Goal: Information Seeking & Learning: Understand process/instructions

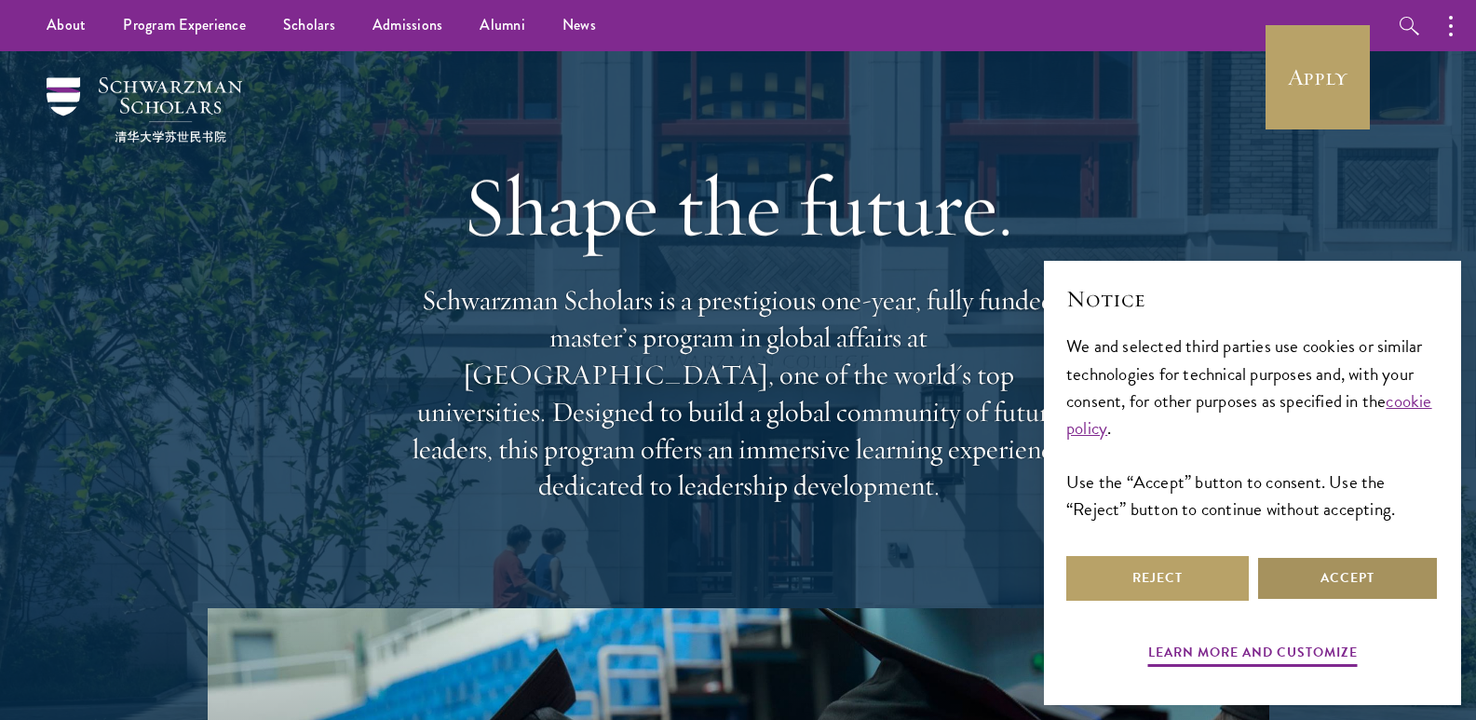
click at [1347, 568] on button "Accept" at bounding box center [1347, 578] width 182 height 45
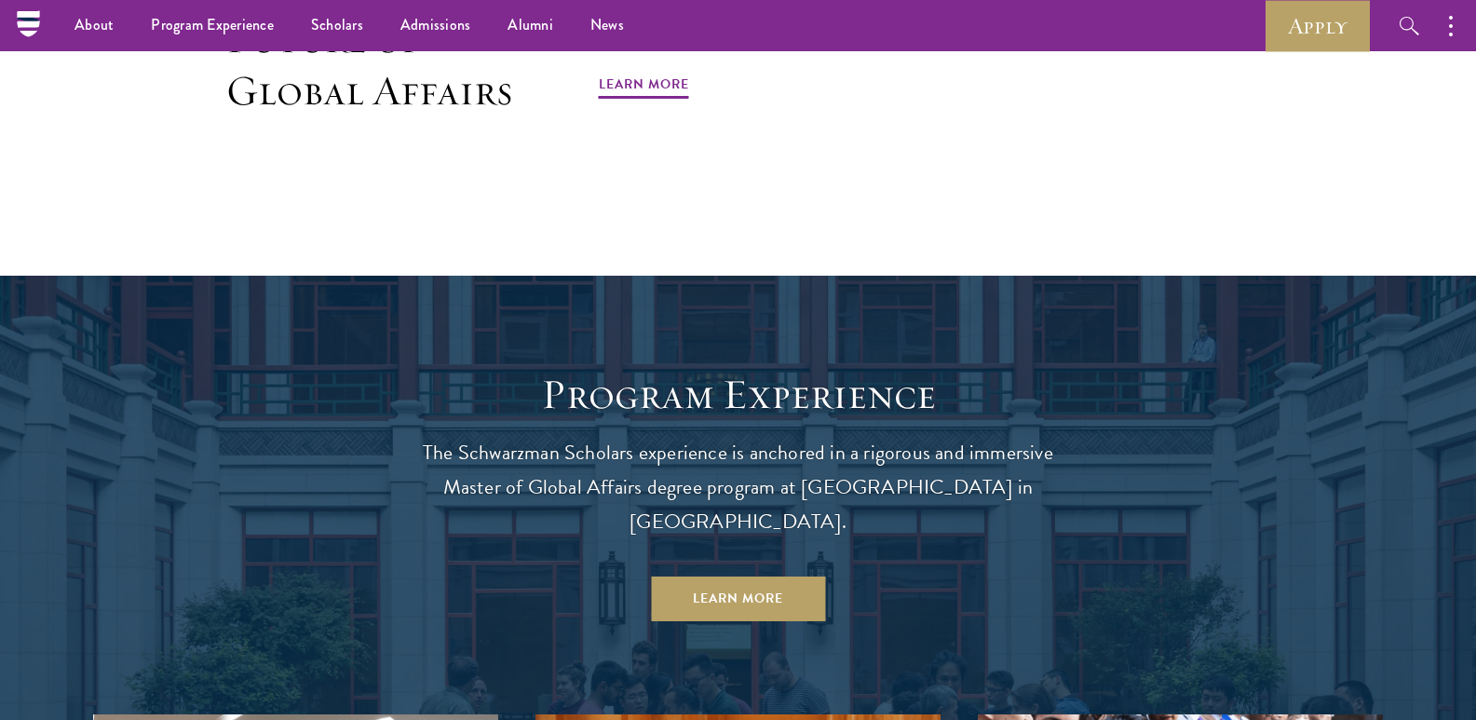
scroll to position [1210, 0]
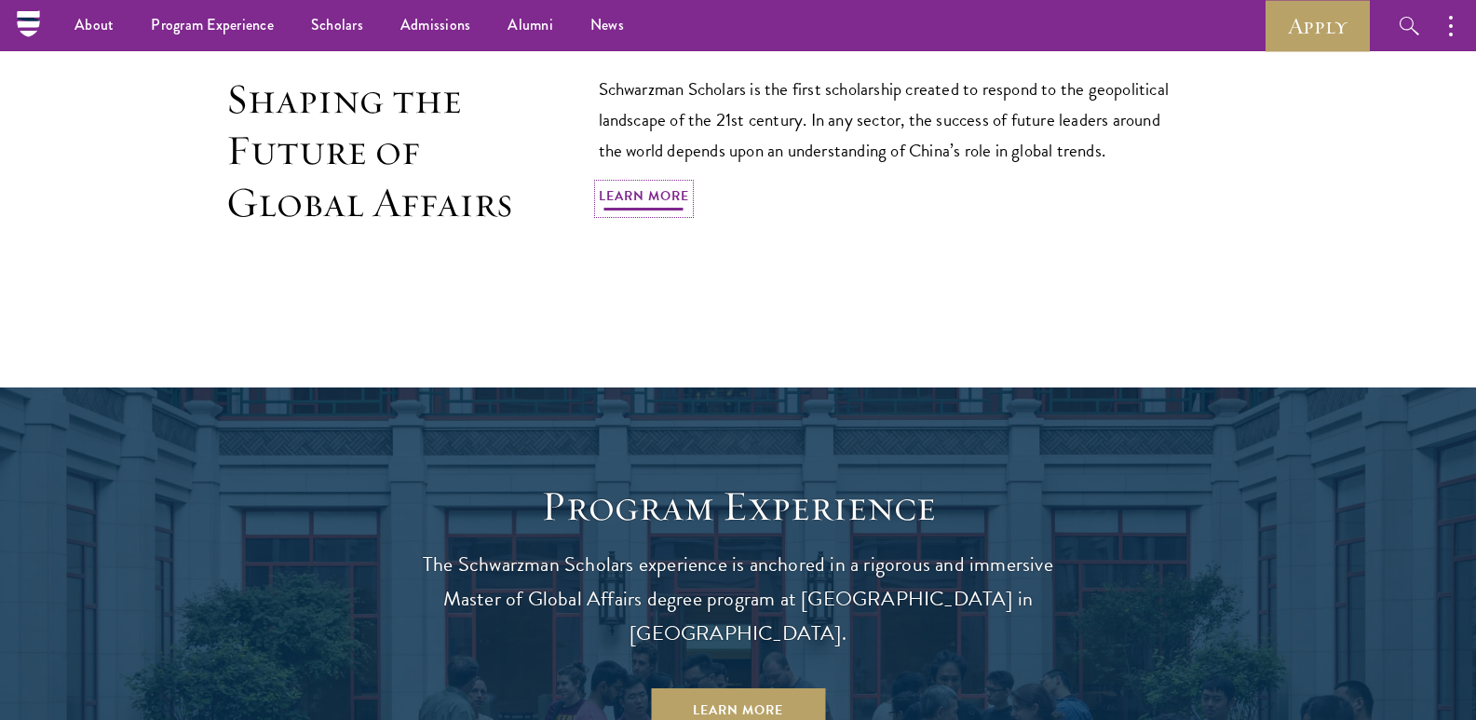
click at [628, 199] on link "Learn More" at bounding box center [644, 198] width 90 height 29
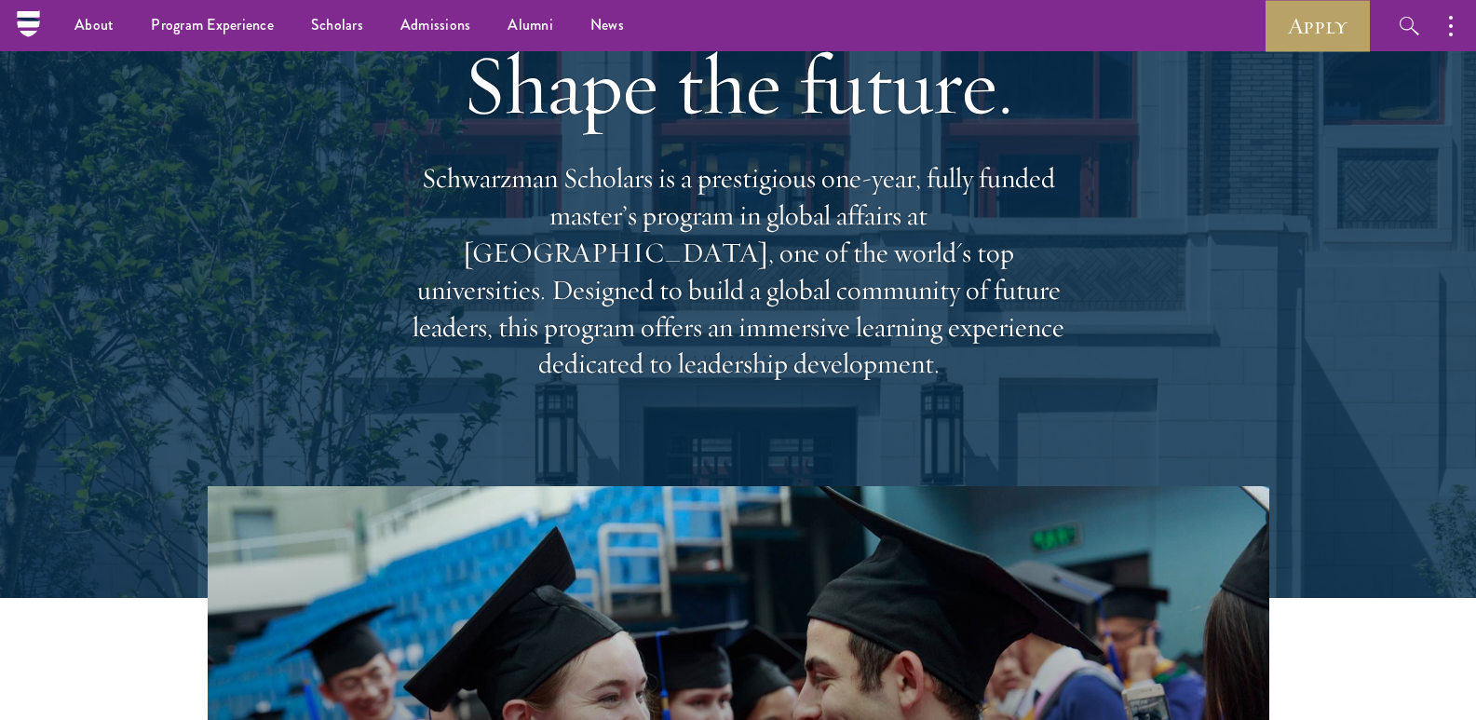
scroll to position [0, 0]
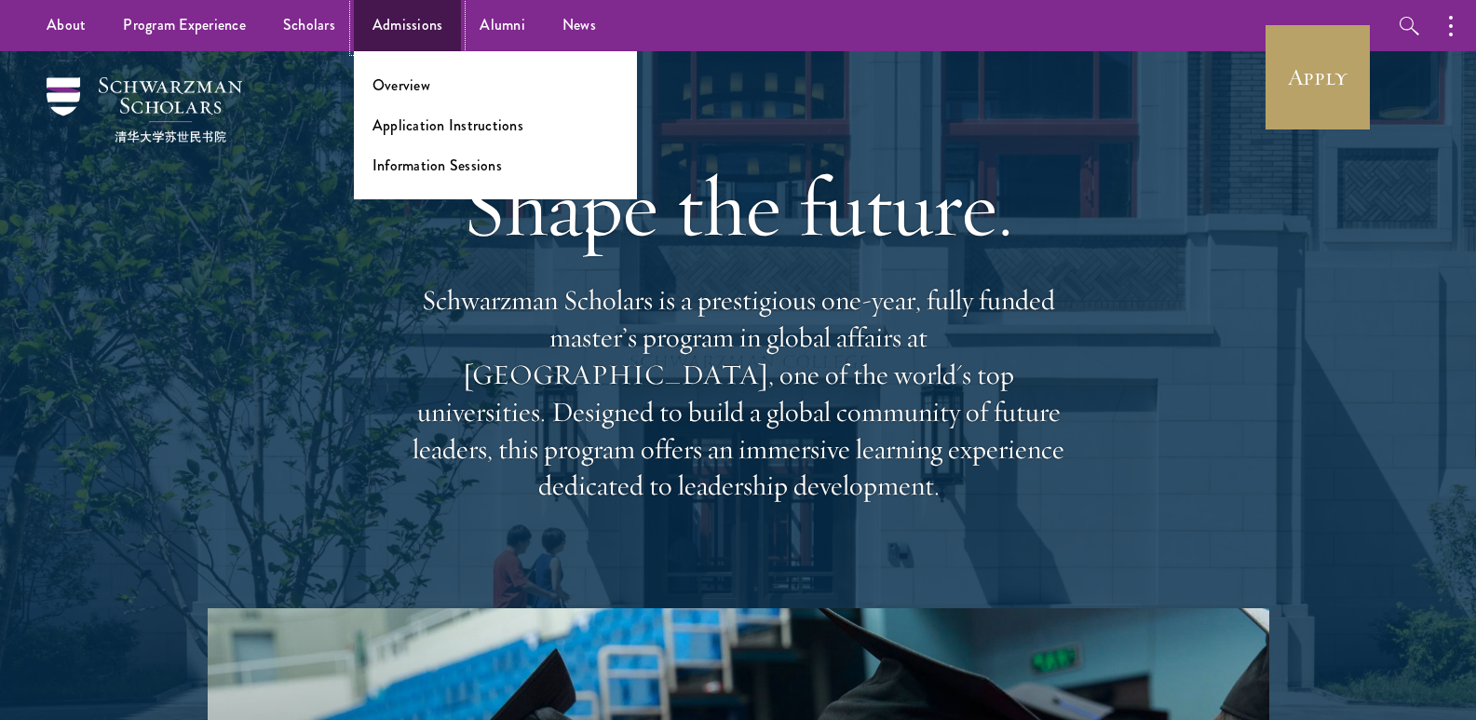
click at [415, 24] on link "Admissions" at bounding box center [408, 25] width 108 height 51
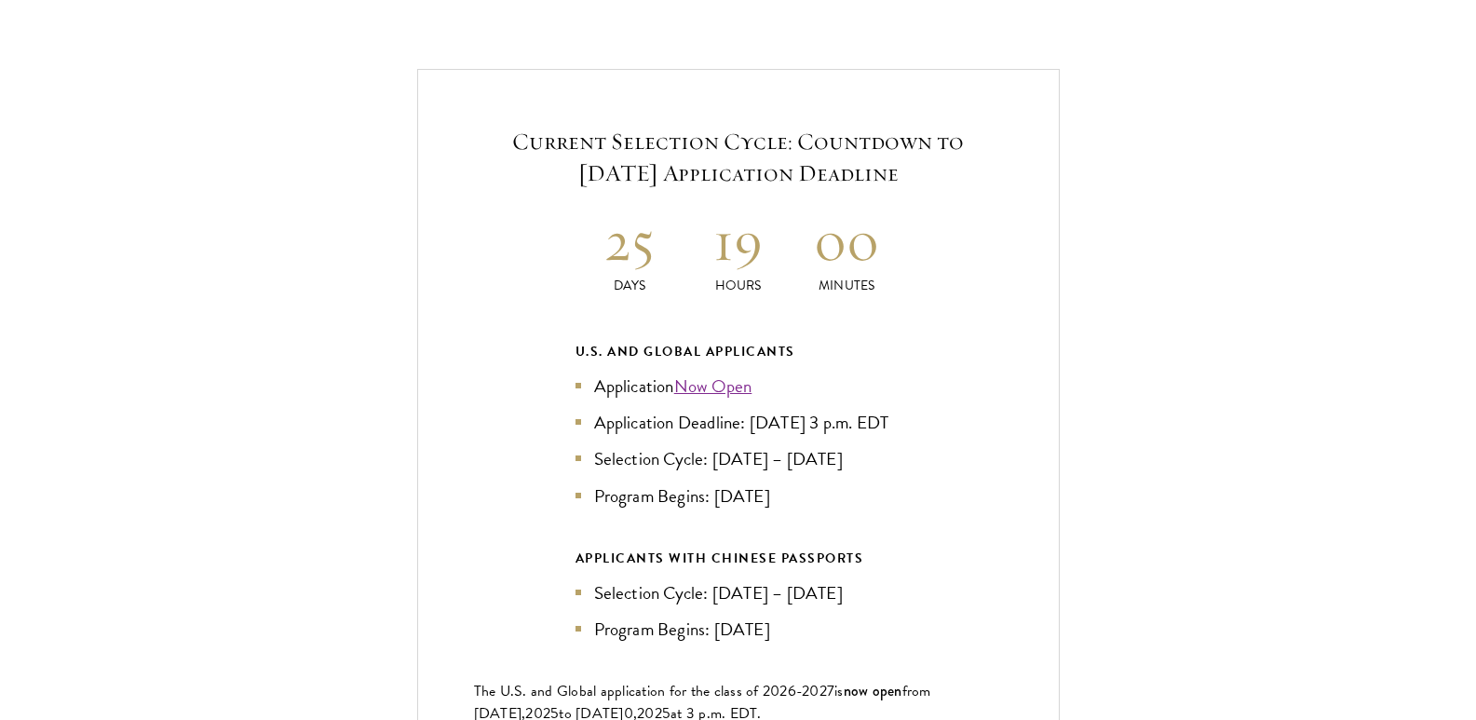
scroll to position [4004, 0]
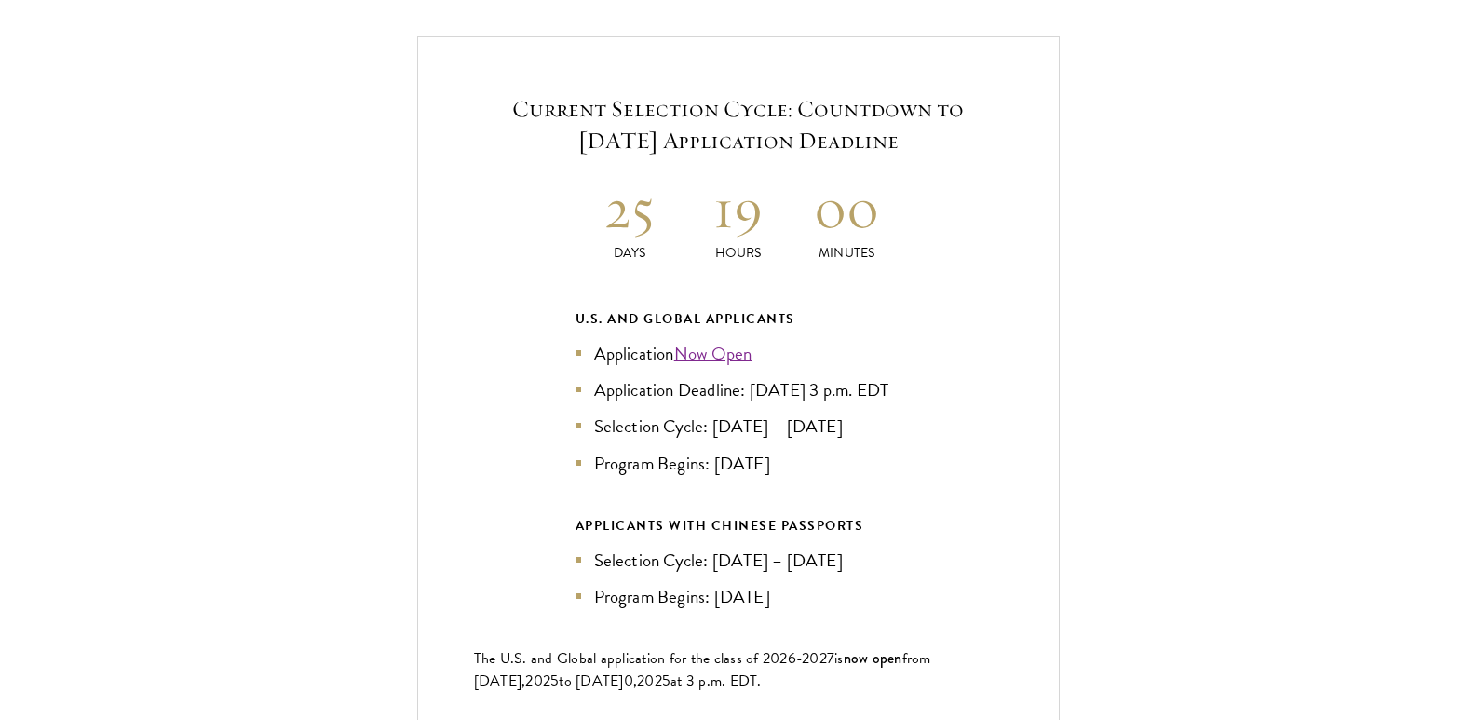
drag, startPoint x: 628, startPoint y: 383, endPoint x: 667, endPoint y: 382, distance: 38.2
click at [667, 382] on li "Application Deadline: [DATE] 3 p.m. EDT" at bounding box center [738, 389] width 326 height 27
copy li "EDT"
click at [469, 318] on div "Current Selection Cycle: Countdown to September 10, 2025 Application Deadline 2…" at bounding box center [738, 432] width 642 height 792
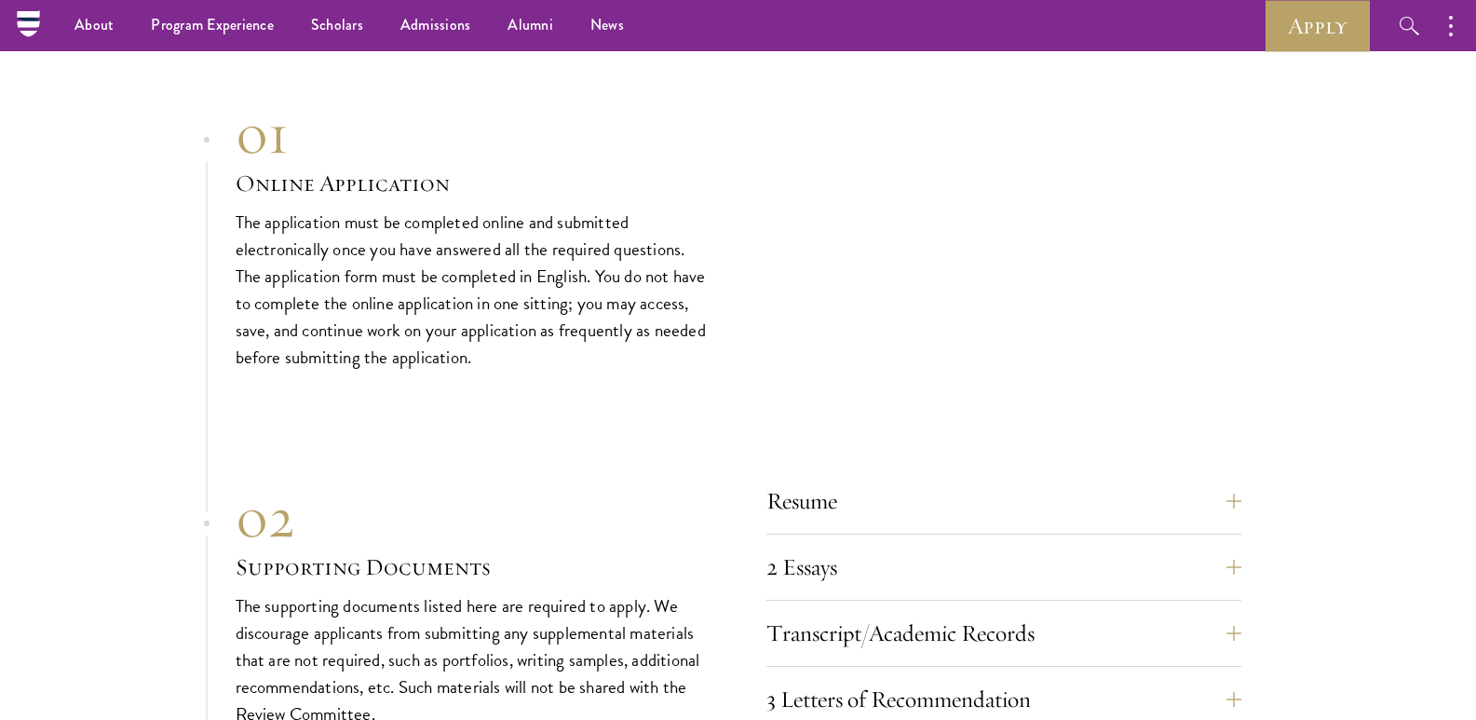
scroll to position [6145, 0]
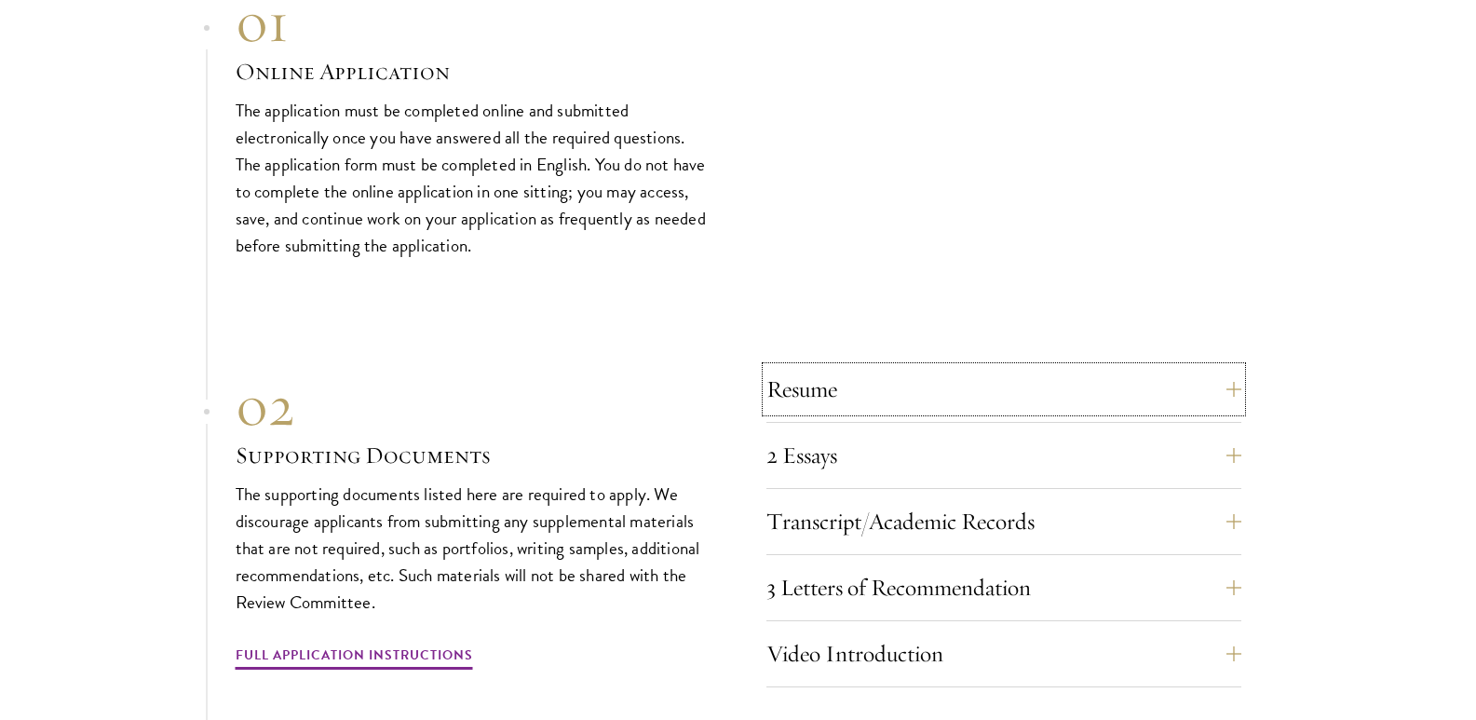
click at [816, 384] on button "Resume" at bounding box center [1003, 389] width 475 height 45
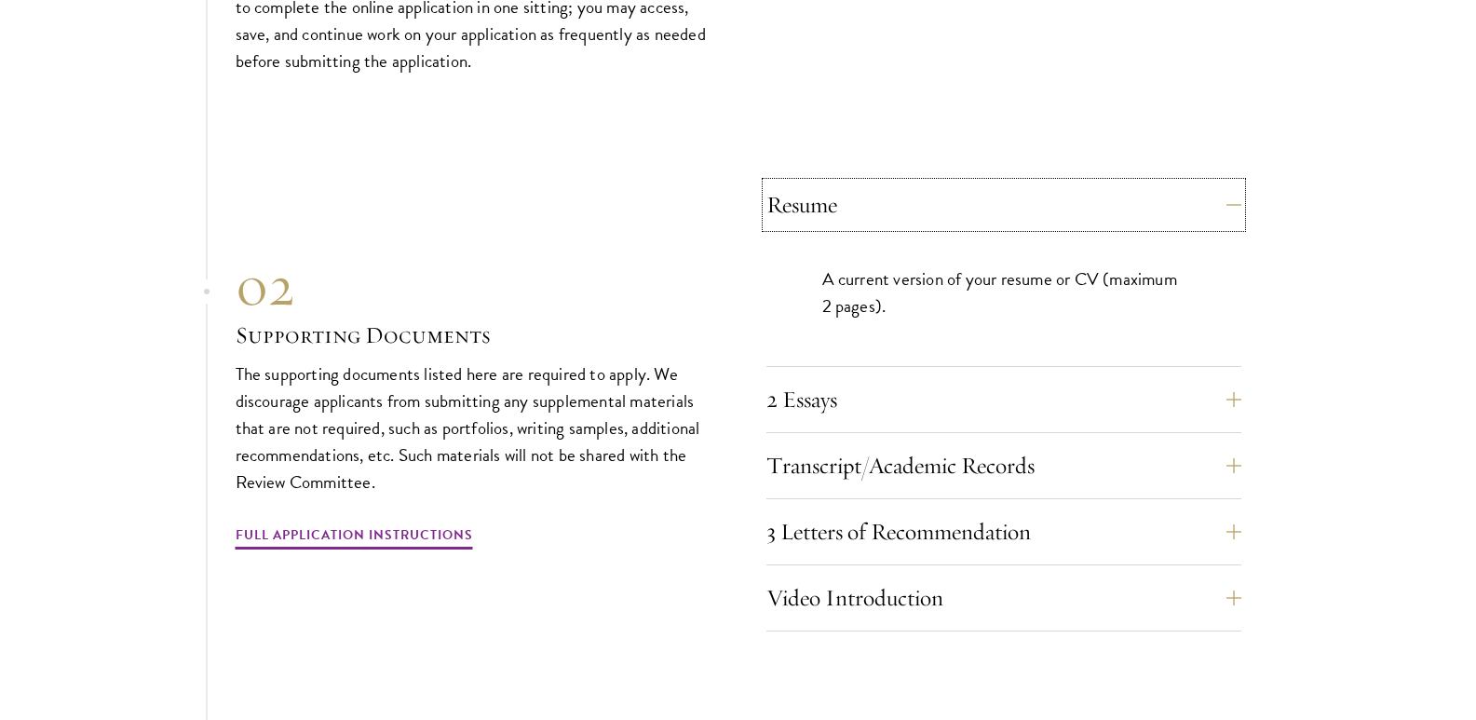
scroll to position [6331, 0]
click at [859, 391] on button "2 Essays" at bounding box center [1017, 397] width 475 height 45
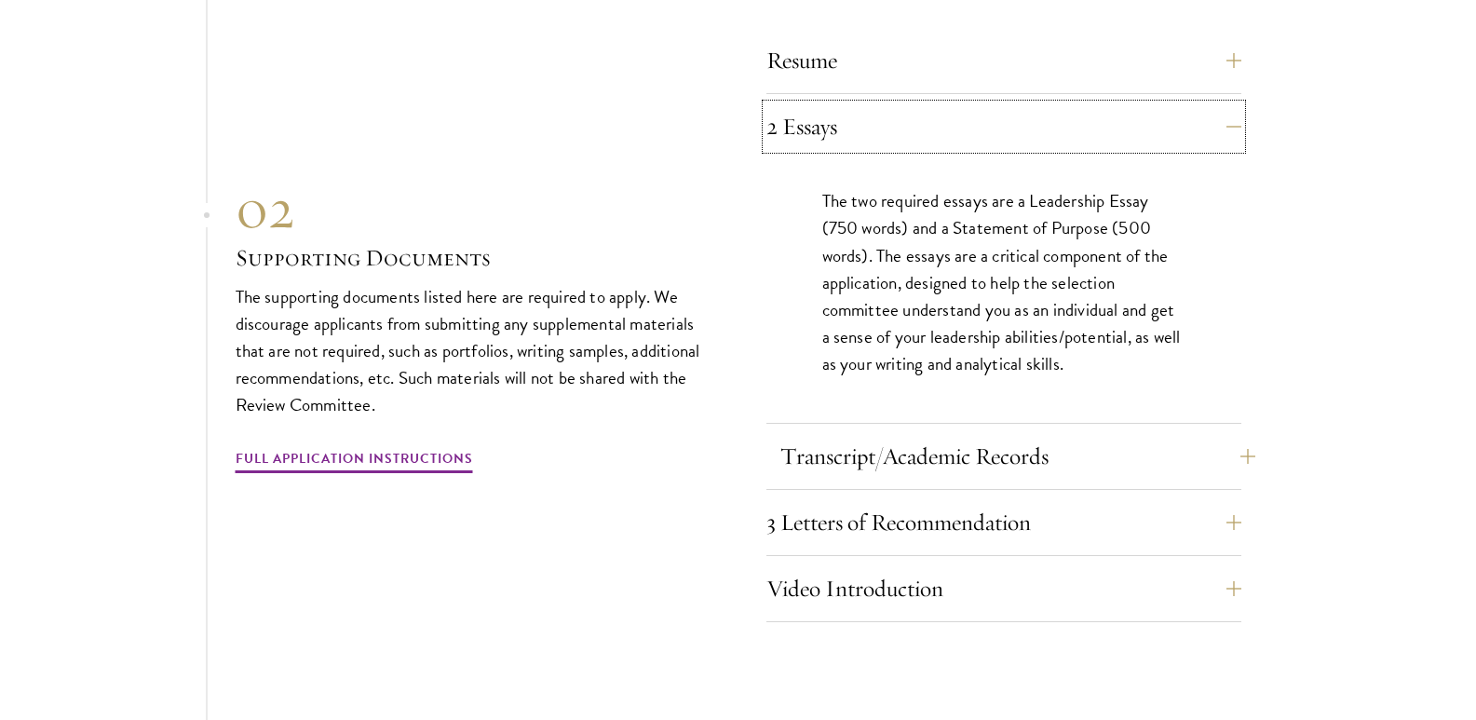
scroll to position [6518, 0]
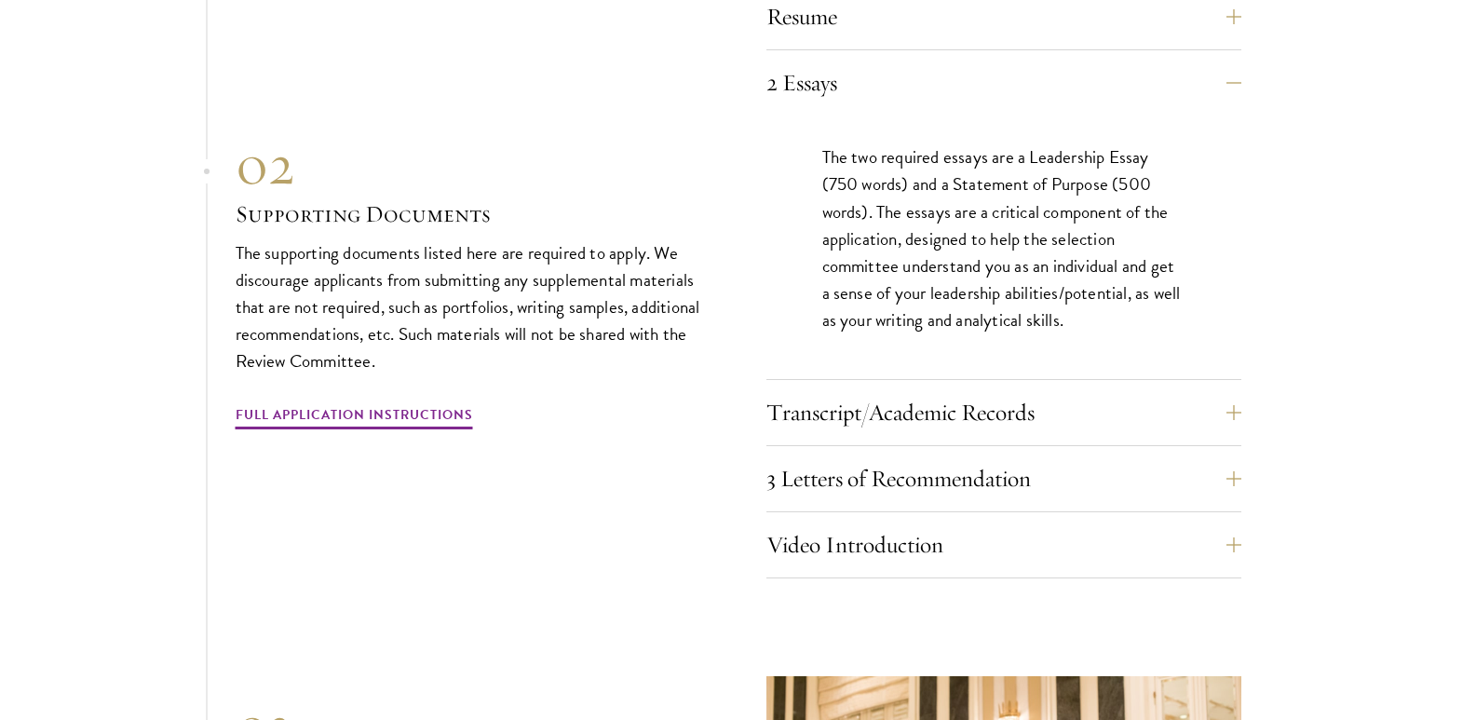
click at [912, 379] on div "Resume A current version of your resume or CV (maximum 2 pages). 2 Essays The t…" at bounding box center [1003, 286] width 475 height 584
click at [913, 392] on button "Transcript/Academic Records" at bounding box center [1017, 412] width 475 height 45
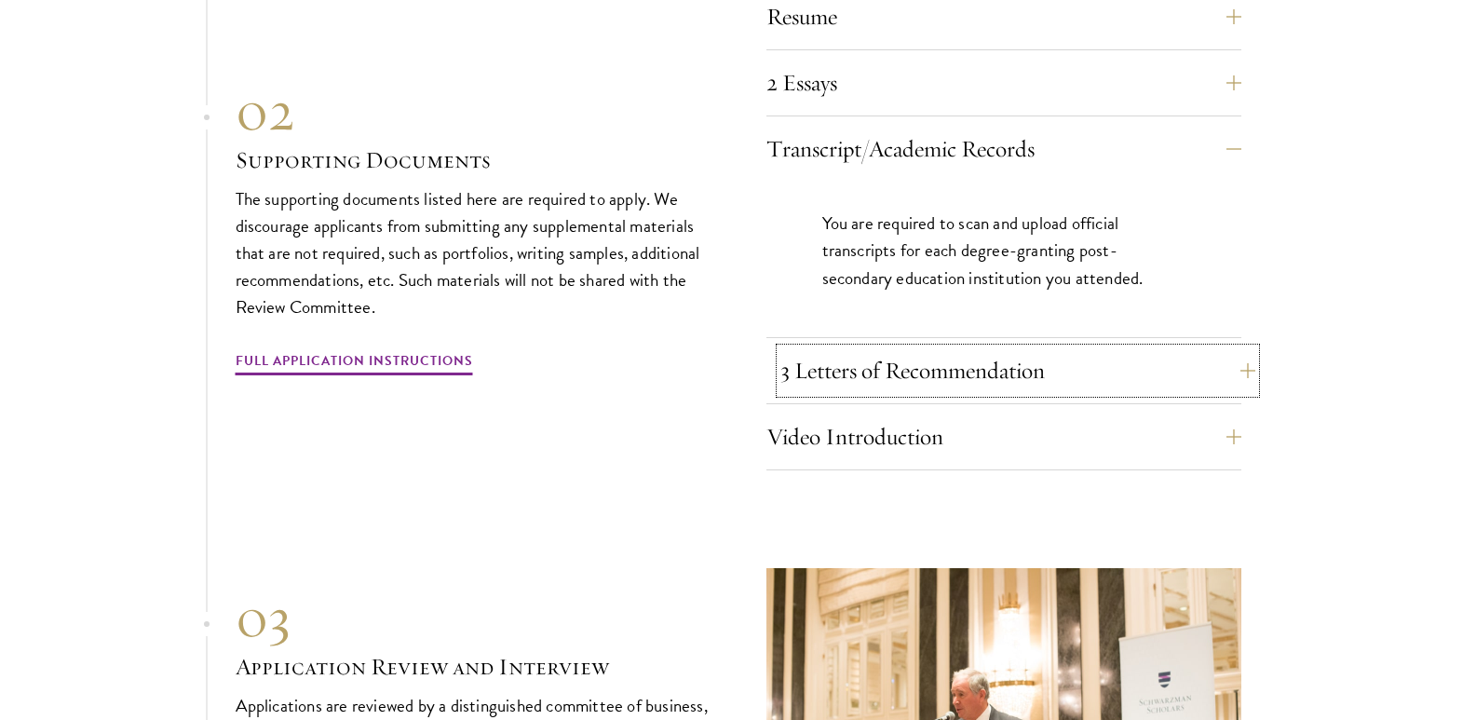
click at [1043, 357] on button "3 Letters of Recommendation" at bounding box center [1017, 370] width 475 height 45
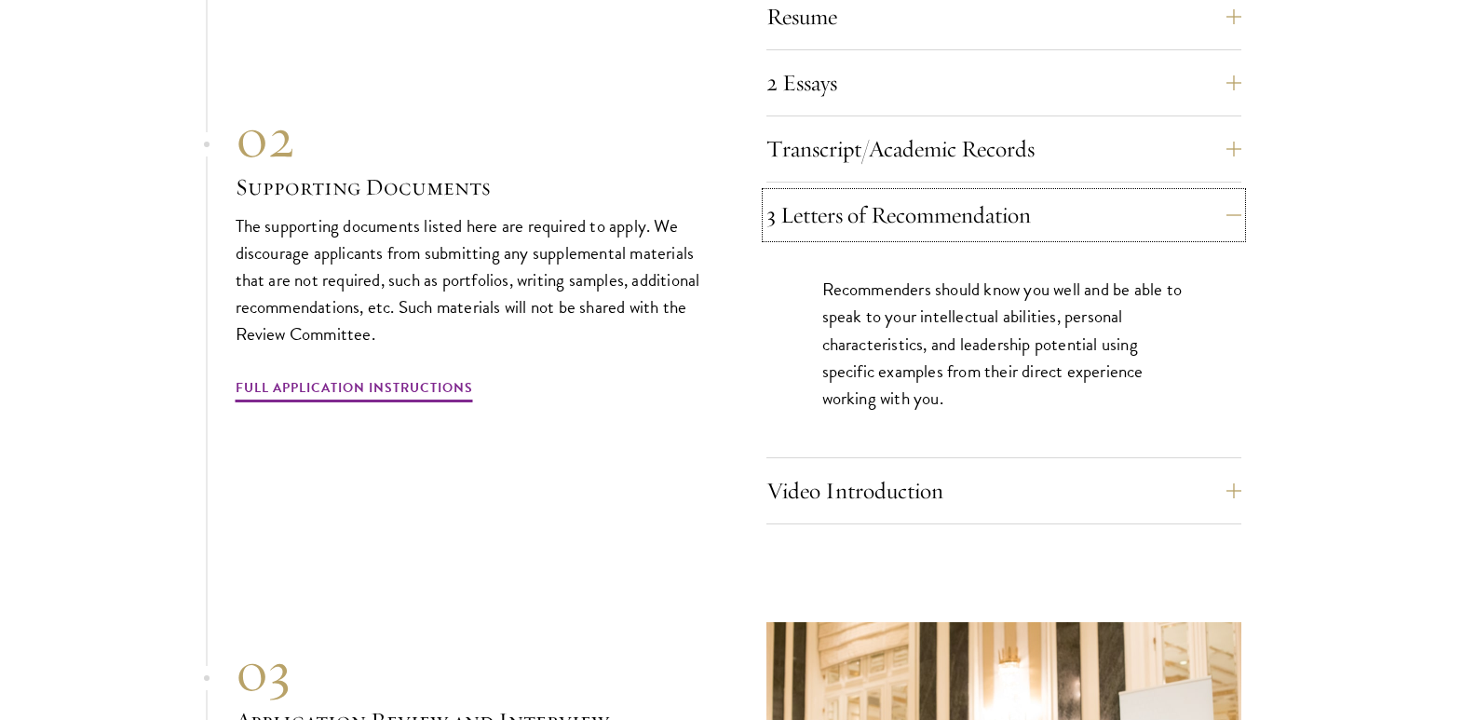
scroll to position [6611, 0]
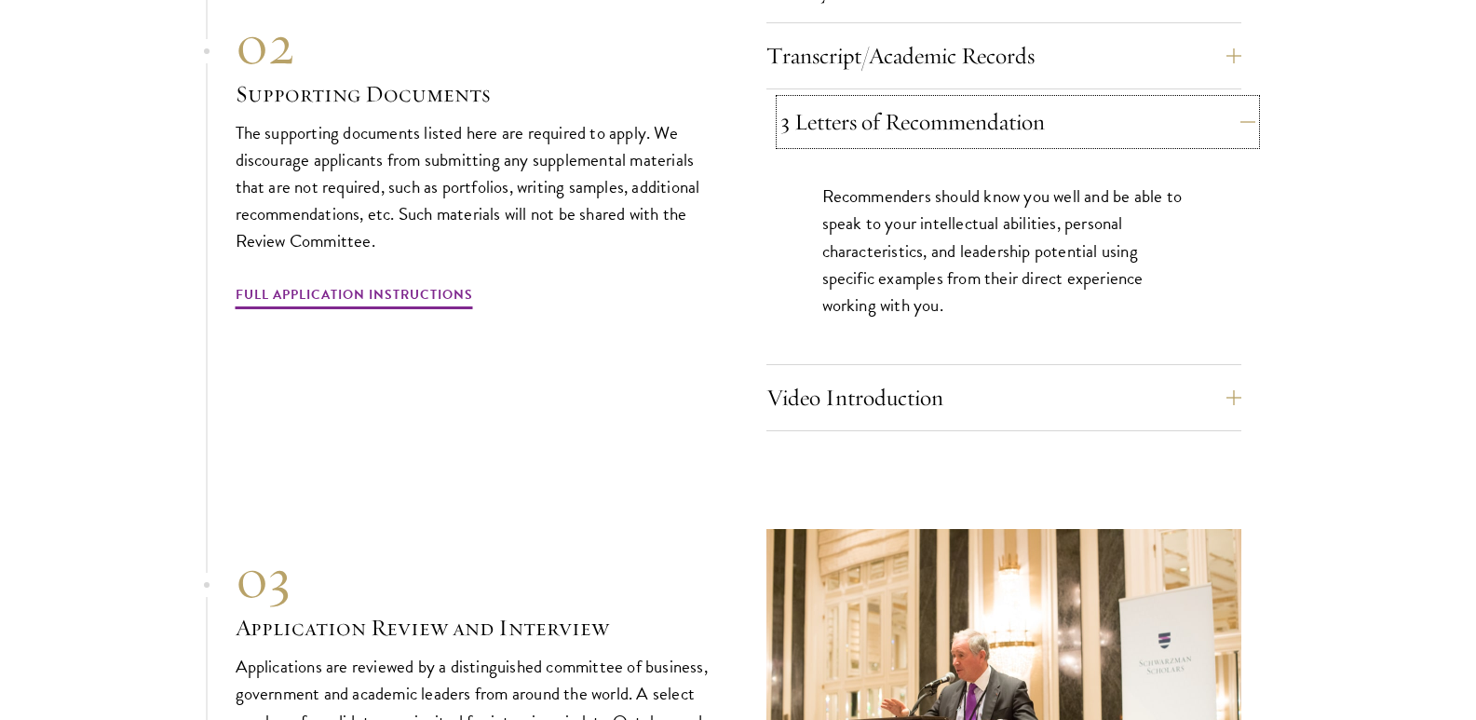
click at [942, 125] on button "3 Letters of Recommendation" at bounding box center [1017, 122] width 475 height 45
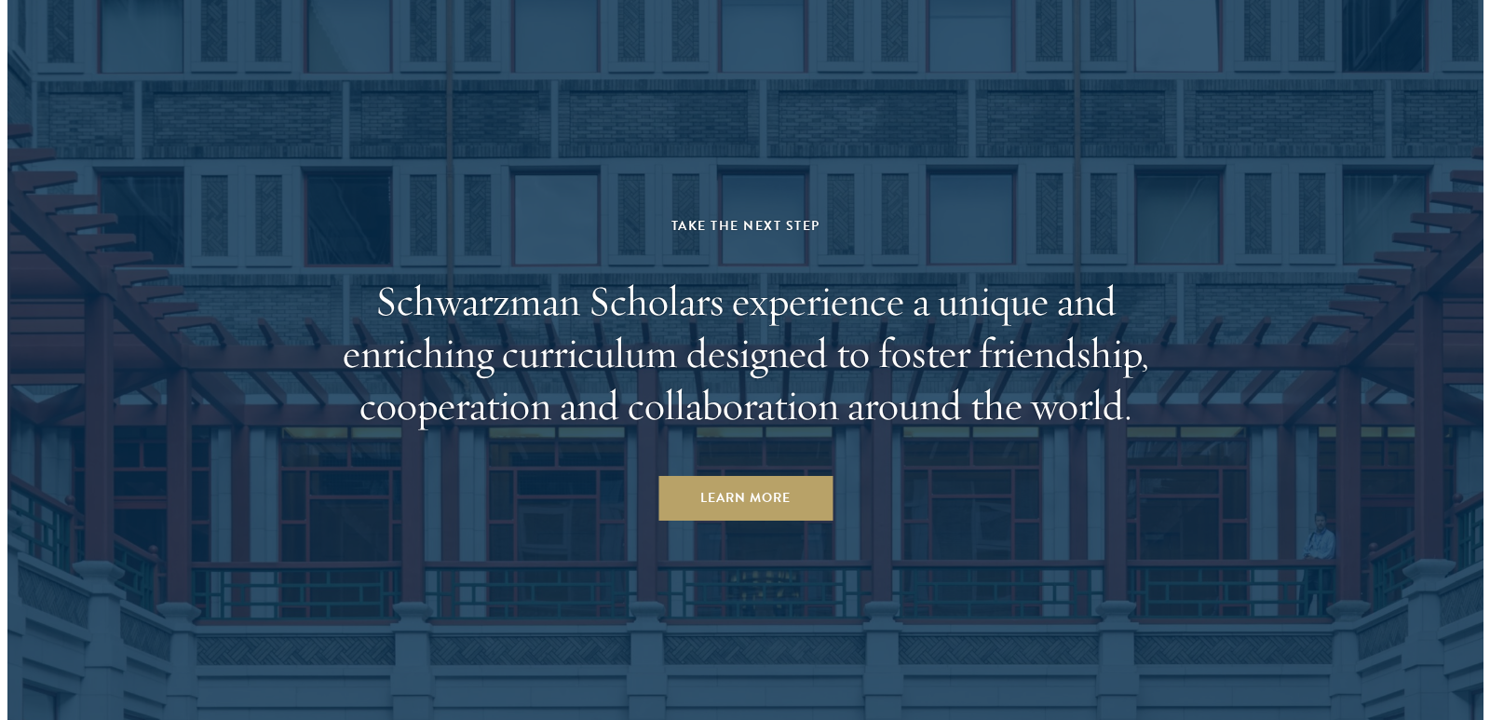
scroll to position [9771, 0]
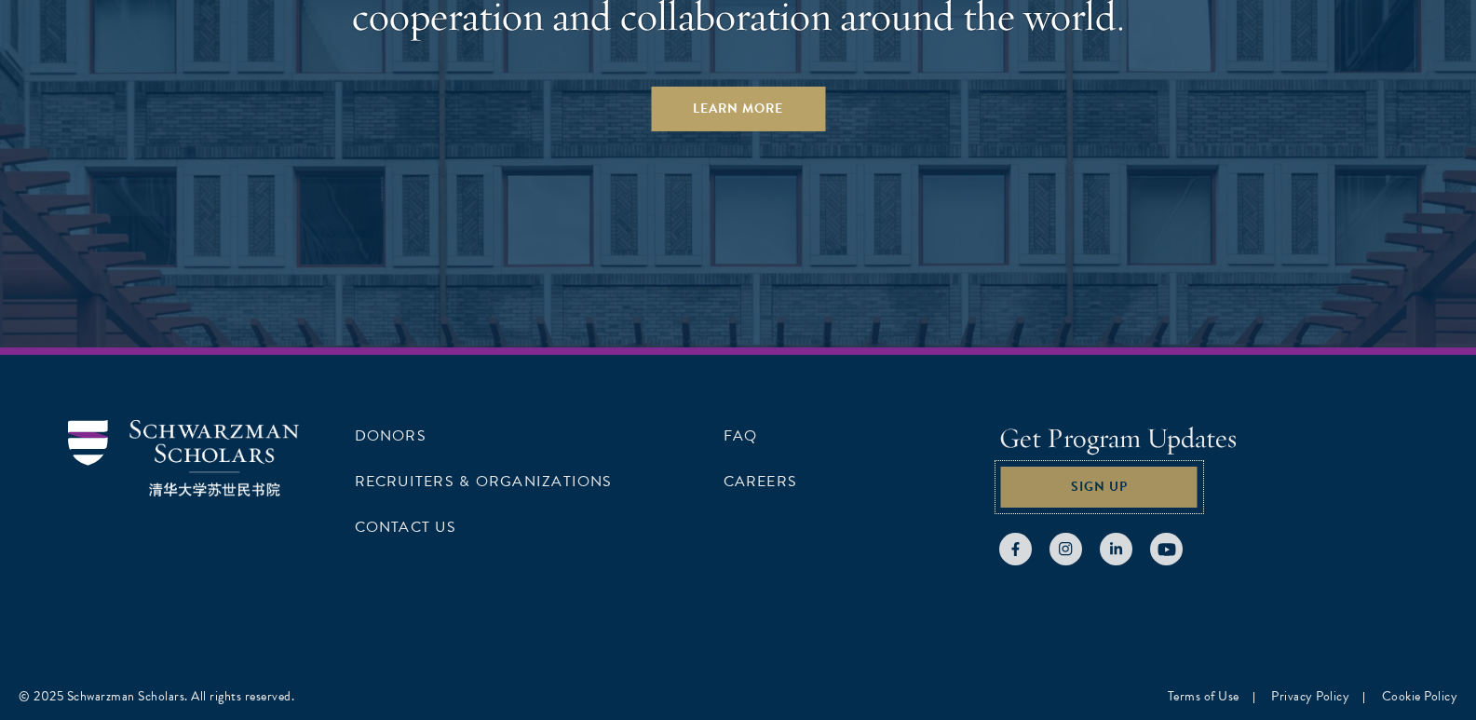
click at [1166, 487] on button "Sign Up" at bounding box center [1099, 487] width 200 height 45
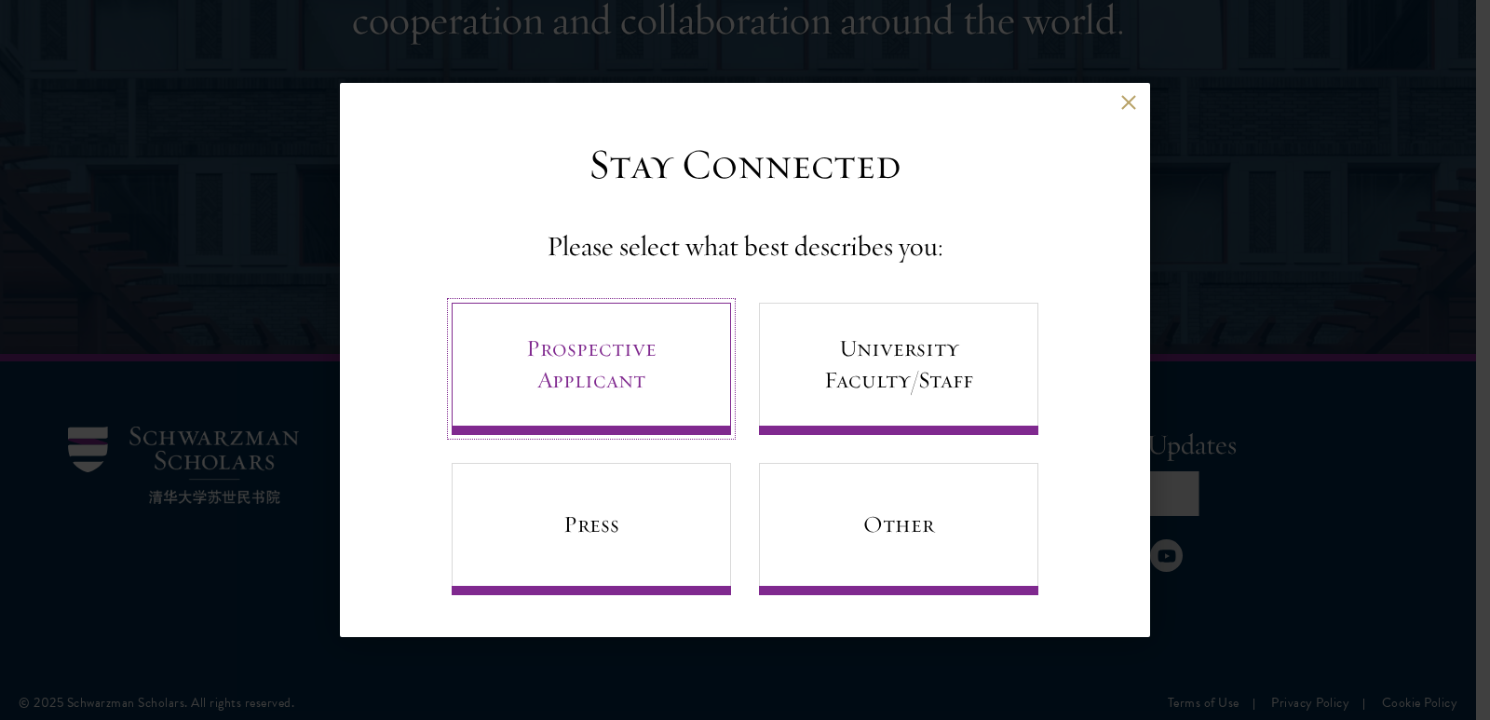
click at [637, 374] on link "Prospective Applicant" at bounding box center [591, 369] width 279 height 132
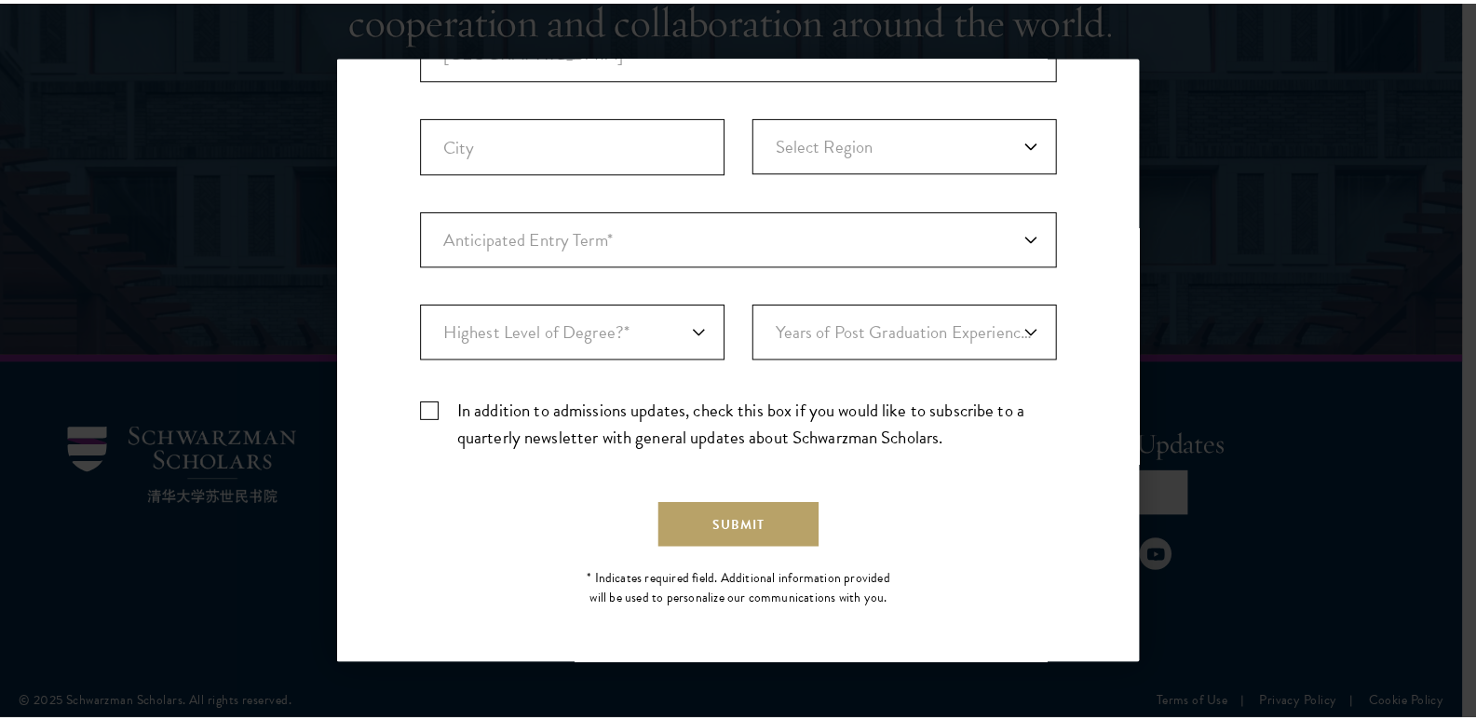
scroll to position [0, 0]
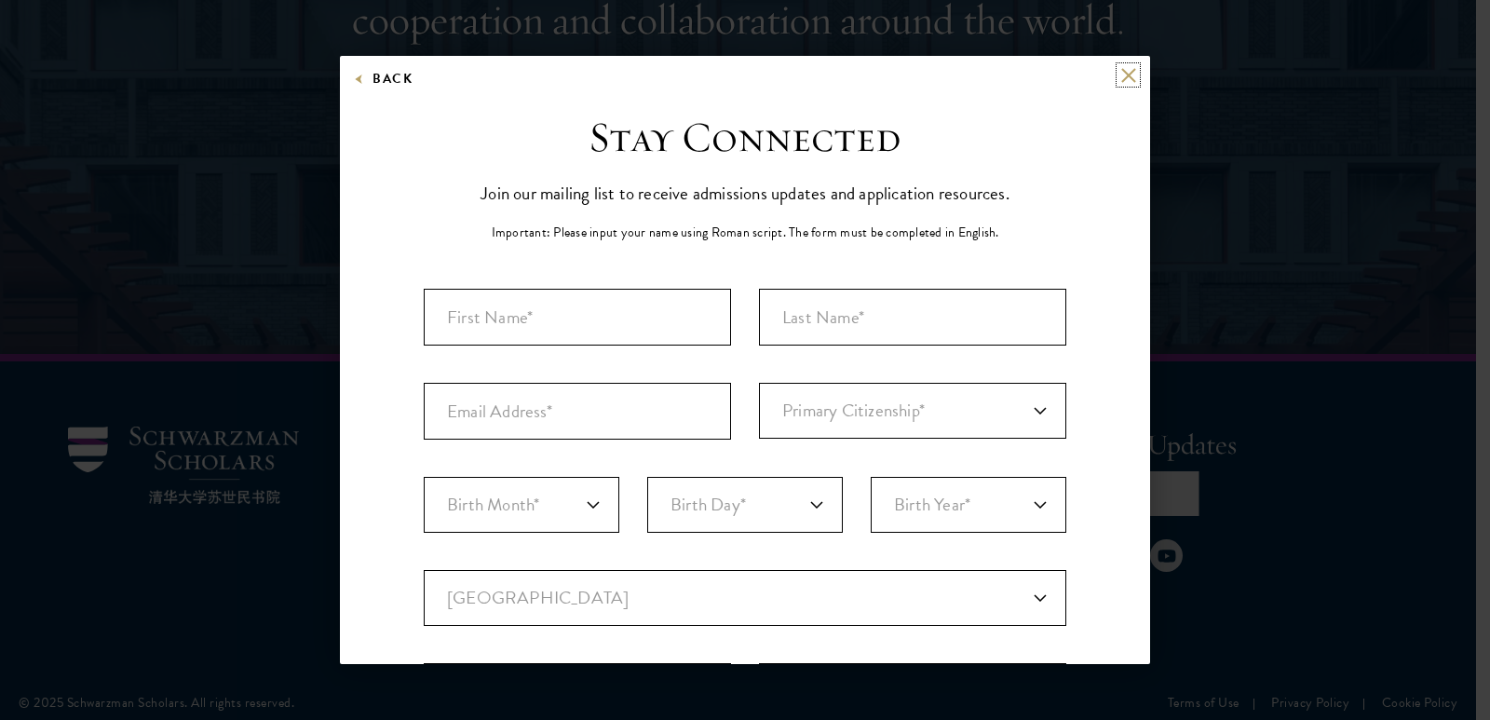
click at [1120, 71] on button at bounding box center [1128, 75] width 16 height 16
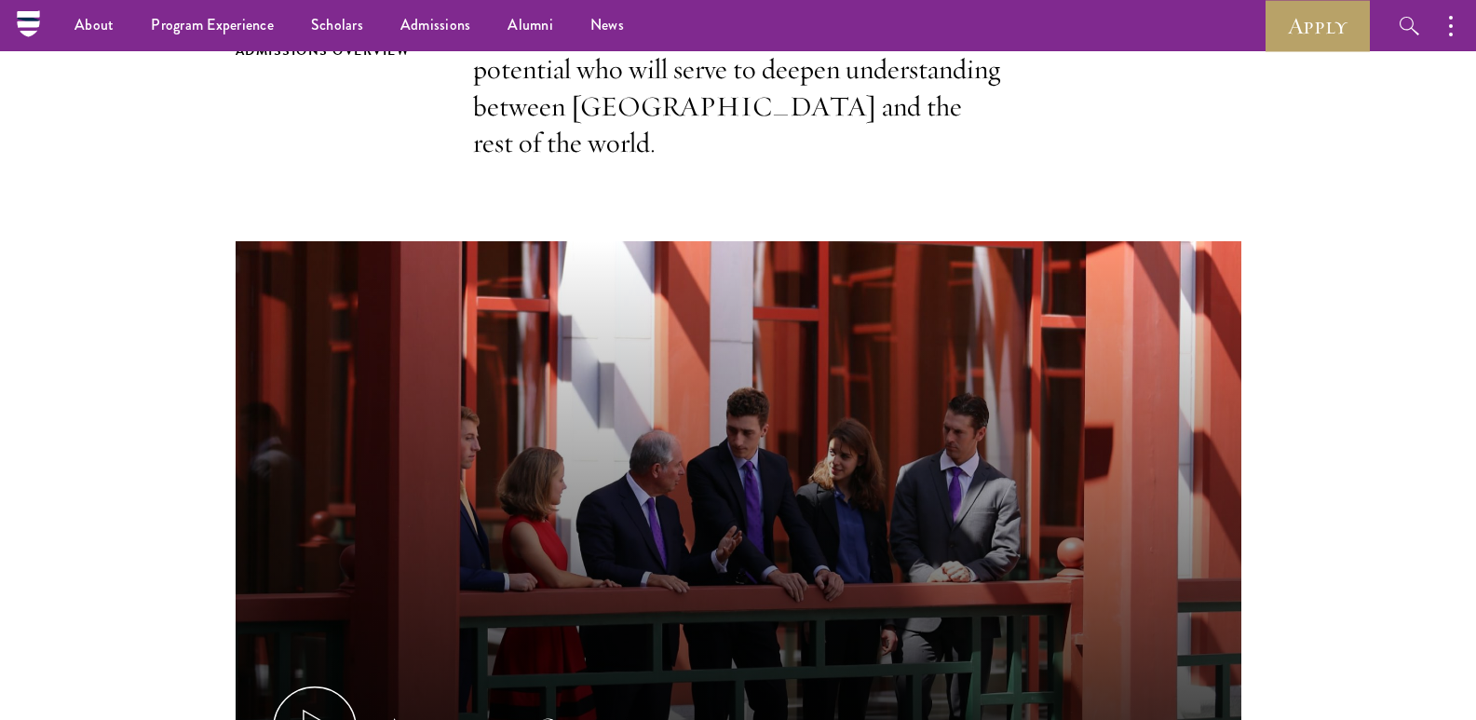
scroll to position [513, 0]
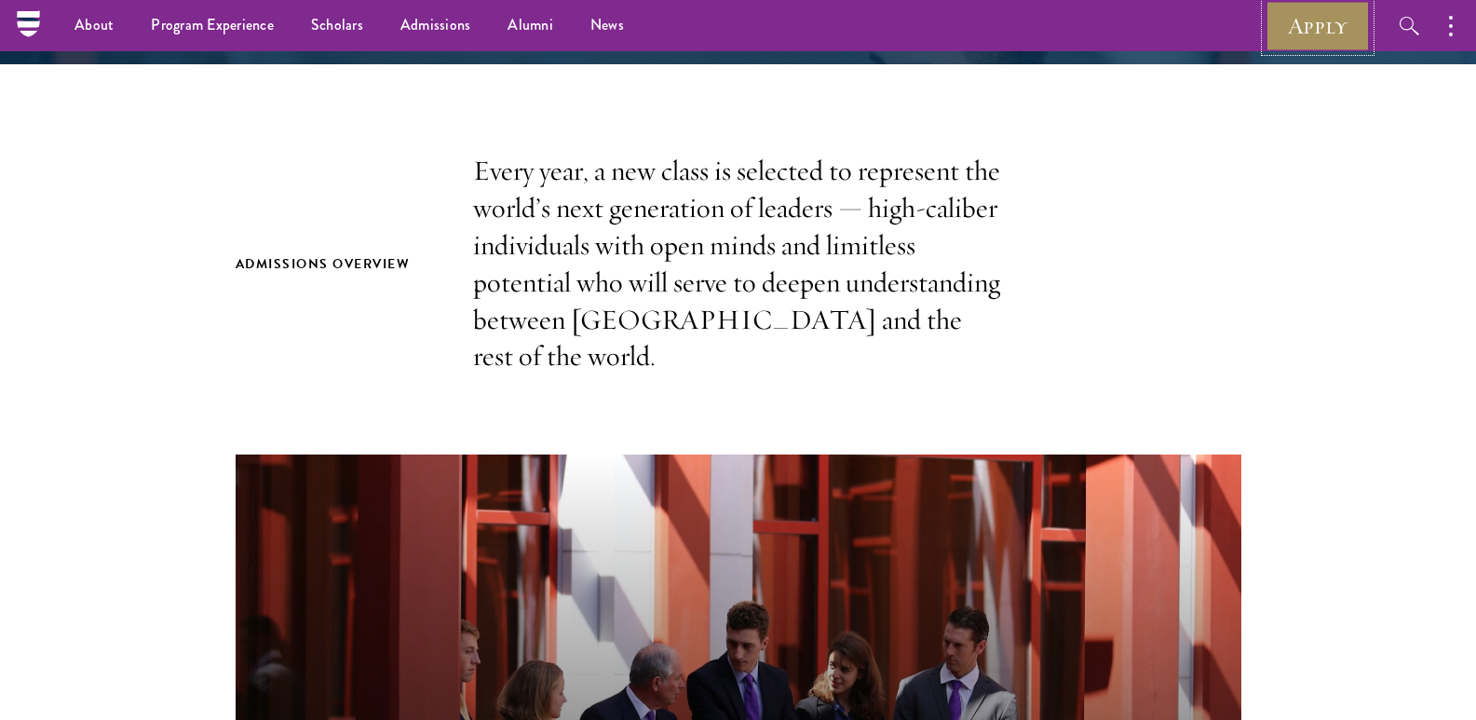
click at [1315, 39] on link "Apply" at bounding box center [1317, 25] width 104 height 51
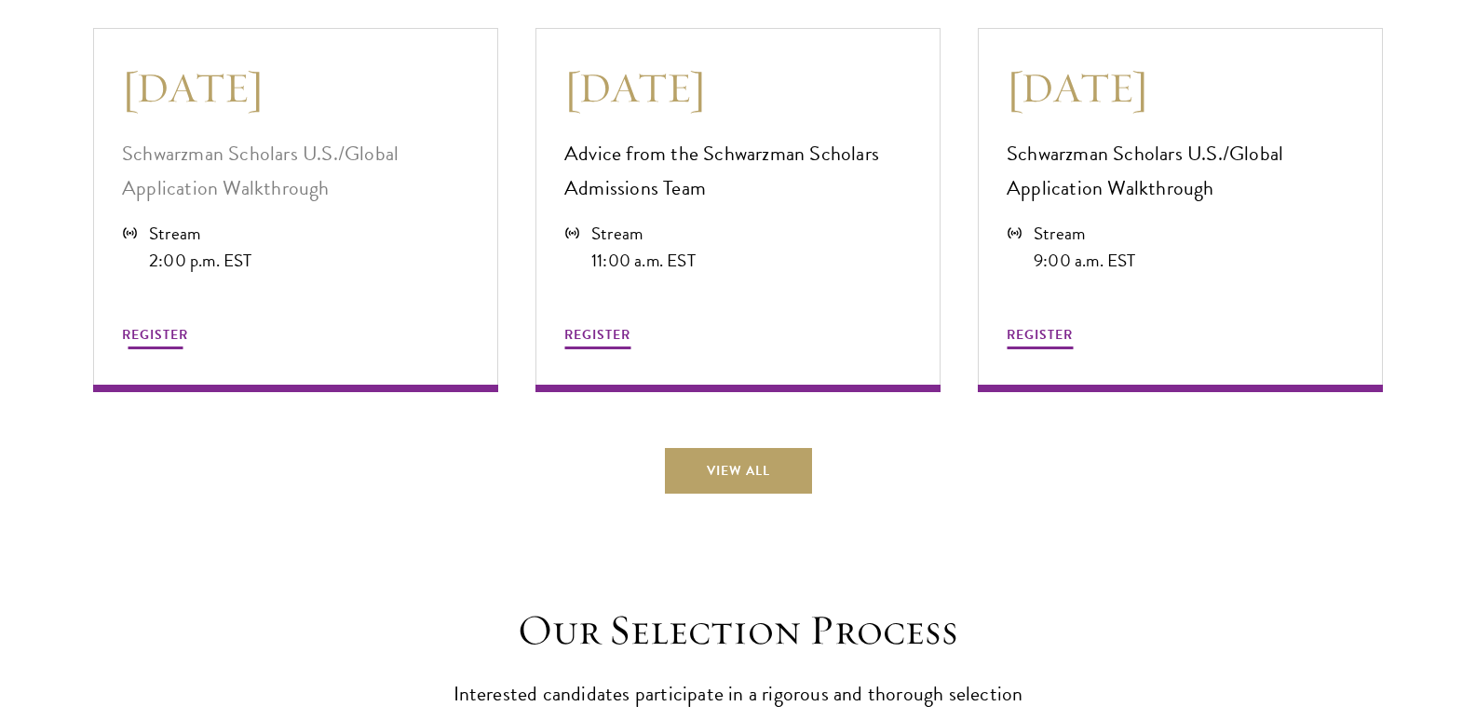
scroll to position [5168, 0]
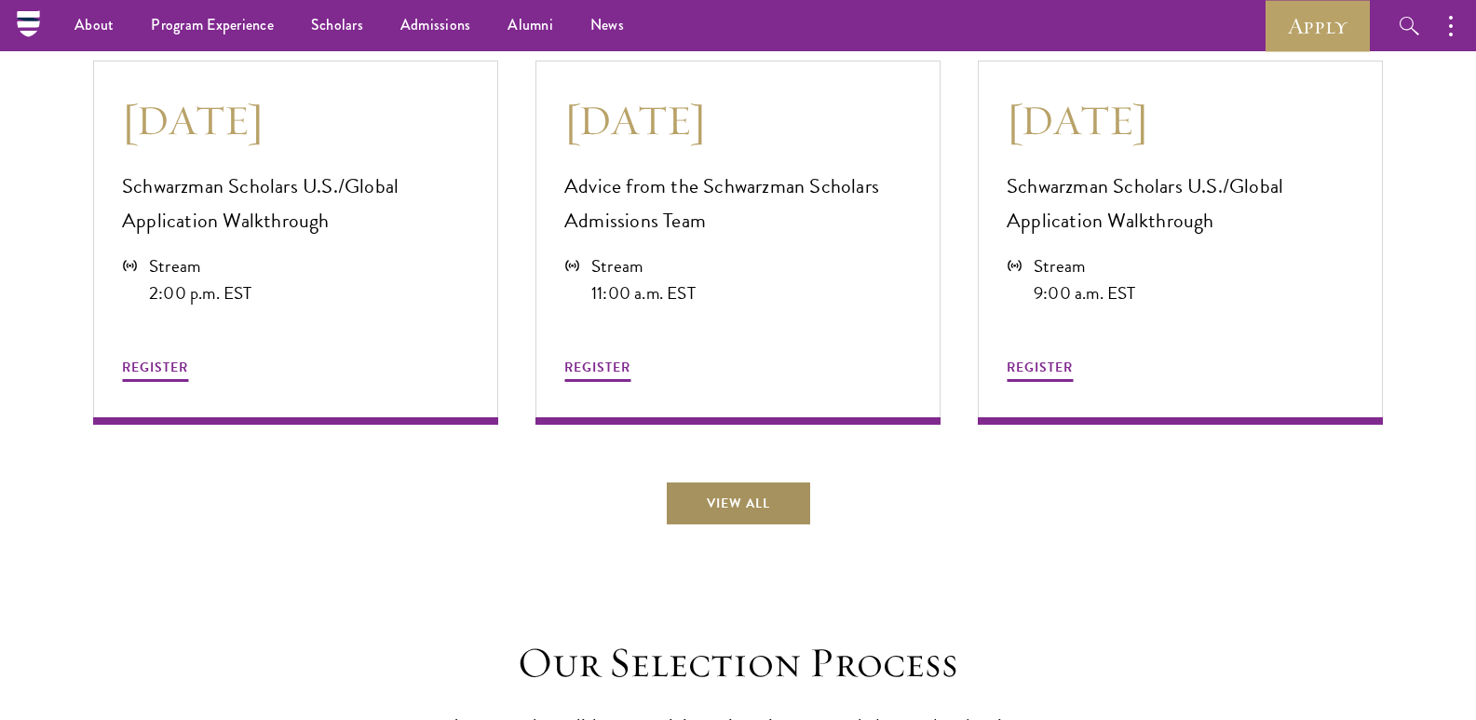
click at [733, 507] on link "View All" at bounding box center [738, 502] width 147 height 45
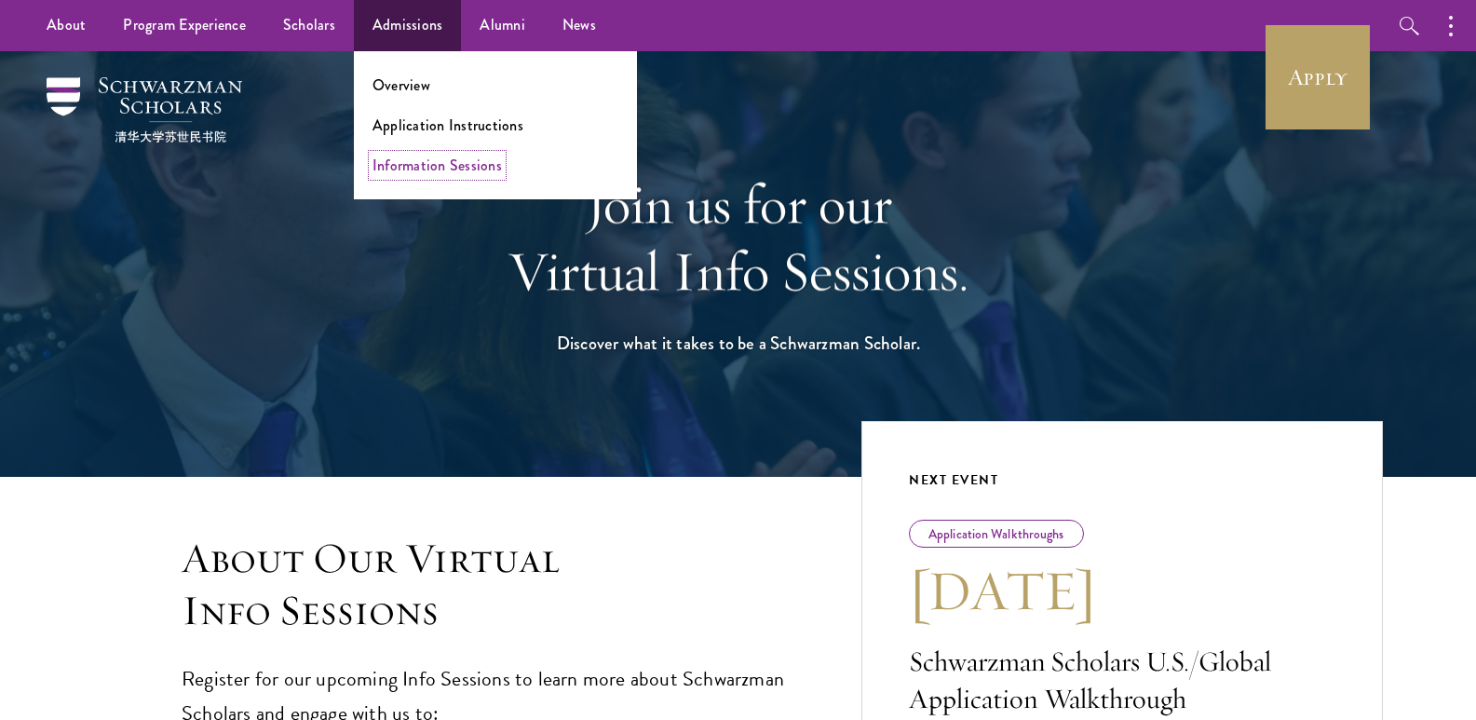
drag, startPoint x: 420, startPoint y: 163, endPoint x: 404, endPoint y: 199, distance: 39.6
click at [420, 163] on link "Information Sessions" at bounding box center [436, 165] width 129 height 21
drag, startPoint x: 399, startPoint y: 128, endPoint x: 389, endPoint y: 211, distance: 83.5
click at [399, 128] on link "Application Instructions" at bounding box center [447, 125] width 151 height 21
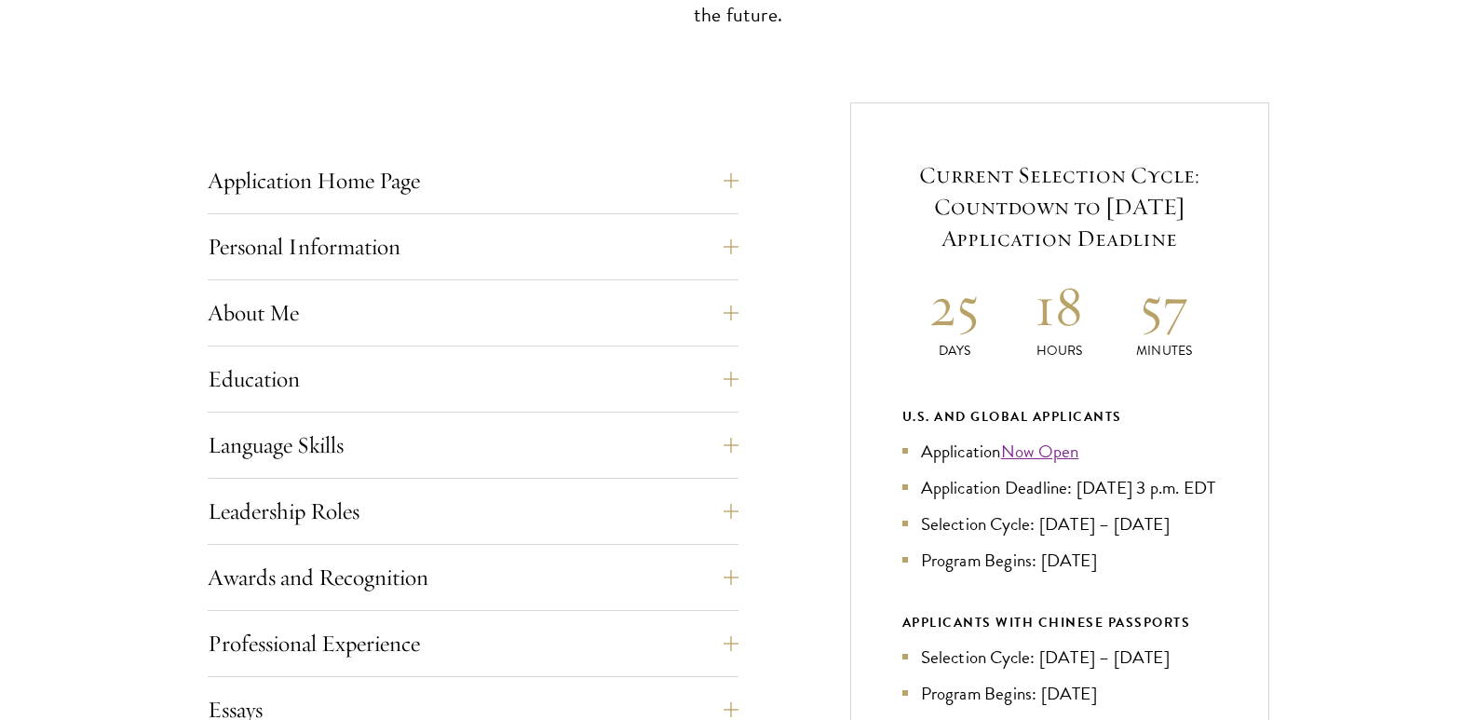
scroll to position [652, 0]
click at [632, 181] on button "Application Home Page" at bounding box center [487, 179] width 531 height 45
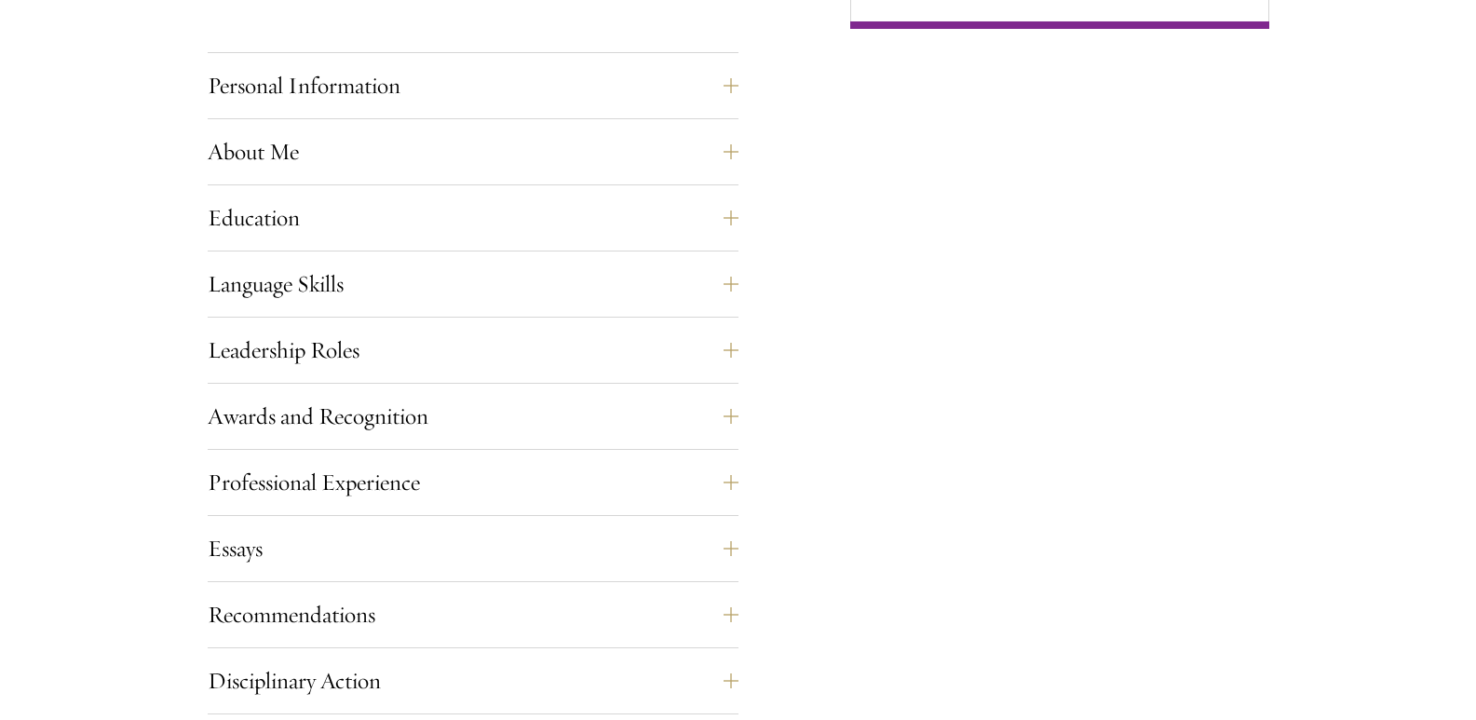
scroll to position [1676, 0]
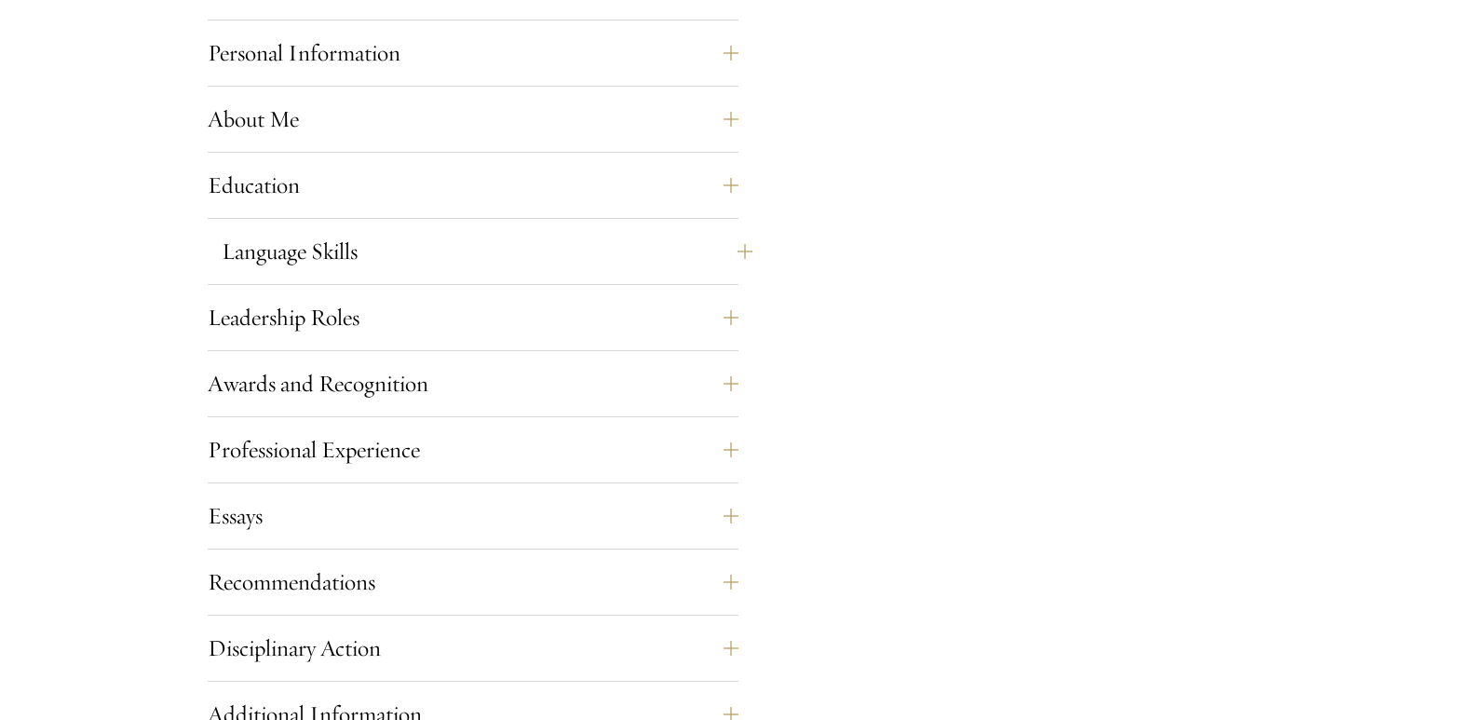
drag, startPoint x: 556, startPoint y: 277, endPoint x: 549, endPoint y: 256, distance: 22.4
click at [555, 277] on div "Language Skills List up to three additional languages and indicate your level o…" at bounding box center [473, 257] width 531 height 56
click at [549, 256] on button "Language Skills" at bounding box center [487, 251] width 531 height 45
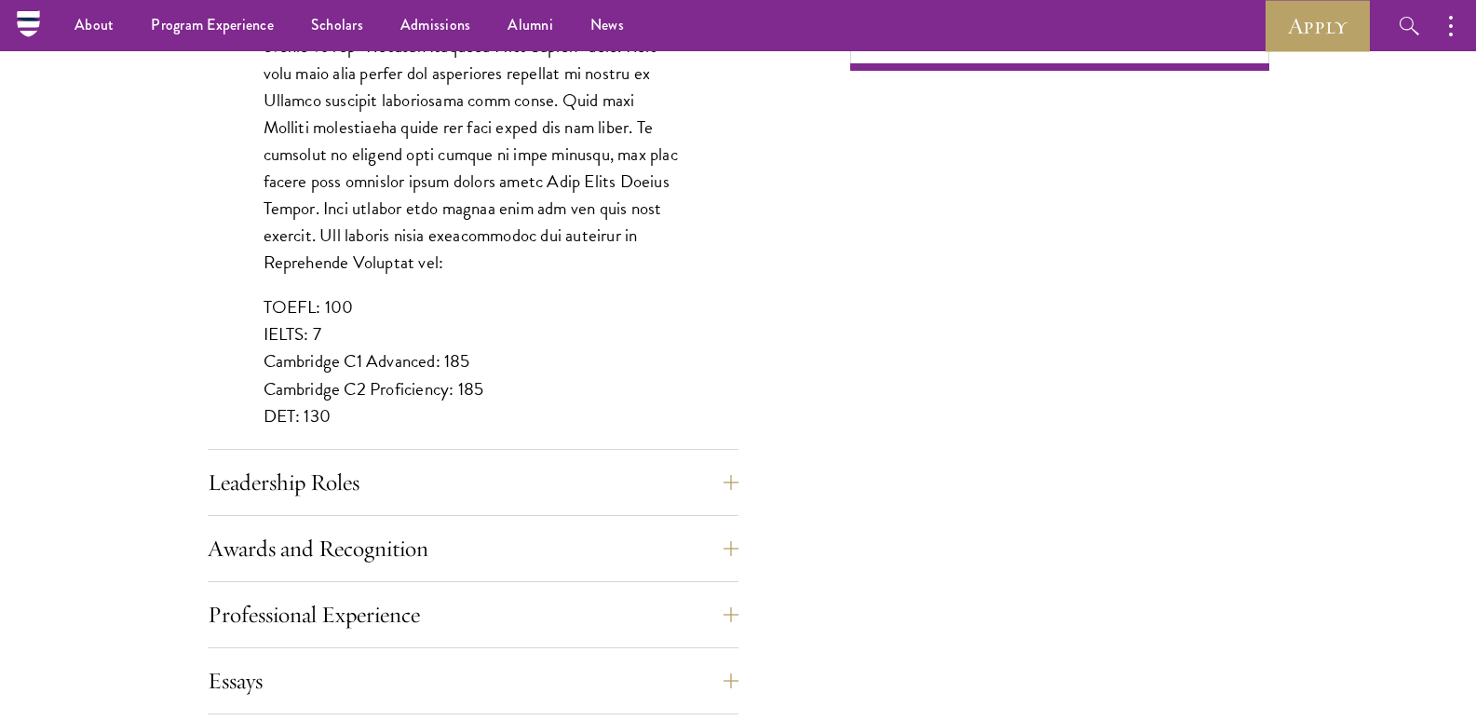
scroll to position [1583, 0]
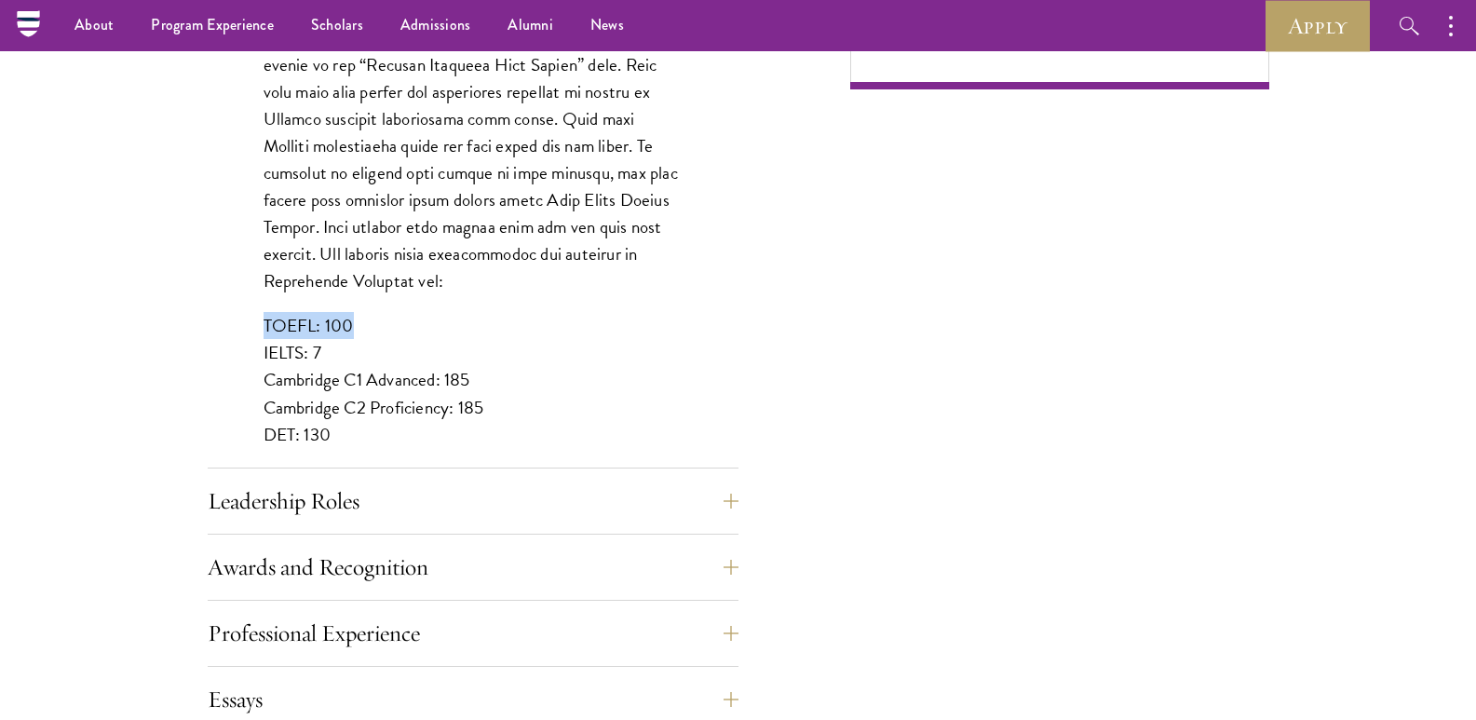
drag, startPoint x: 263, startPoint y: 295, endPoint x: 385, endPoint y: 299, distance: 122.0
click at [384, 312] on p "TOEFL: 100 IELTS: 7 Cambridge C1 Advanced: 185 Cambridge C2 Proficiency: 185 DE…" at bounding box center [472, 379] width 419 height 135
click at [405, 318] on p "TOEFL: 100 IELTS: 7 Cambridge C1 Advanced: 185 Cambridge C2 Proficiency: 185 DE…" at bounding box center [472, 379] width 419 height 135
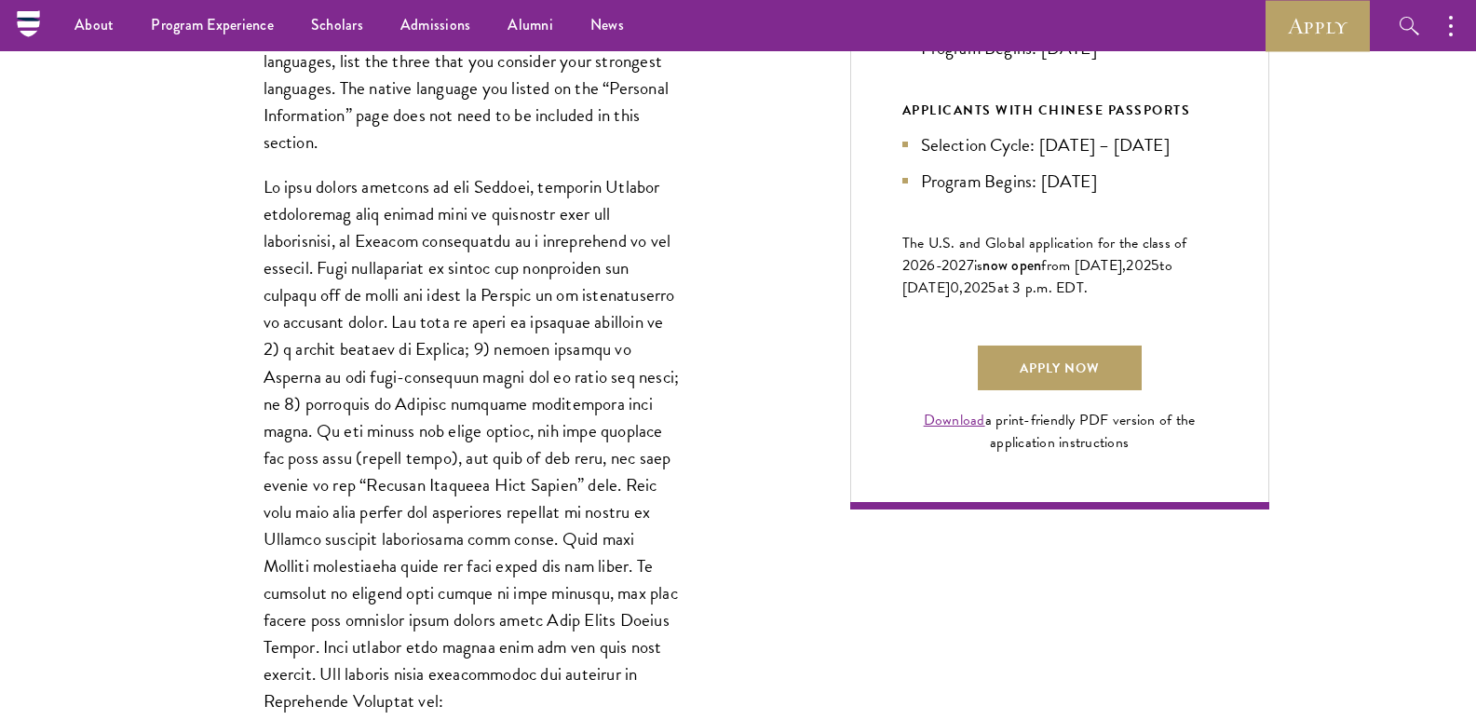
scroll to position [931, 0]
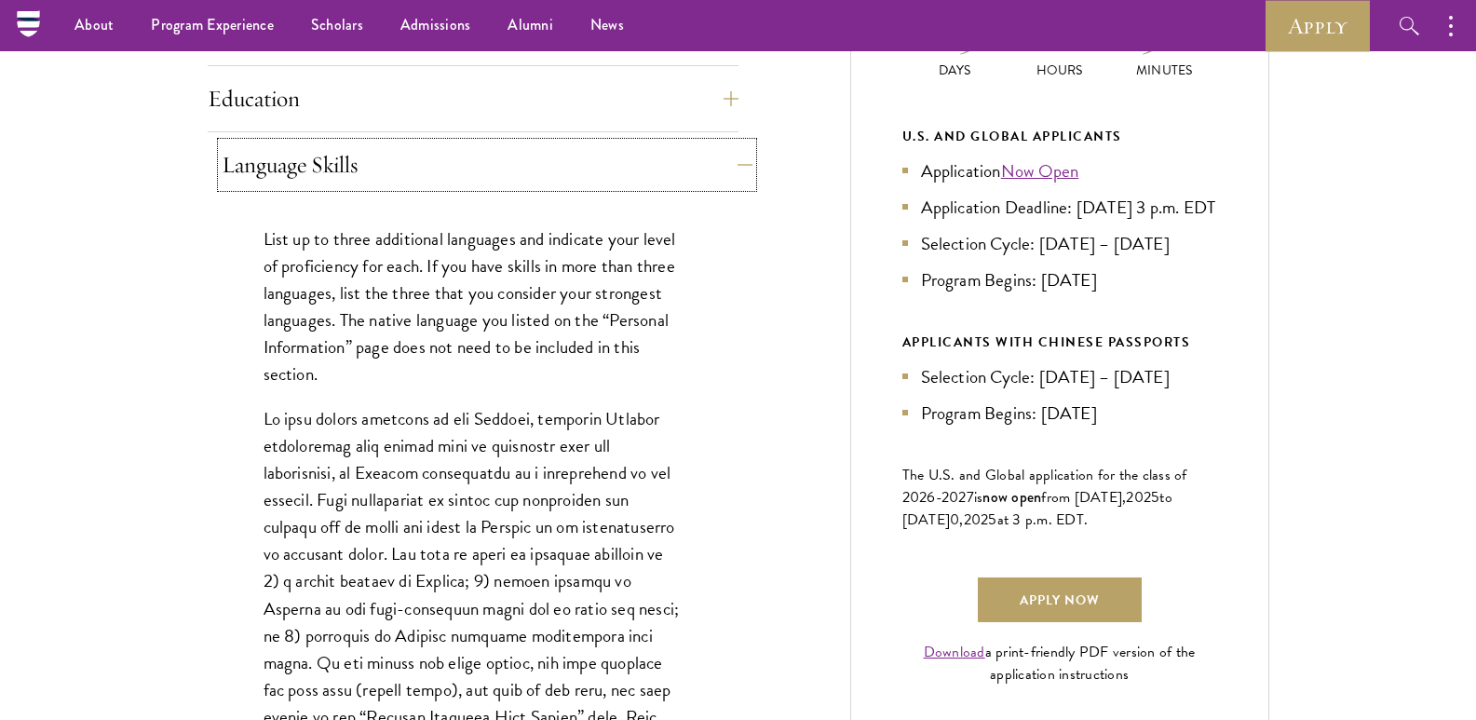
click at [385, 166] on button "Language Skills" at bounding box center [487, 164] width 531 height 45
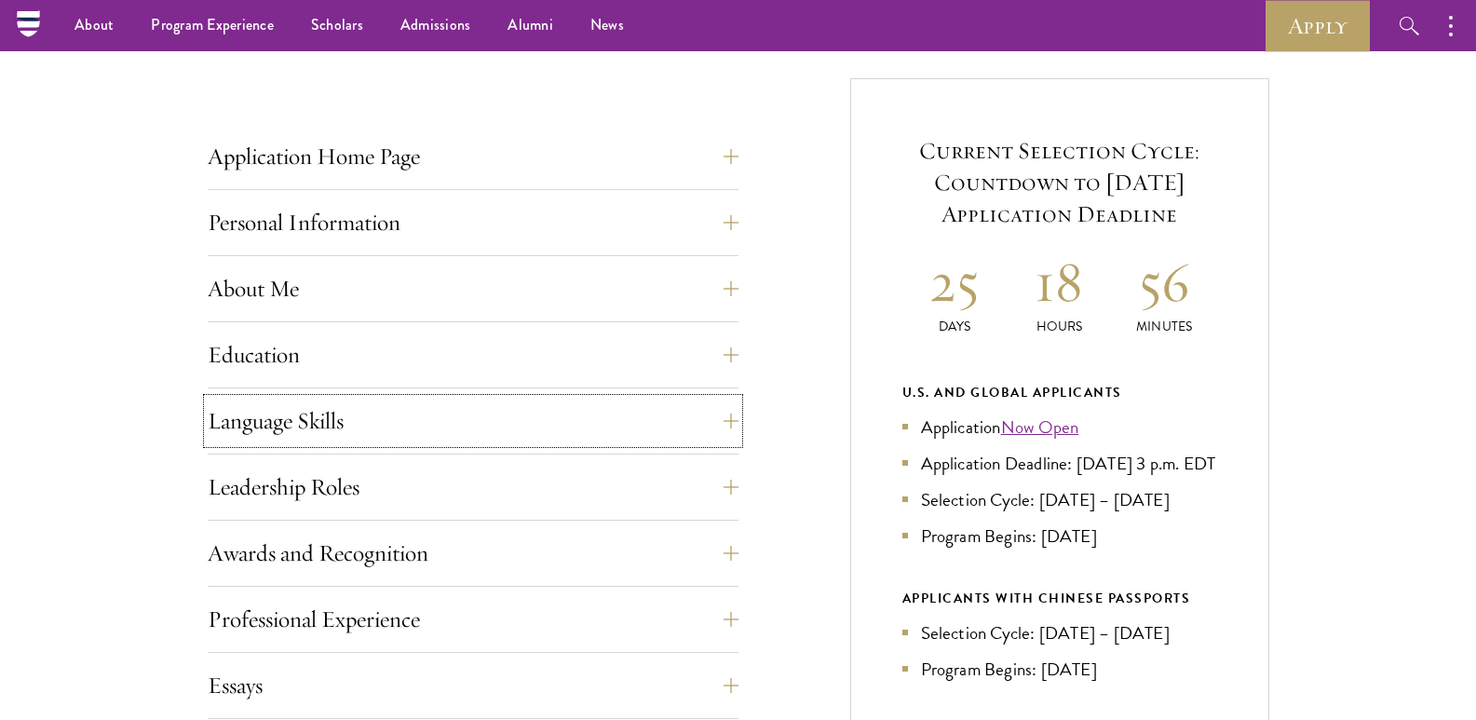
scroll to position [563, 0]
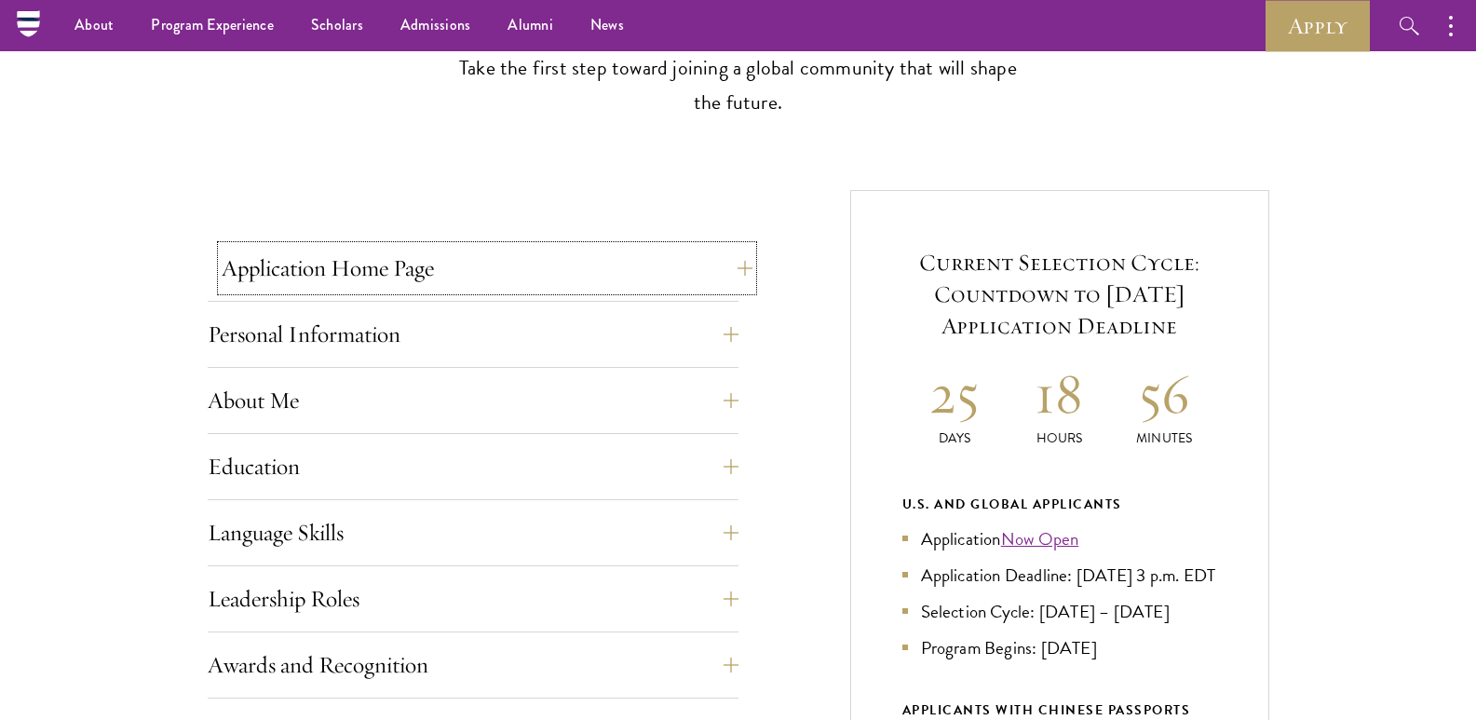
click at [731, 267] on button "Application Home Page" at bounding box center [487, 268] width 531 height 45
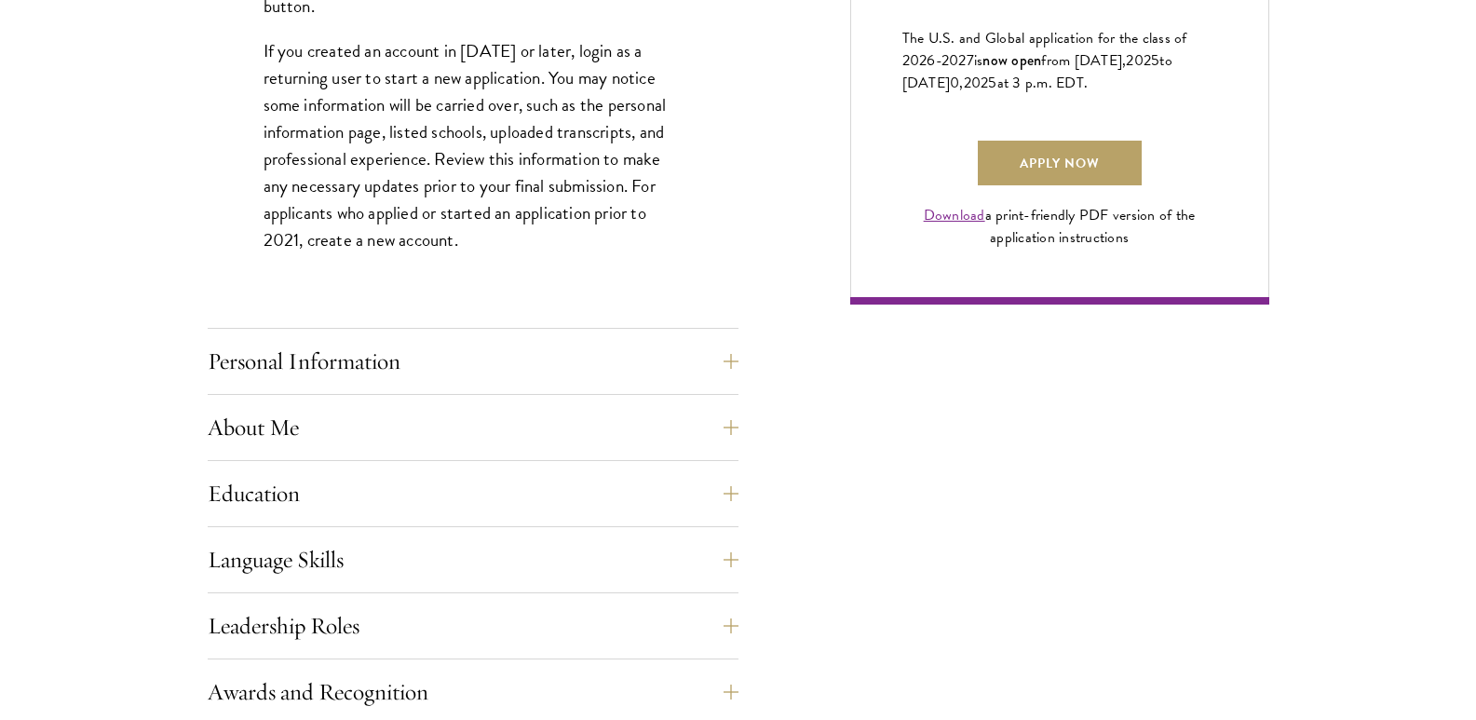
scroll to position [1401, 0]
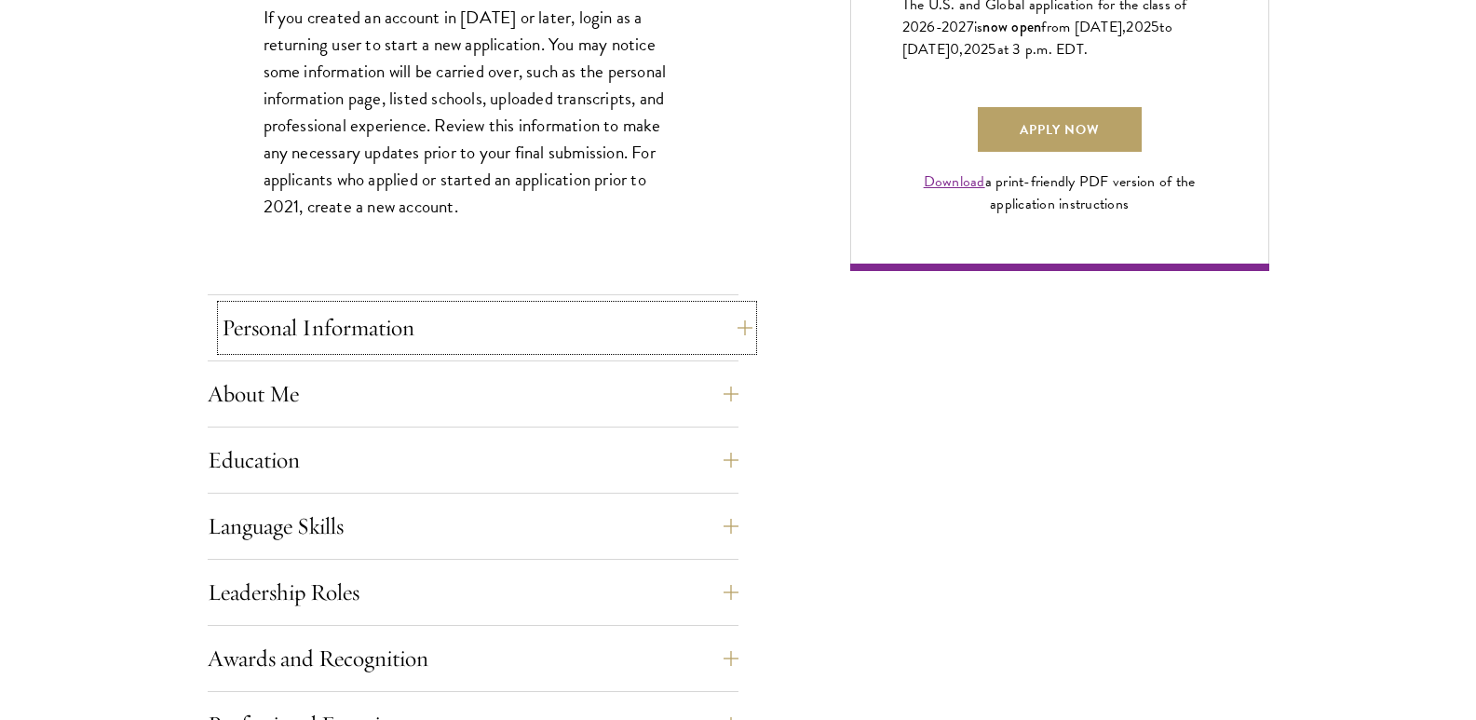
click at [426, 341] on button "Personal Information" at bounding box center [487, 327] width 531 height 45
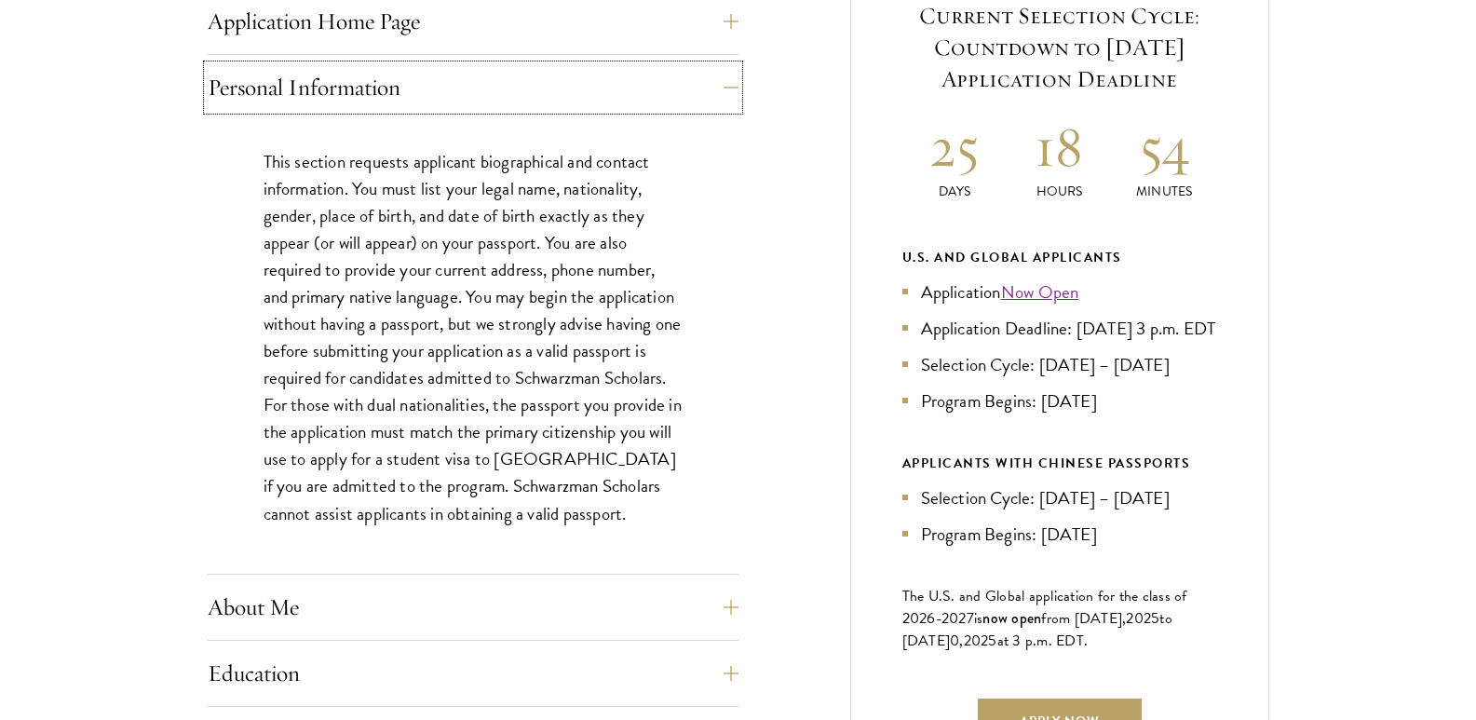
scroll to position [843, 0]
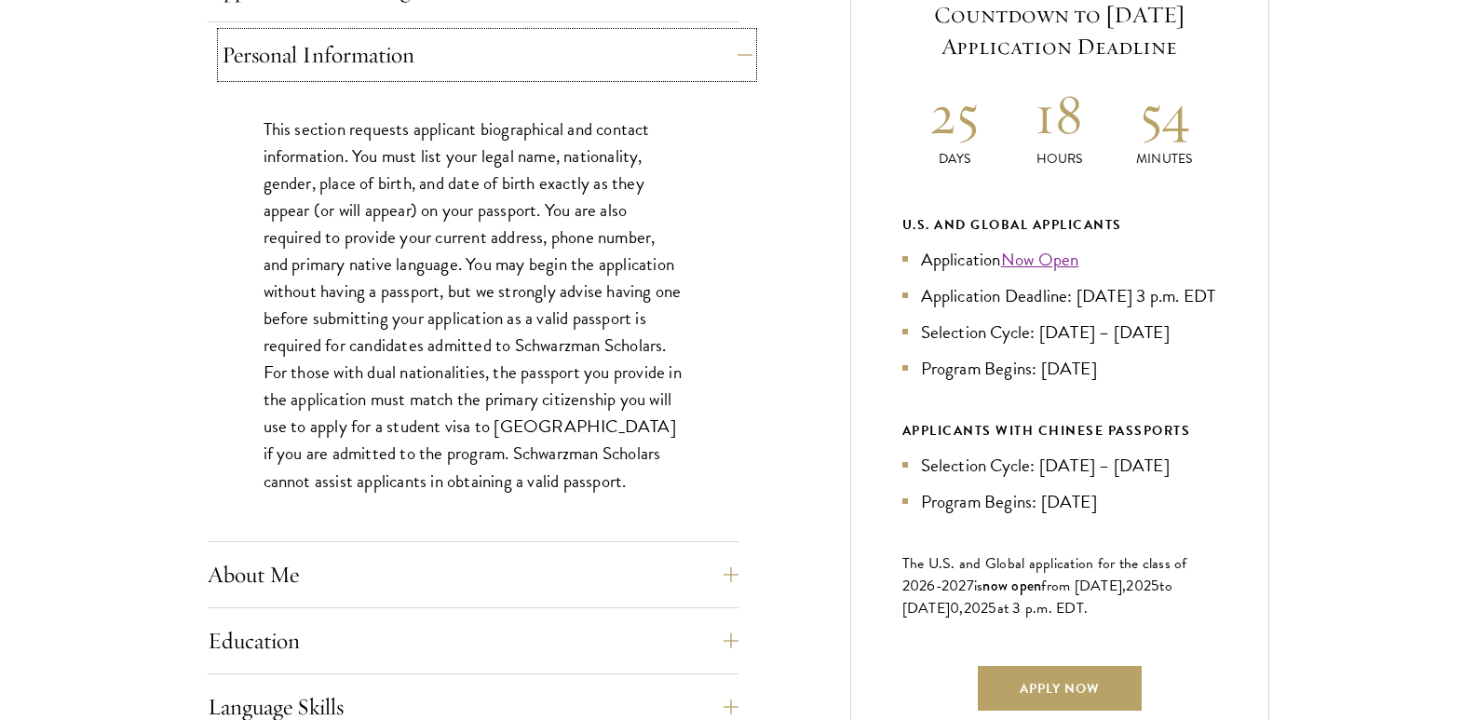
click at [691, 56] on button "Personal Information" at bounding box center [487, 55] width 531 height 45
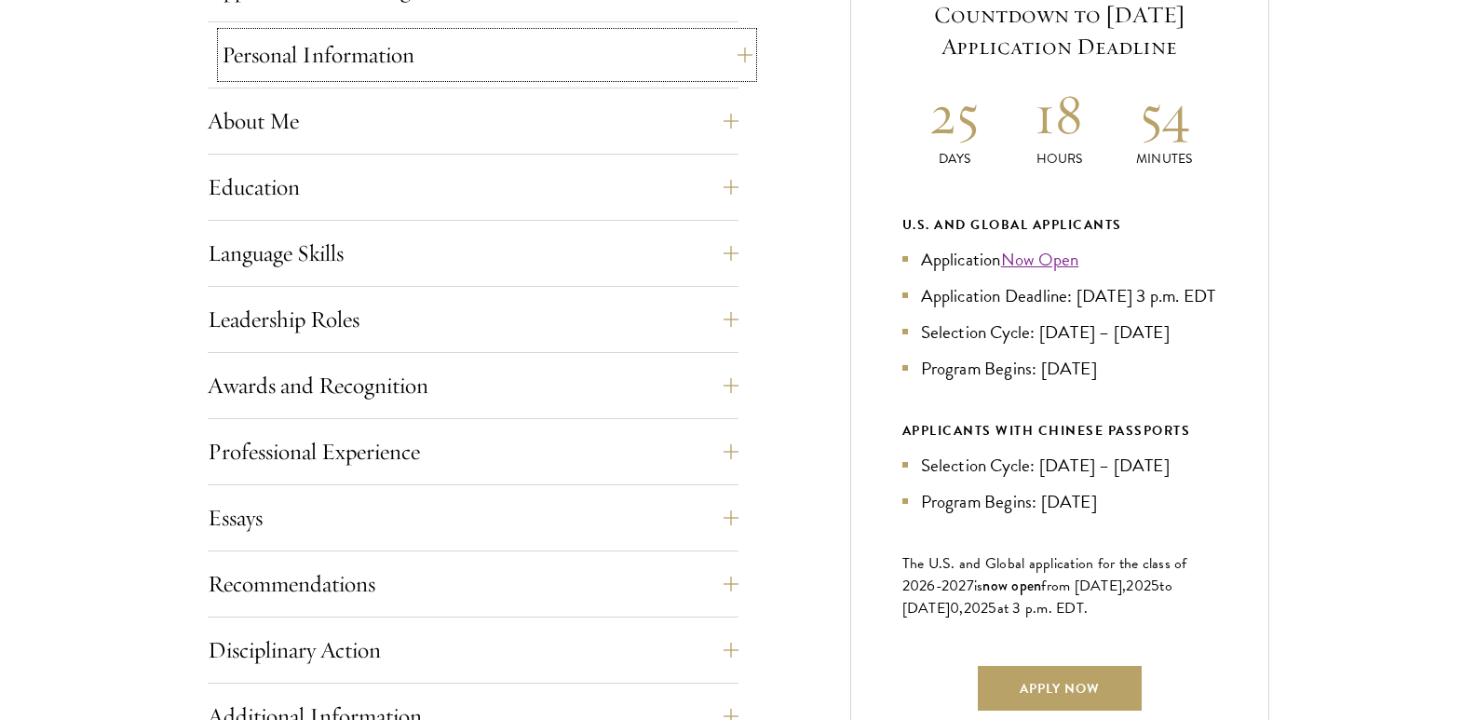
click at [673, 71] on button "Personal Information" at bounding box center [487, 55] width 531 height 45
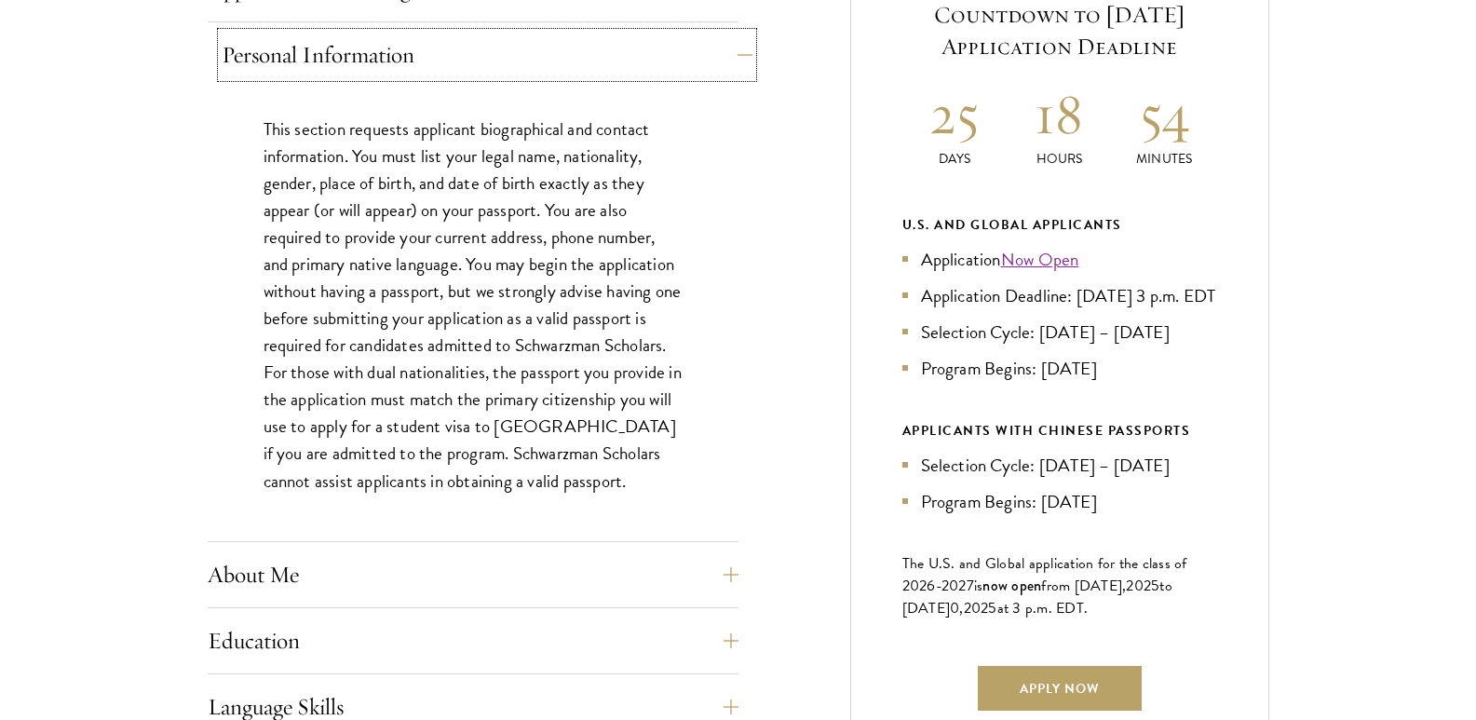
click at [670, 65] on button "Personal Information" at bounding box center [487, 55] width 531 height 45
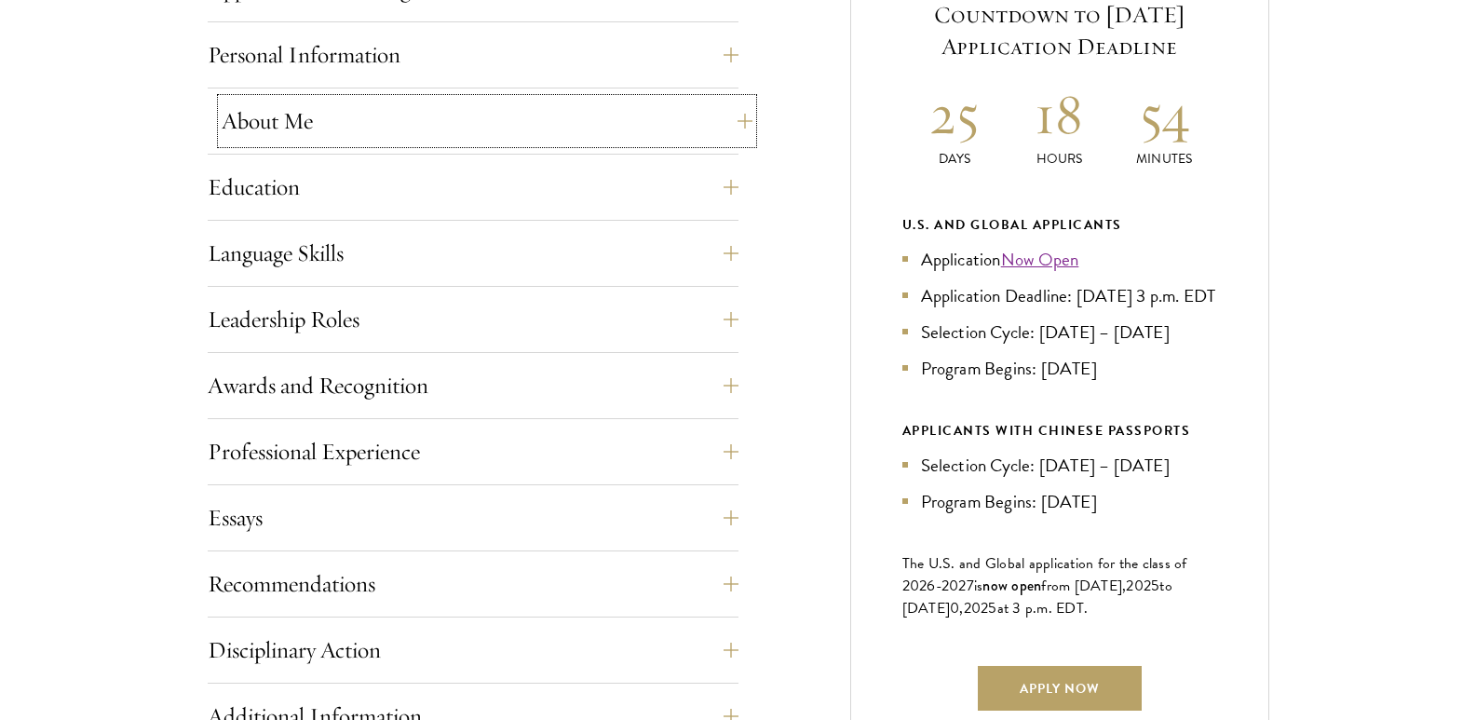
click at [649, 127] on button "About Me" at bounding box center [487, 121] width 531 height 45
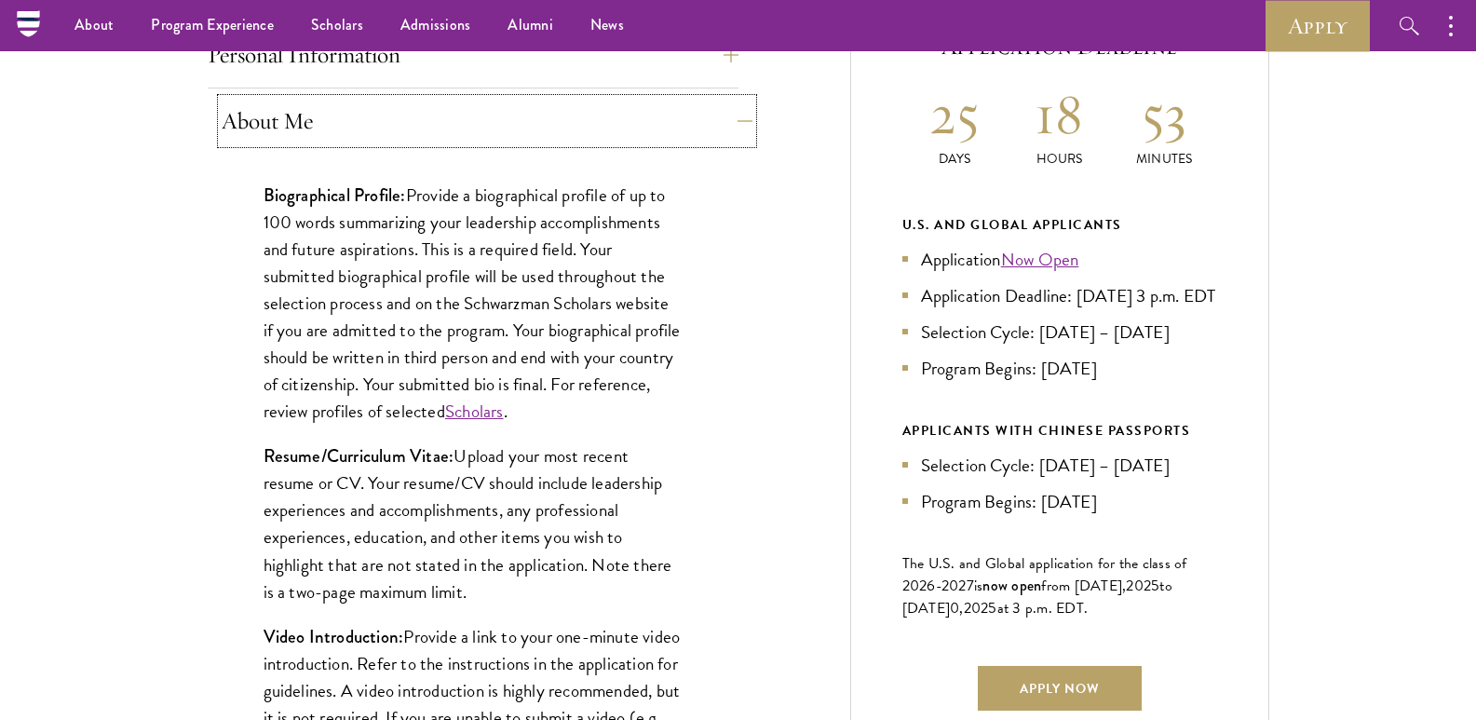
click at [412, 137] on button "About Me" at bounding box center [487, 121] width 531 height 45
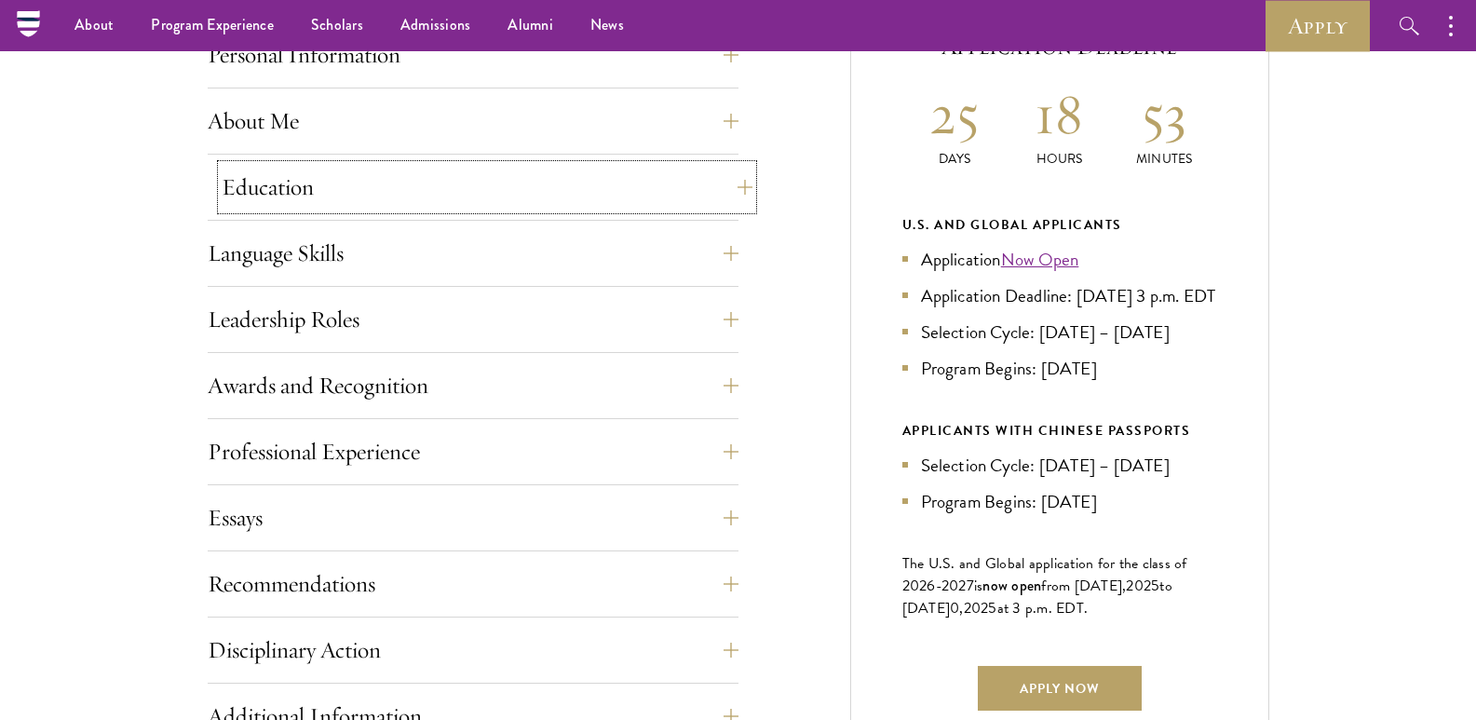
click at [394, 199] on button "Education" at bounding box center [487, 187] width 531 height 45
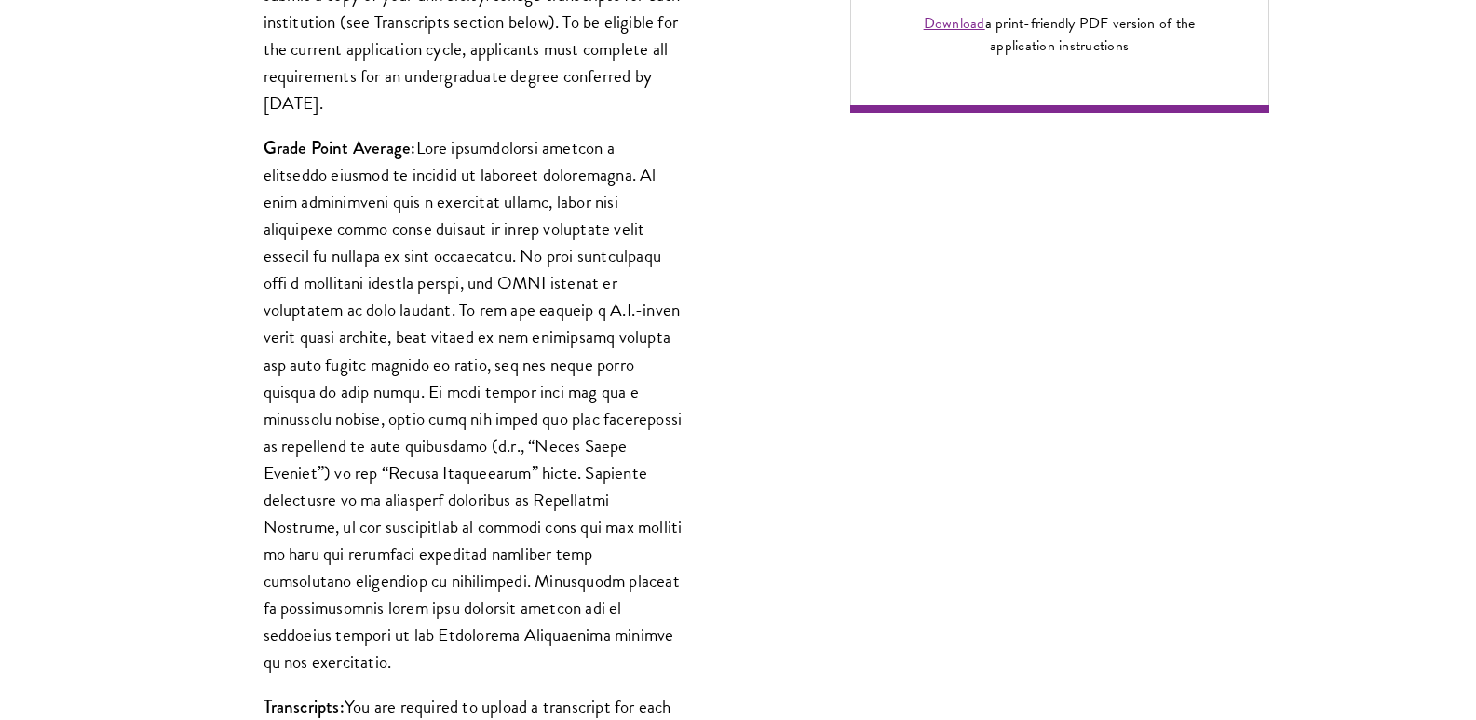
scroll to position [1588, 0]
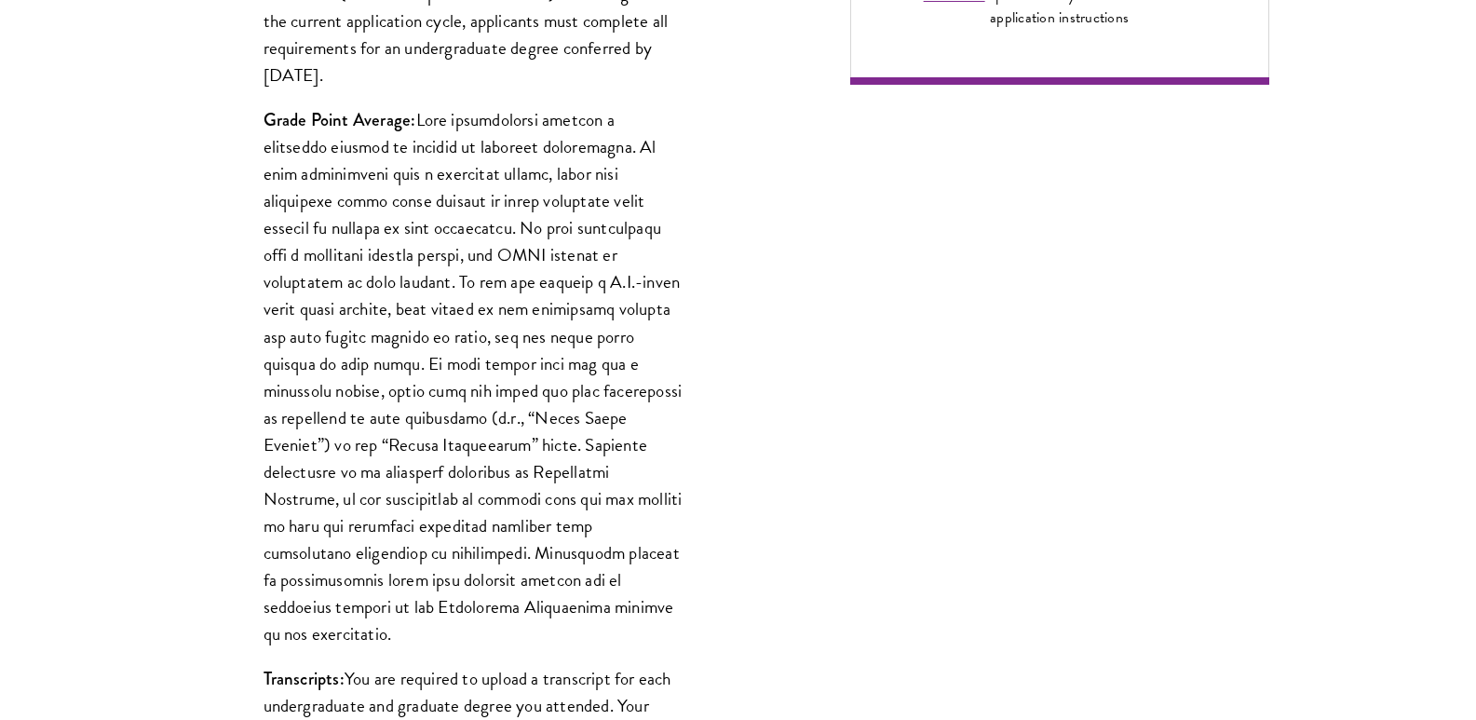
drag, startPoint x: 354, startPoint y: 552, endPoint x: 637, endPoint y: 600, distance: 287.0
click at [637, 600] on p "Grade Point Average:" at bounding box center [472, 376] width 419 height 541
click at [632, 600] on p "Grade Point Average:" at bounding box center [472, 376] width 419 height 541
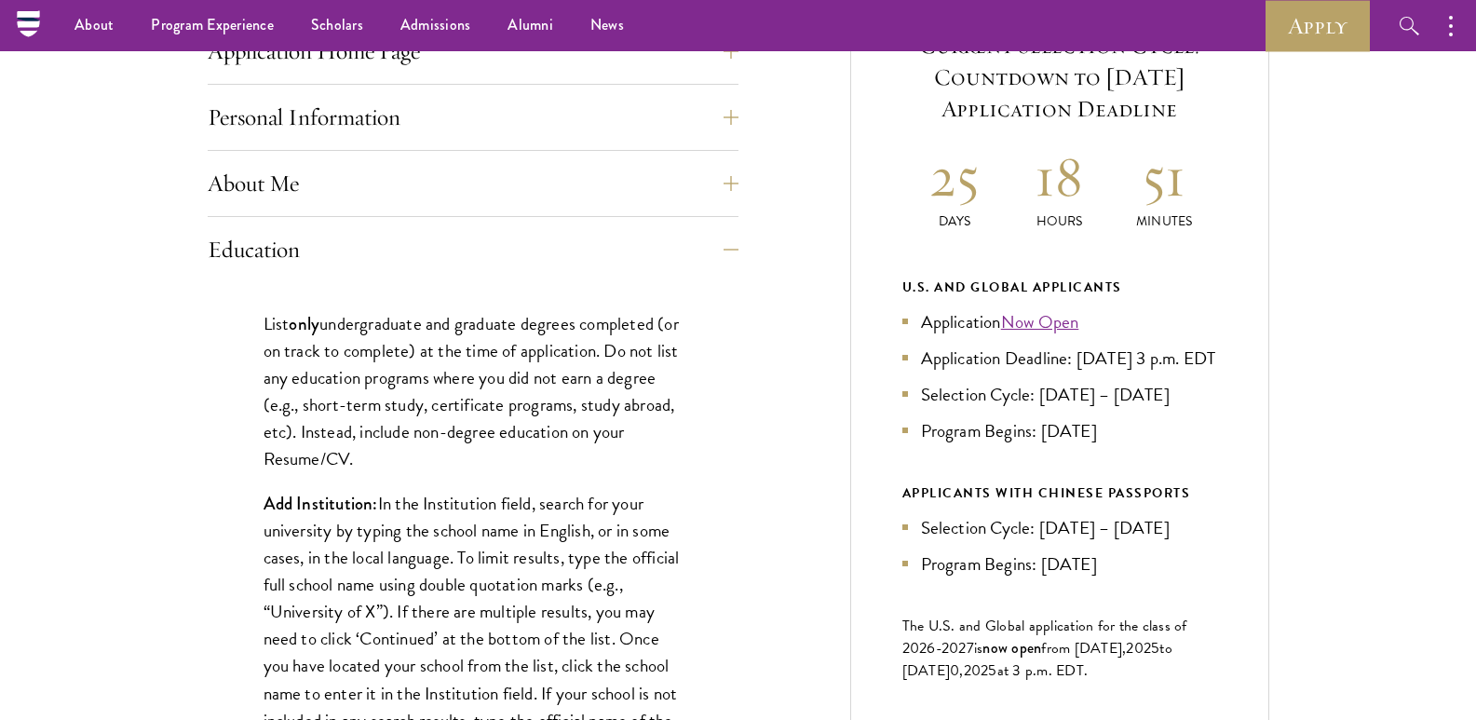
scroll to position [750, 0]
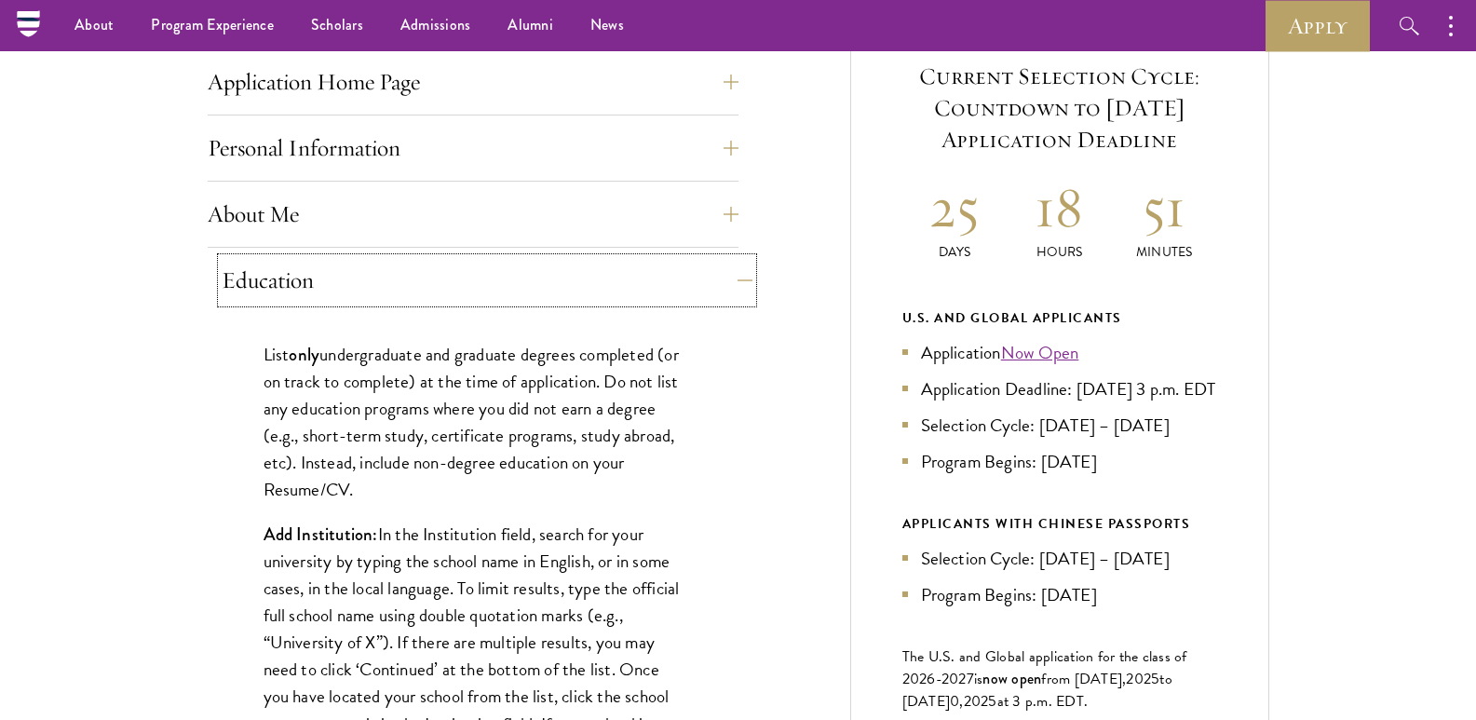
click at [438, 274] on button "Education" at bounding box center [487, 280] width 531 height 45
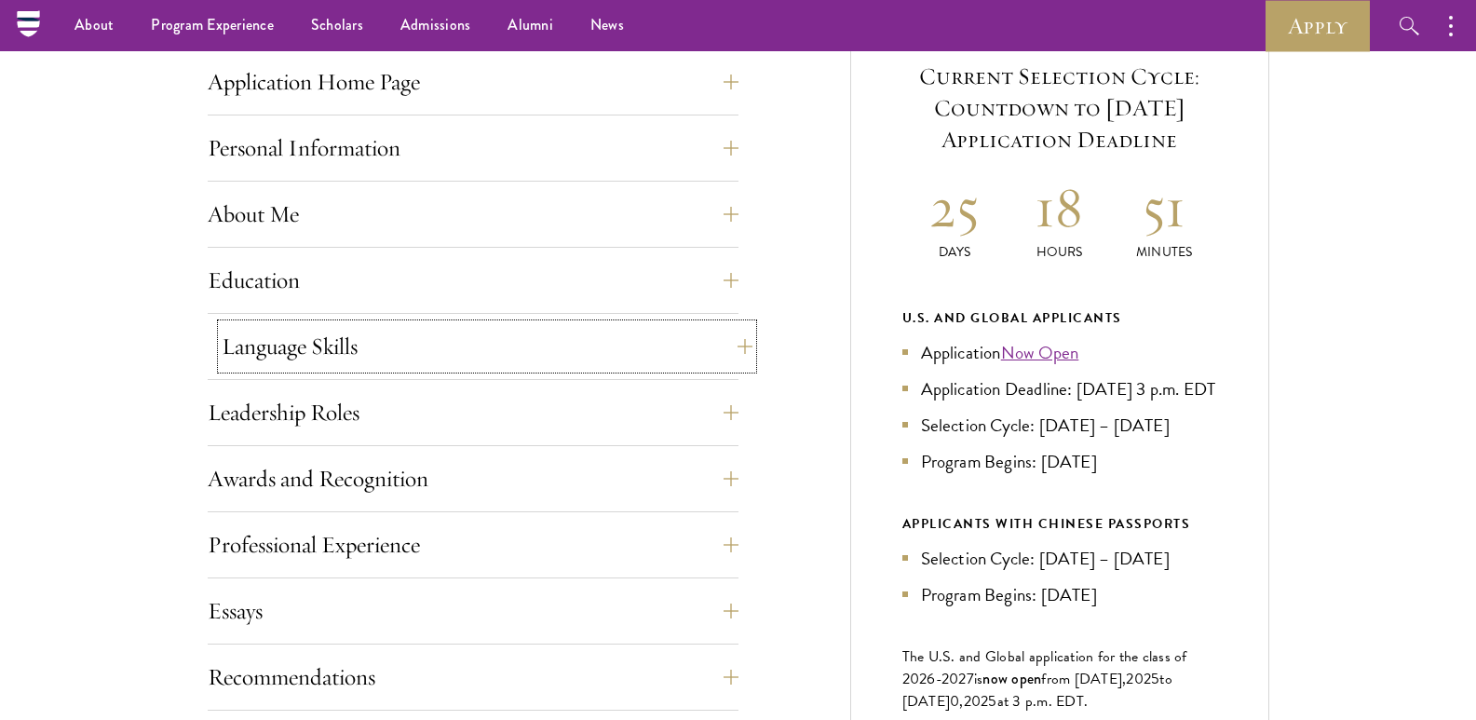
click at [411, 350] on button "Language Skills" at bounding box center [487, 346] width 531 height 45
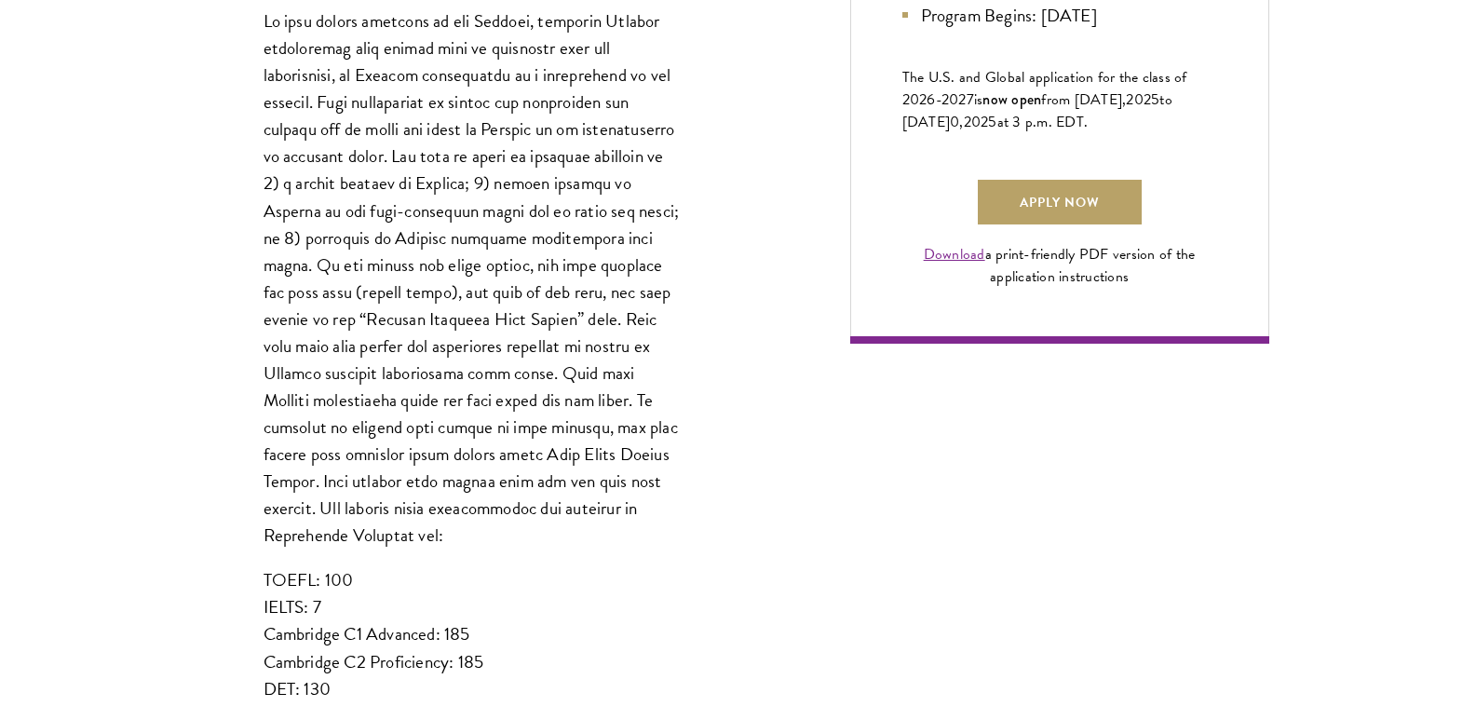
scroll to position [1401, 0]
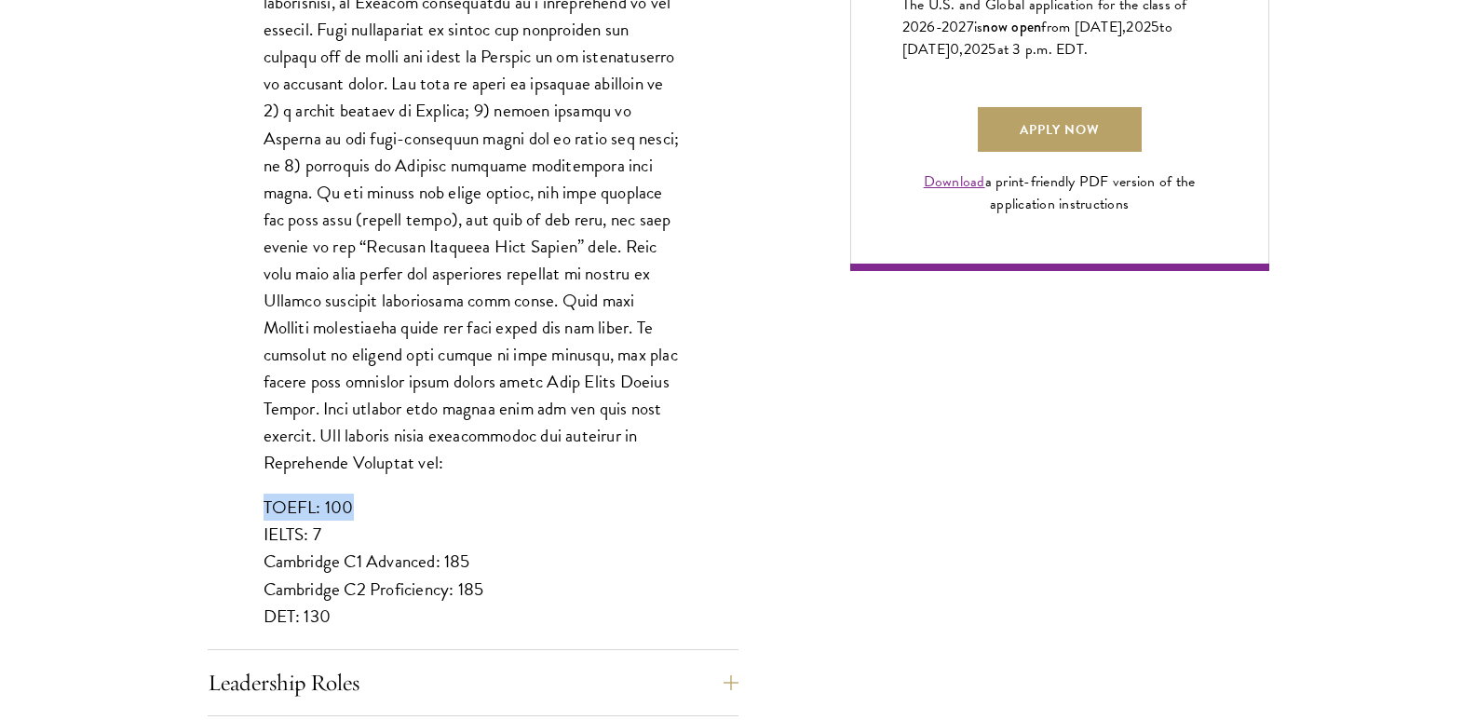
drag, startPoint x: 364, startPoint y: 469, endPoint x: 228, endPoint y: 492, distance: 137.8
click at [228, 492] on div "List up to three additional languages and indicate your level of proficiency fo…" at bounding box center [473, 201] width 531 height 949
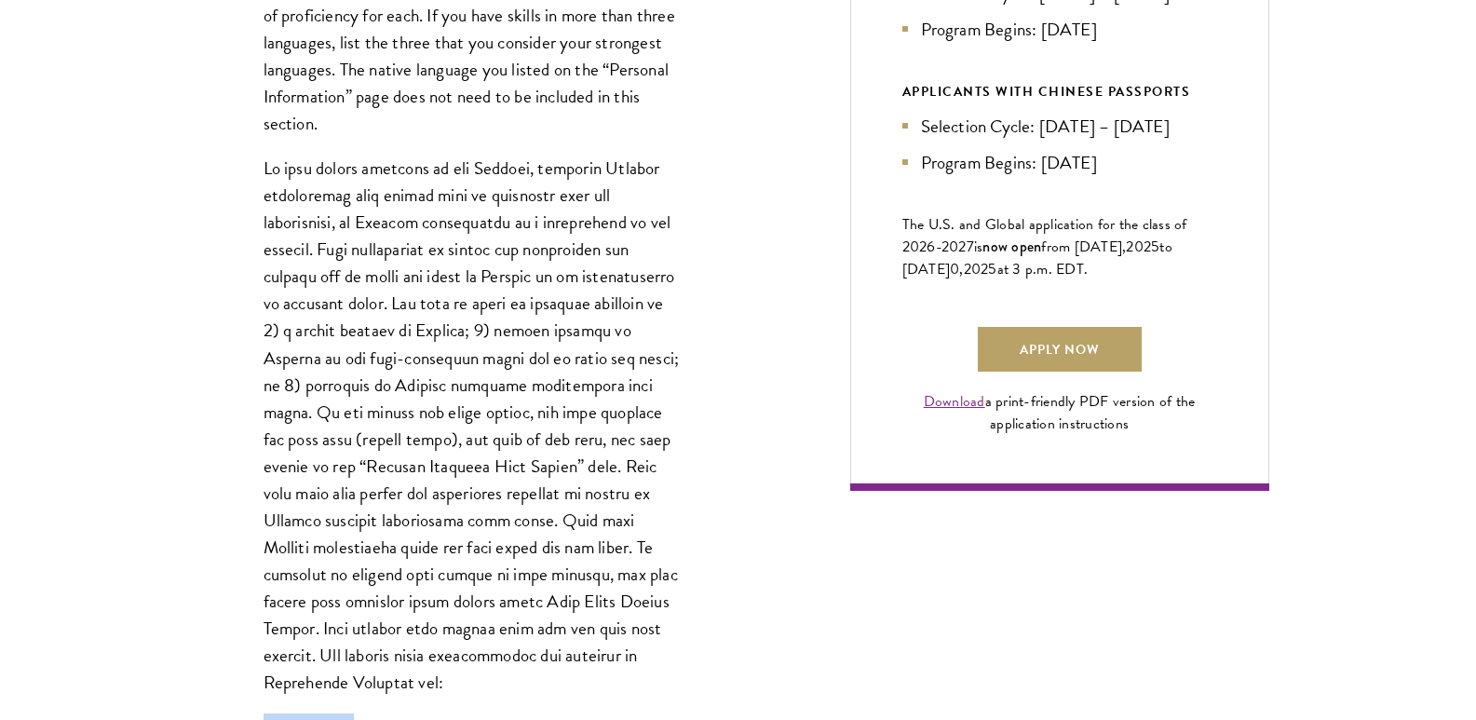
scroll to position [1215, 0]
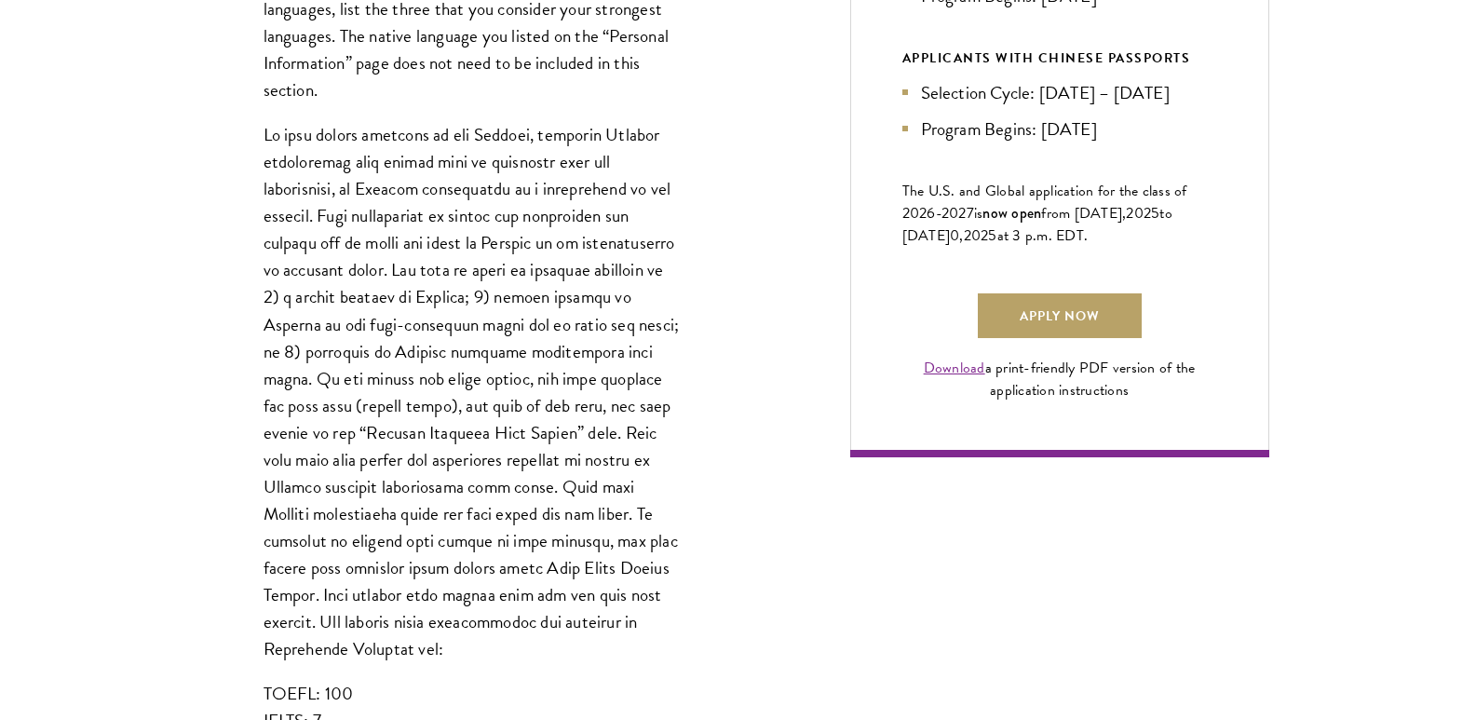
click at [309, 618] on p at bounding box center [472, 391] width 419 height 541
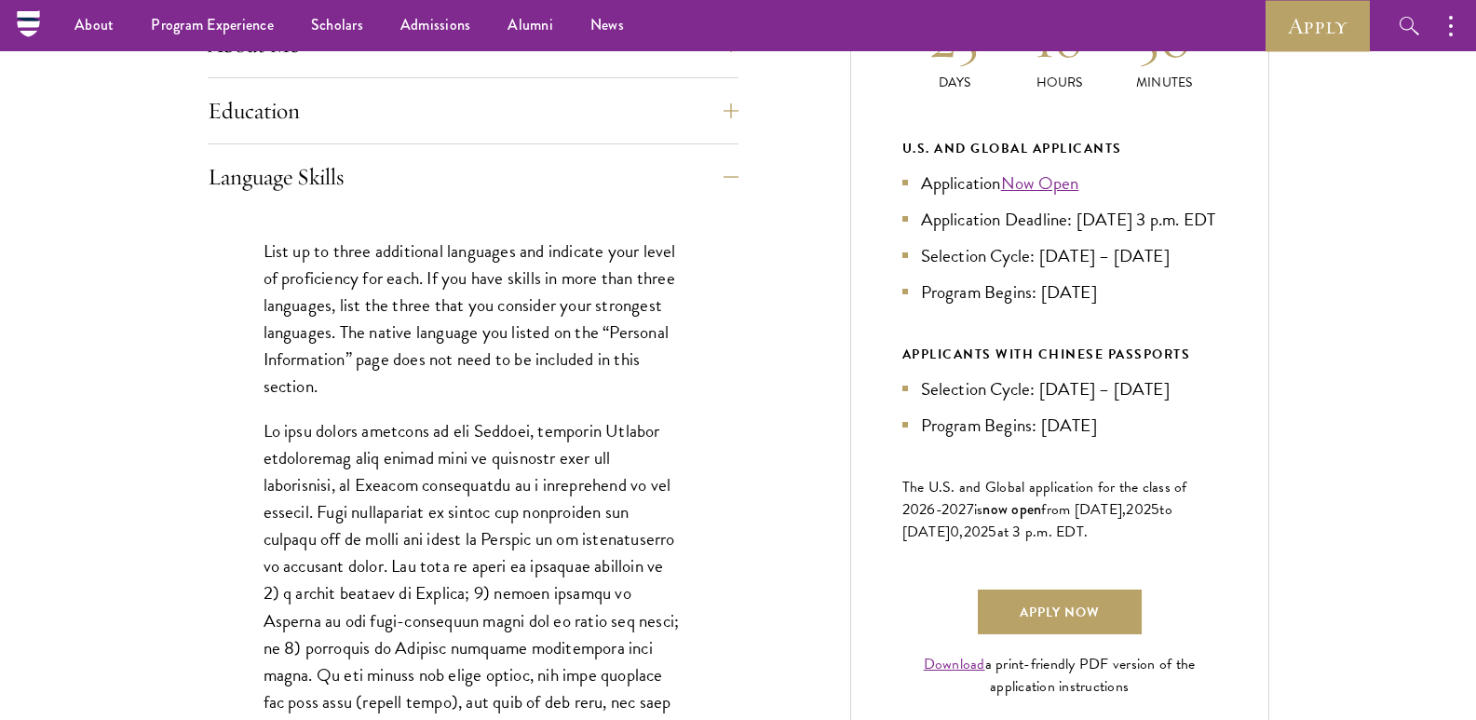
scroll to position [750, 0]
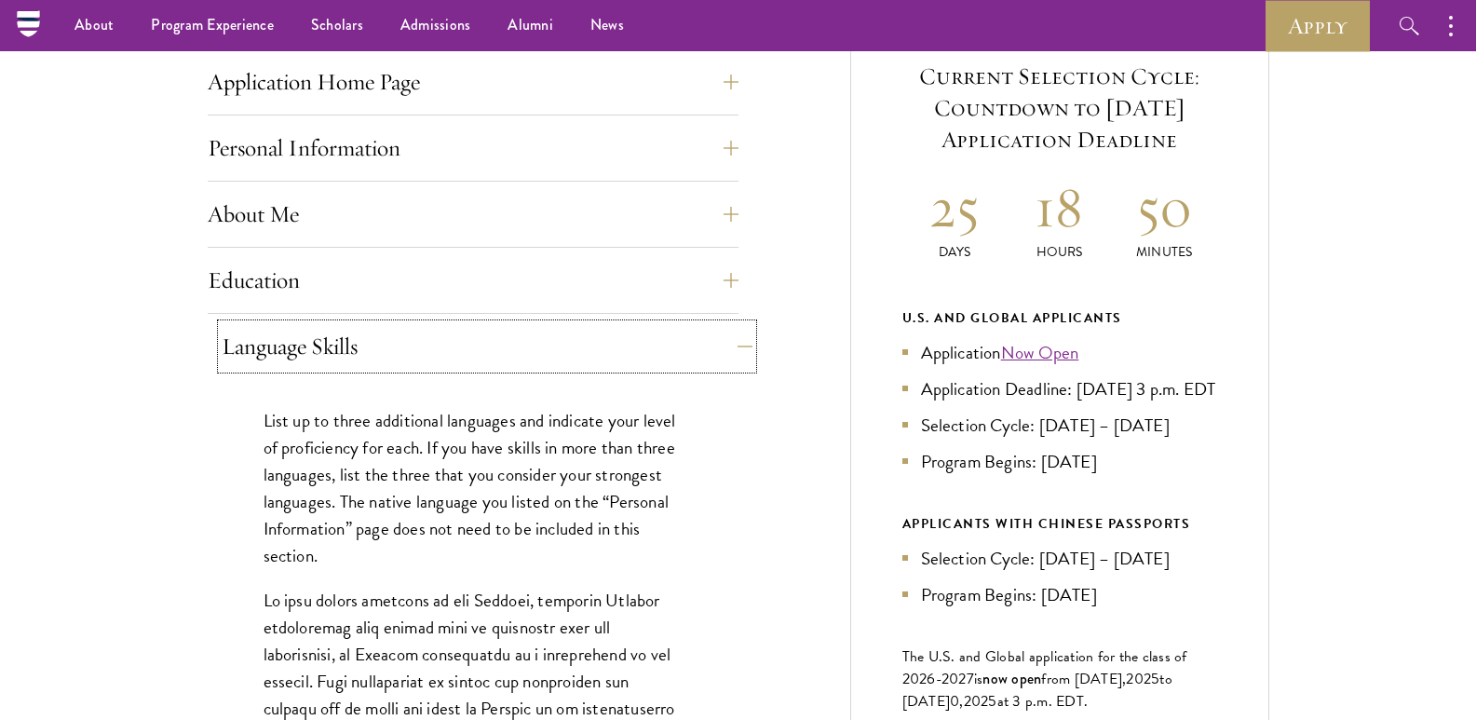
click at [371, 357] on button "Language Skills" at bounding box center [487, 346] width 531 height 45
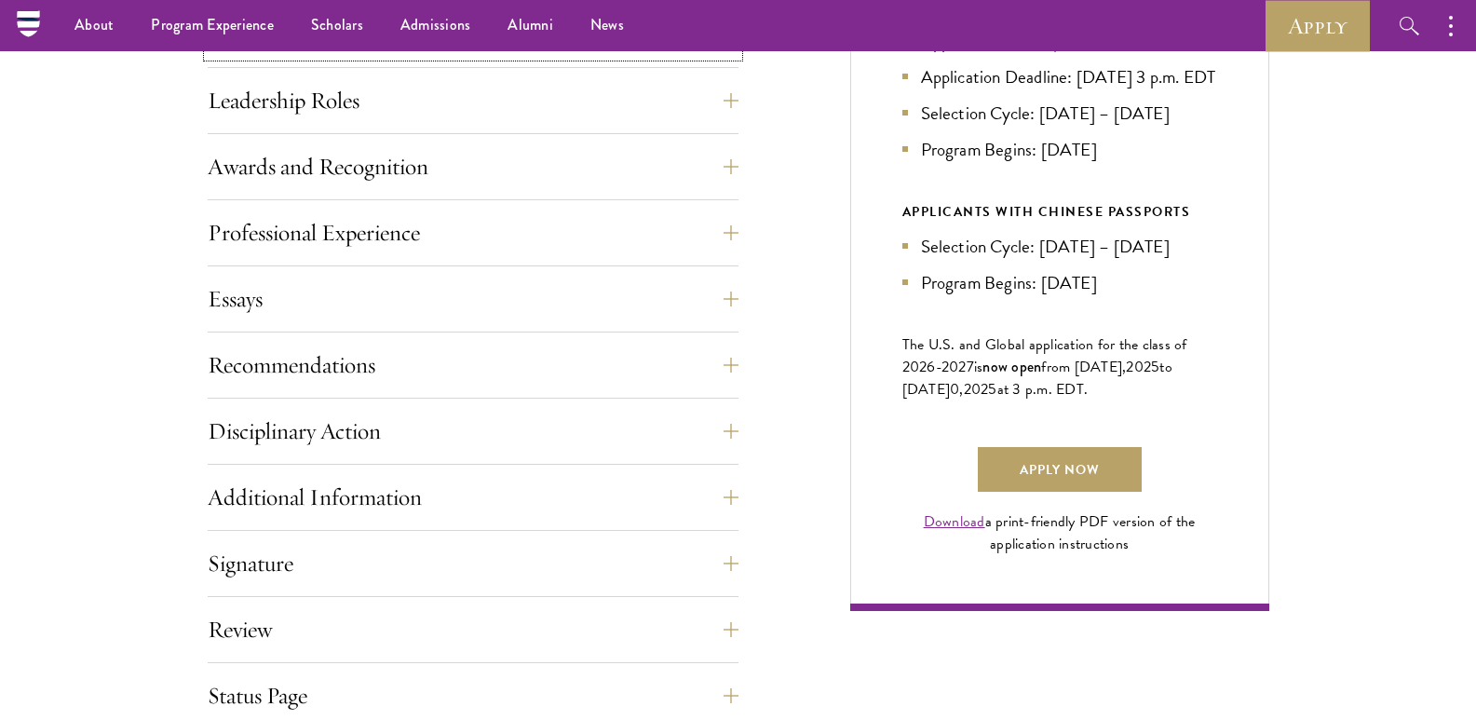
scroll to position [1029, 0]
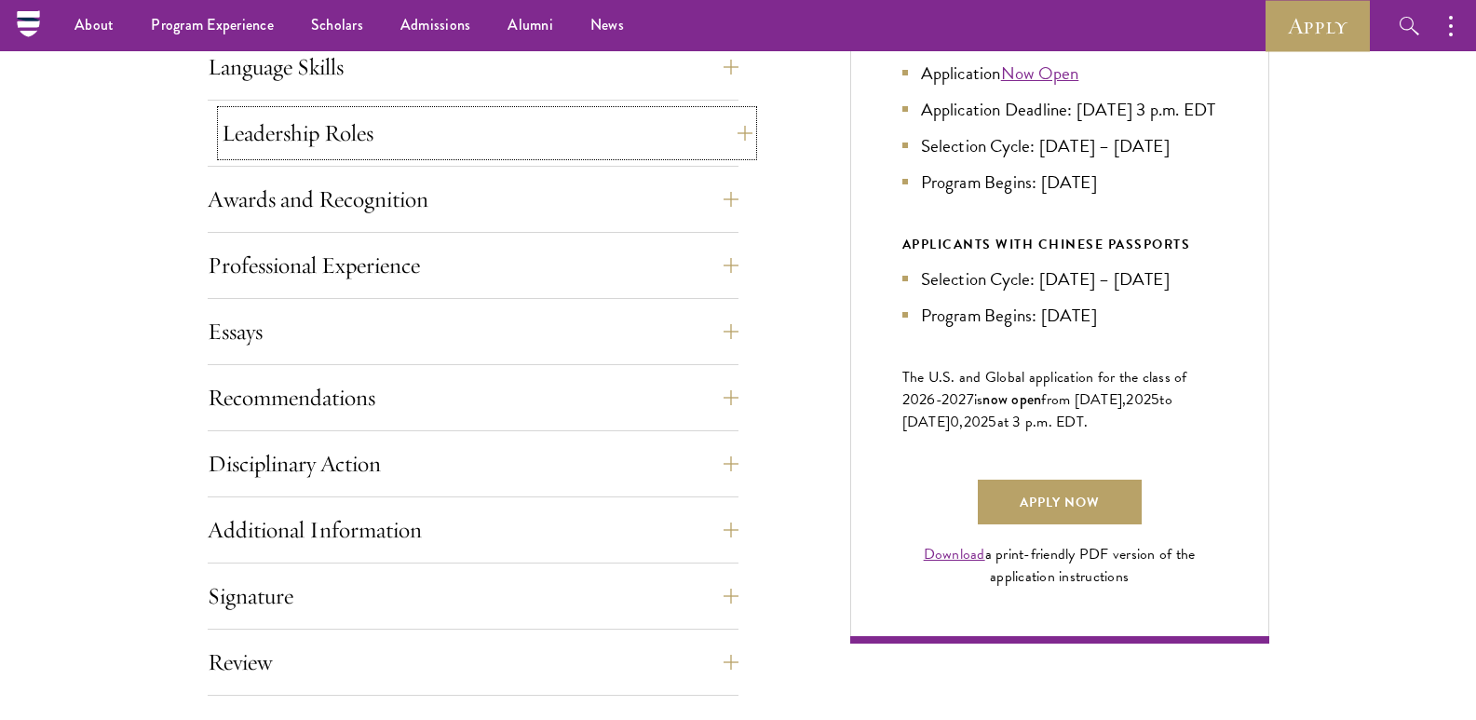
click at [410, 140] on button "Leadership Roles" at bounding box center [487, 133] width 531 height 45
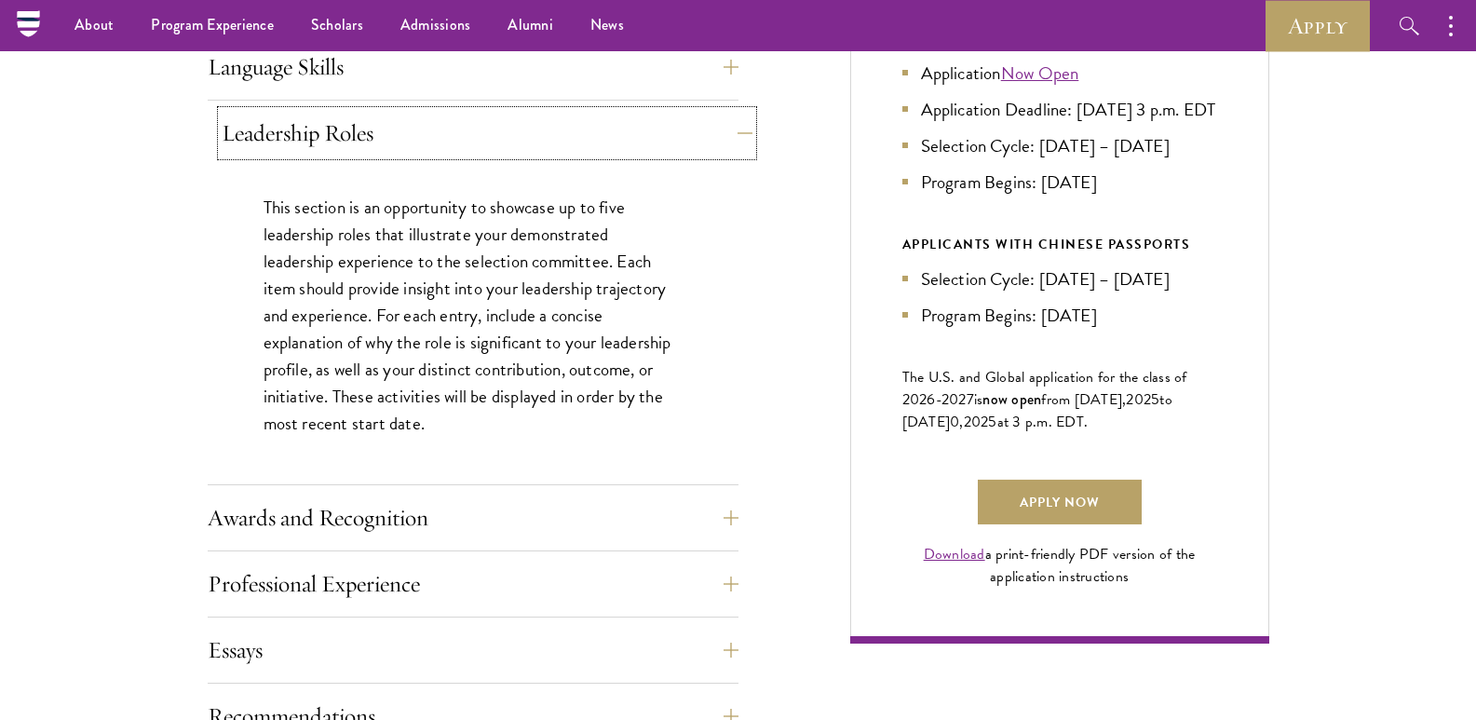
click at [386, 128] on button "Leadership Roles" at bounding box center [487, 133] width 531 height 45
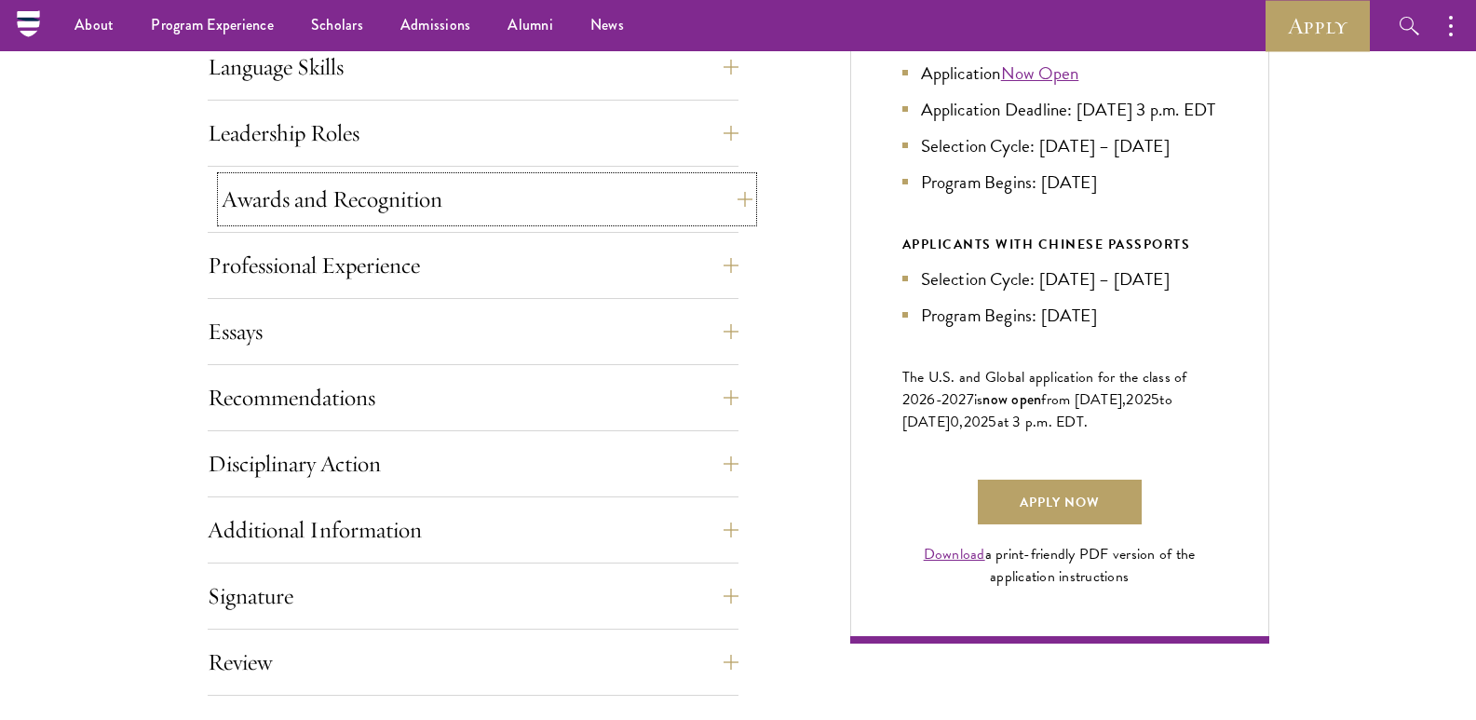
click at [385, 205] on button "Awards and Recognition" at bounding box center [487, 199] width 531 height 45
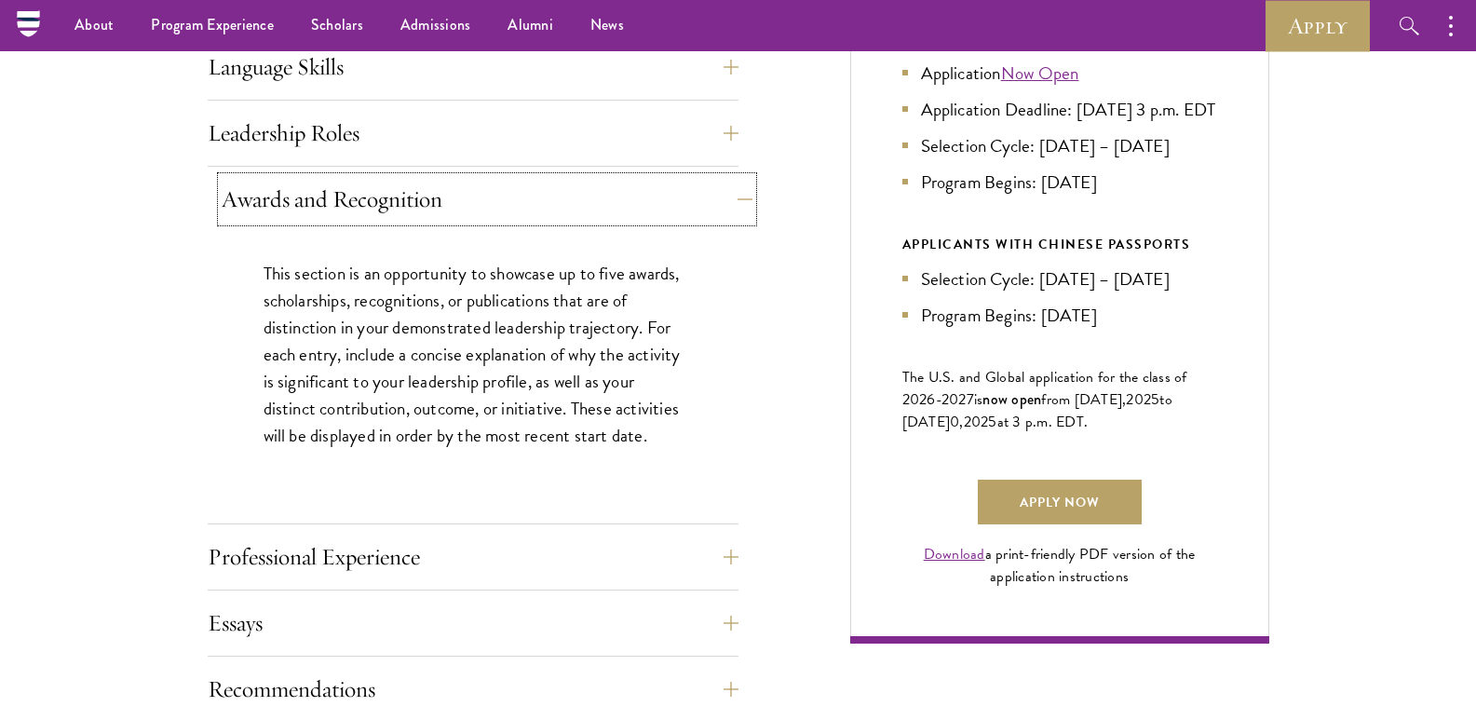
click at [348, 192] on button "Awards and Recognition" at bounding box center [487, 199] width 531 height 45
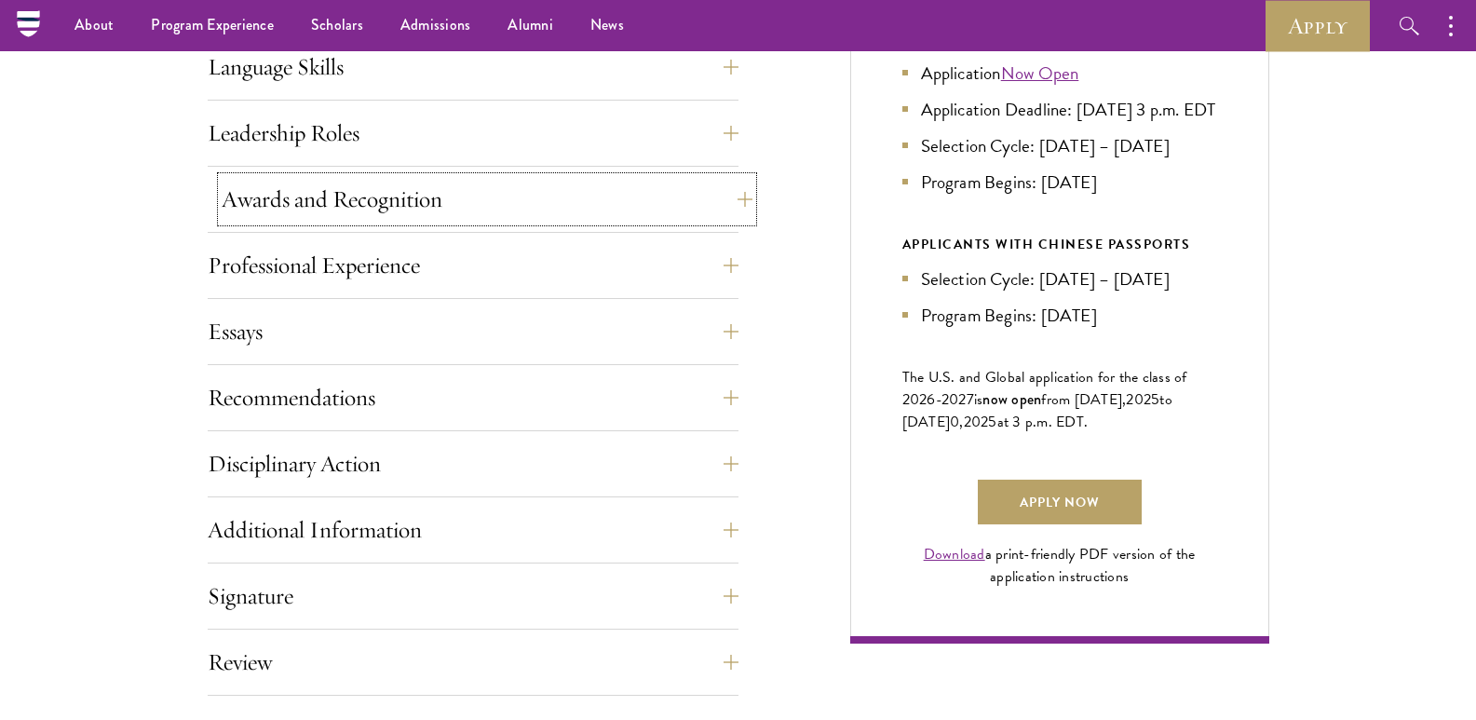
click at [348, 217] on button "Awards and Recognition" at bounding box center [487, 199] width 531 height 45
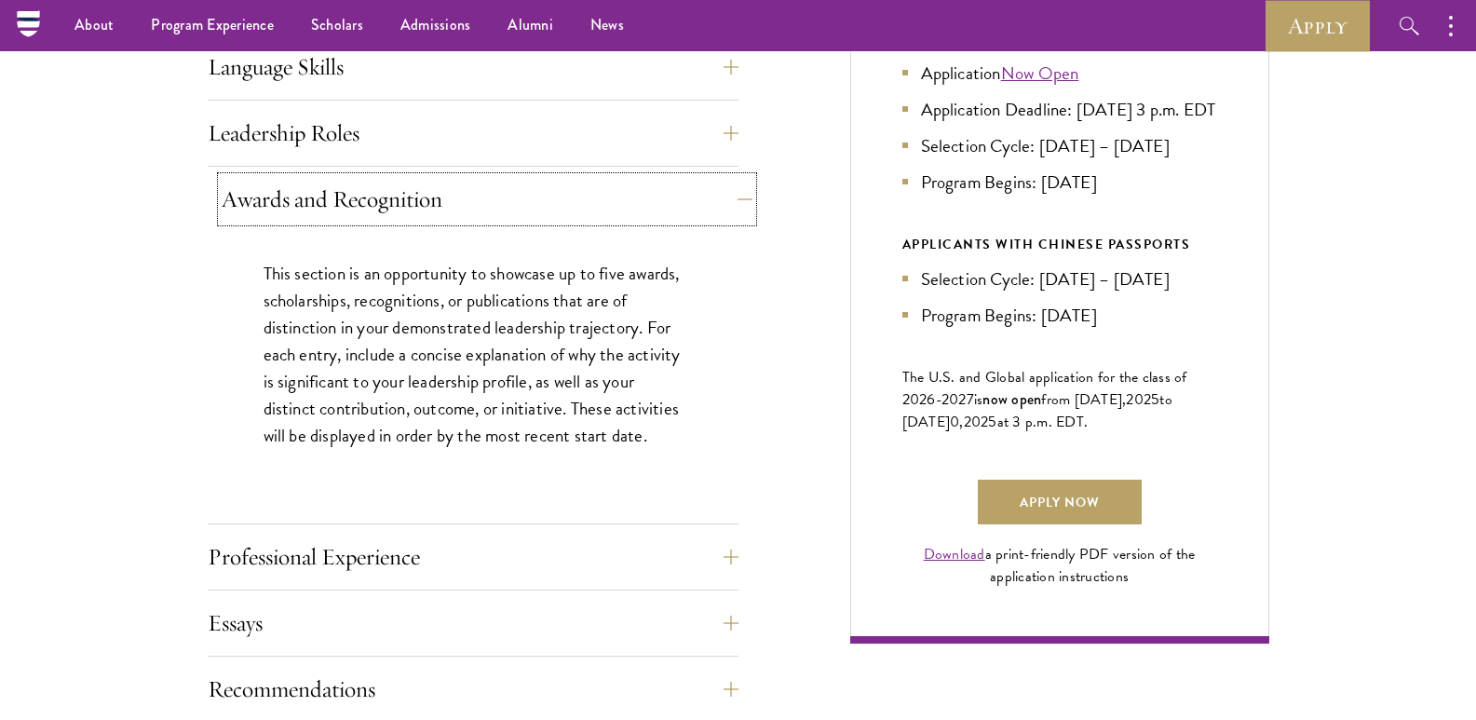
click at [348, 216] on button "Awards and Recognition" at bounding box center [487, 199] width 531 height 45
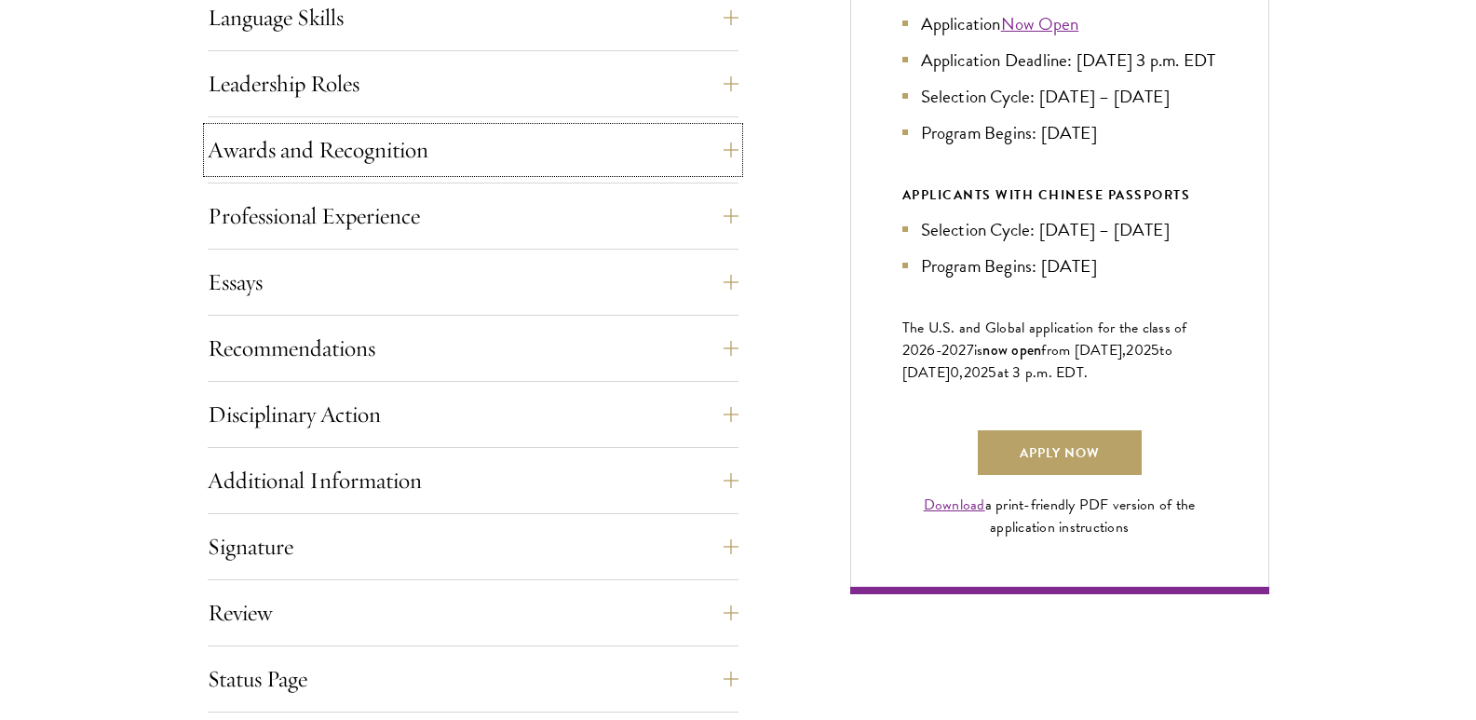
scroll to position [1122, 0]
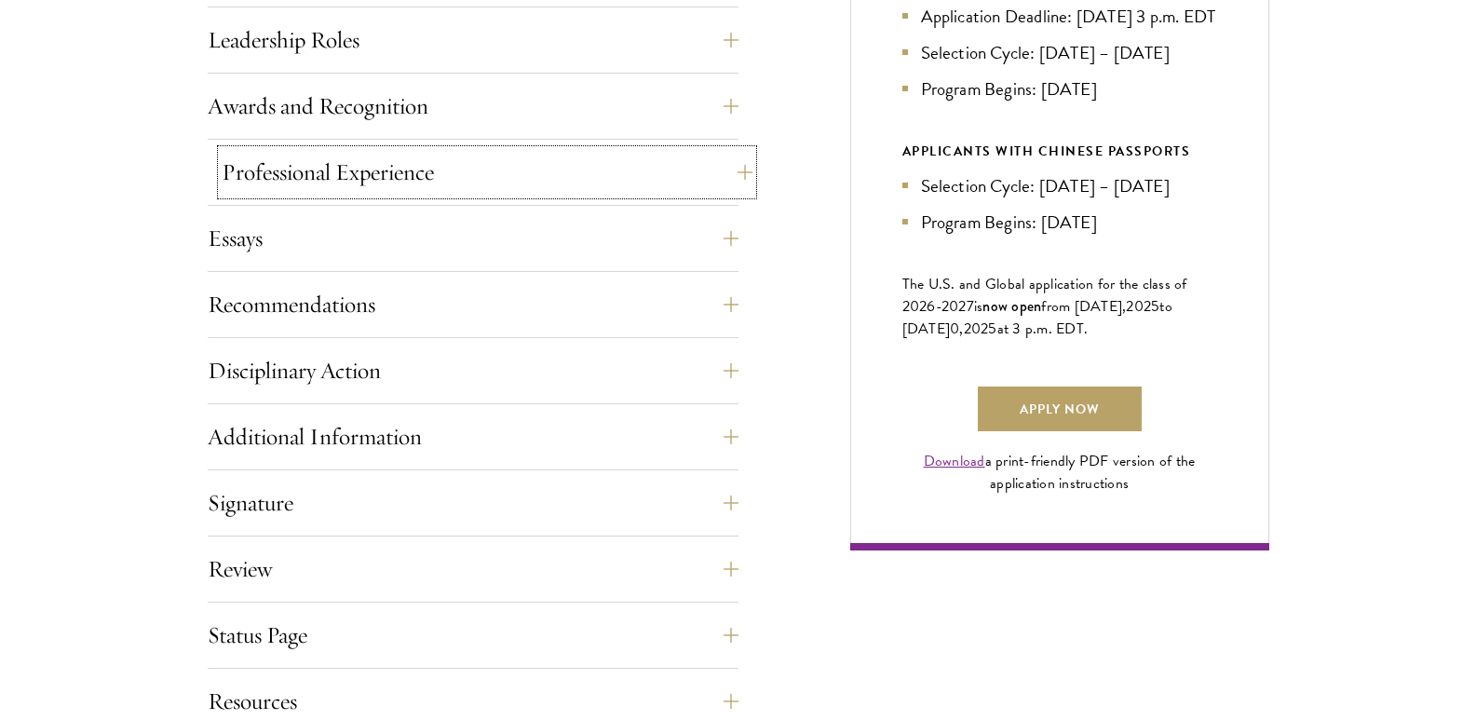
click at [372, 170] on button "Professional Experience" at bounding box center [487, 172] width 531 height 45
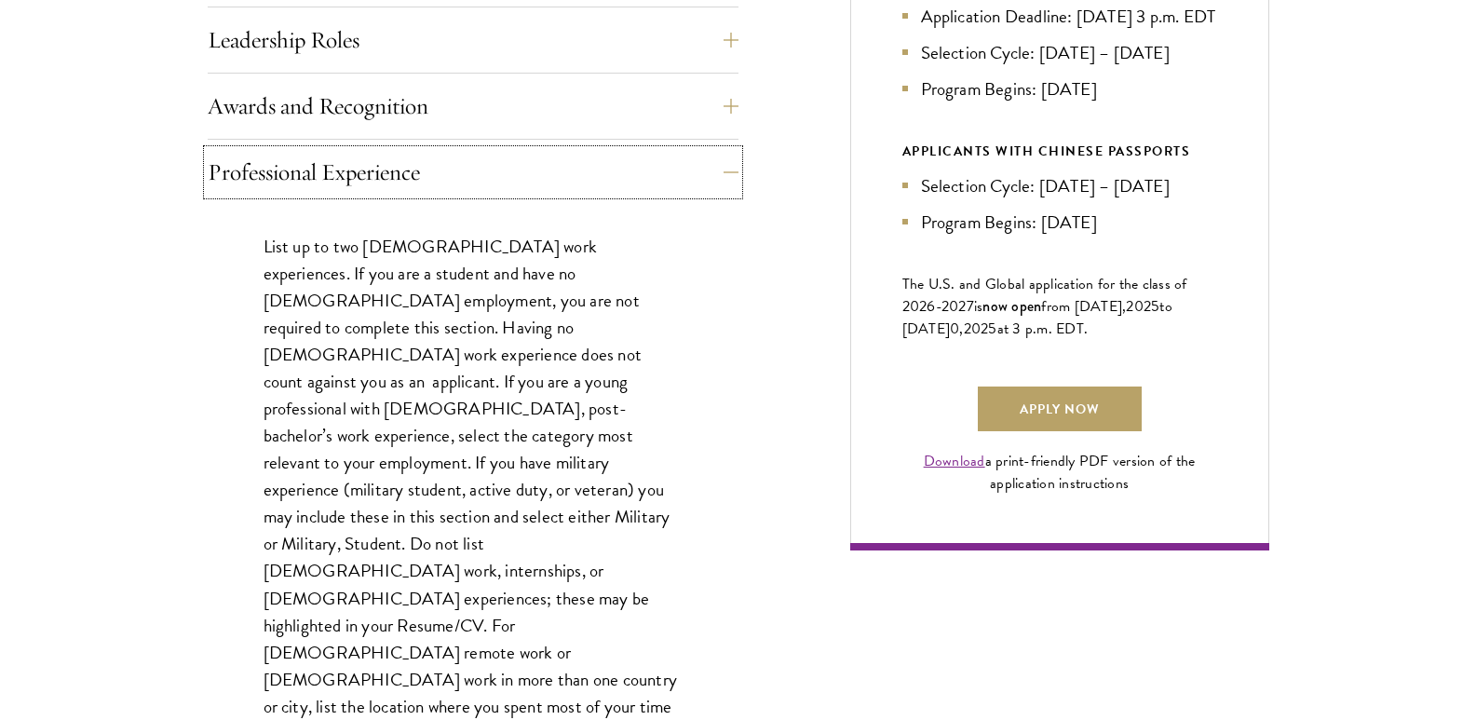
scroll to position [1215, 0]
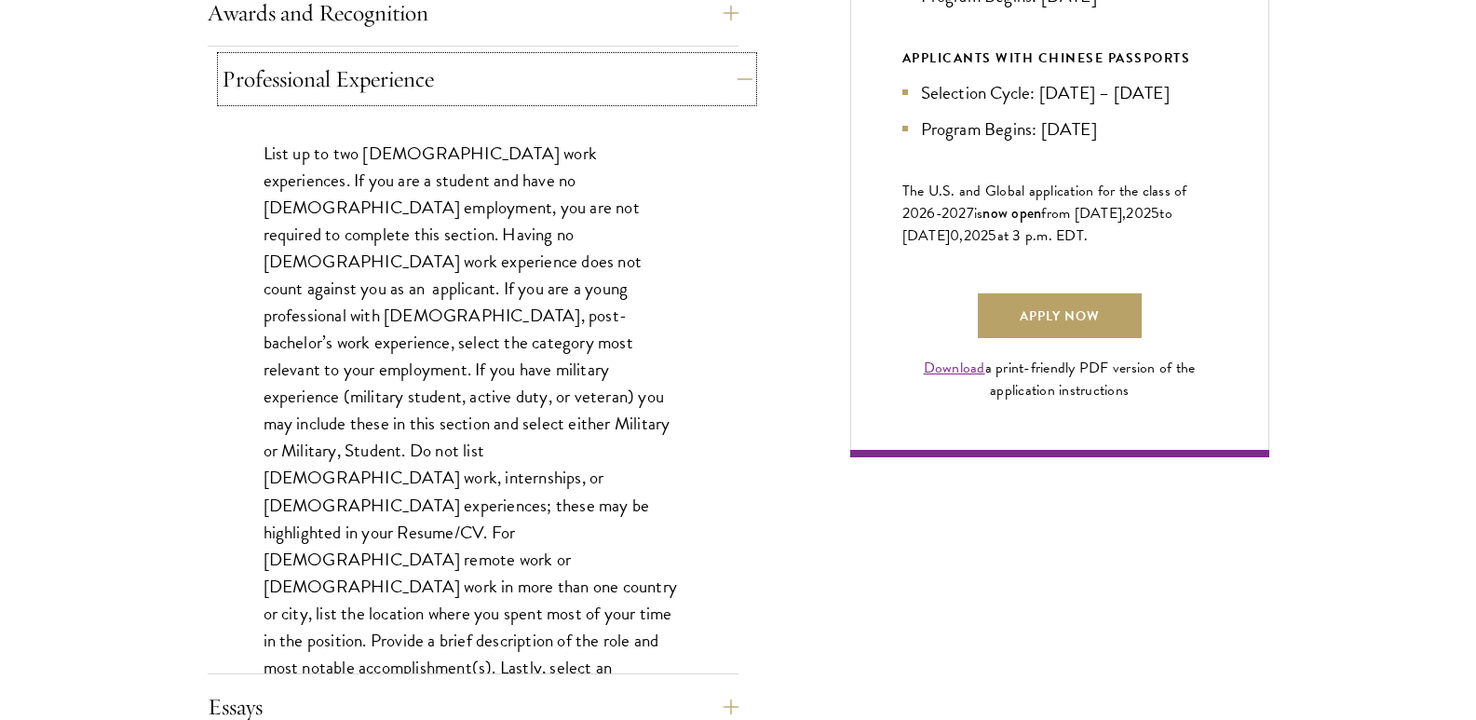
click at [423, 67] on button "Professional Experience" at bounding box center [487, 79] width 531 height 45
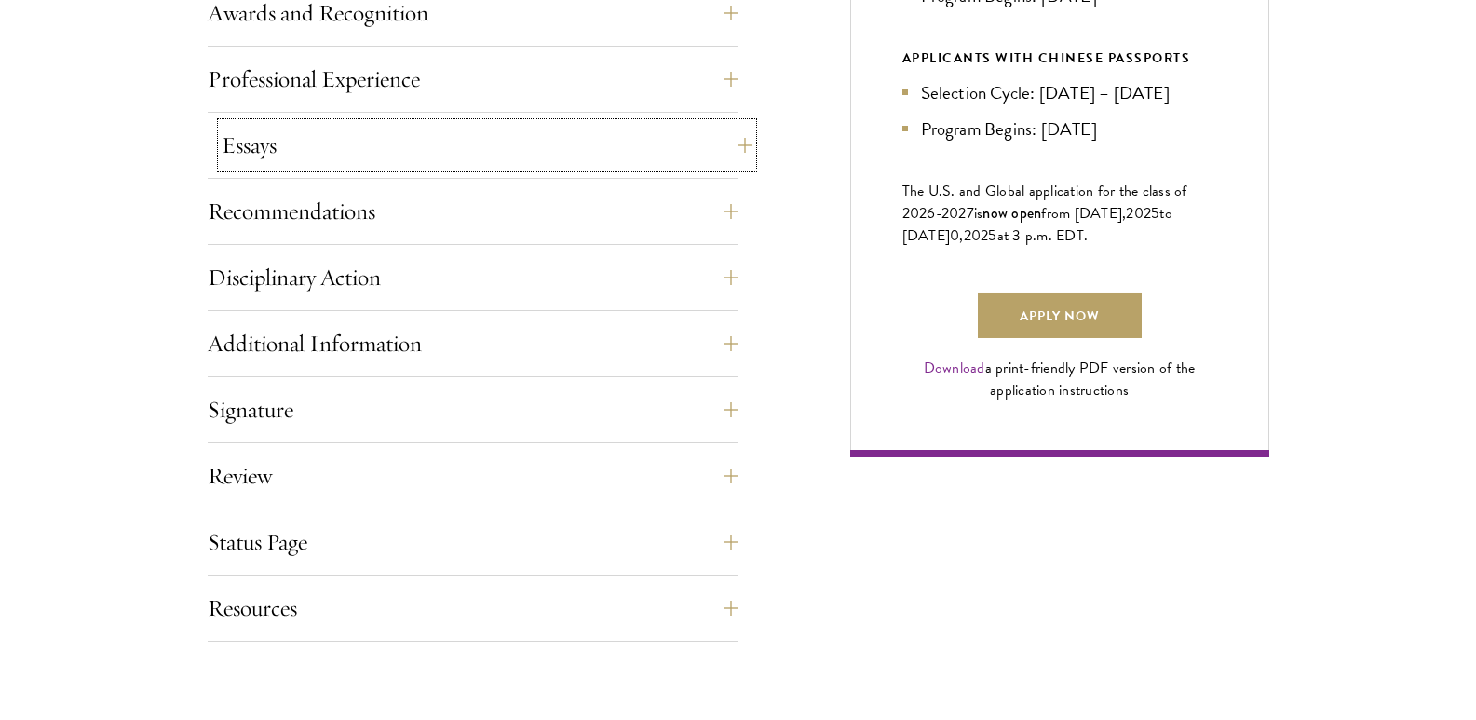
click at [401, 142] on button "Essays" at bounding box center [487, 145] width 531 height 45
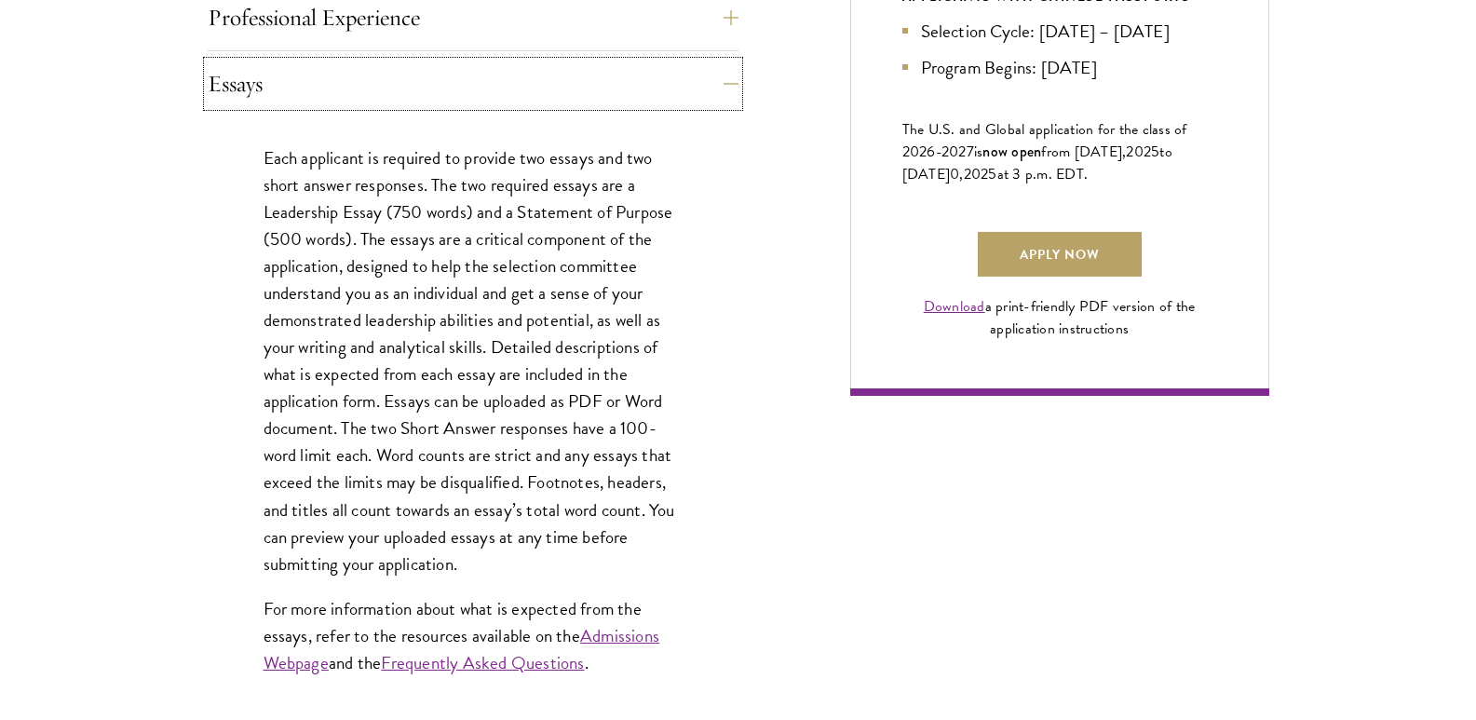
scroll to position [1308, 0]
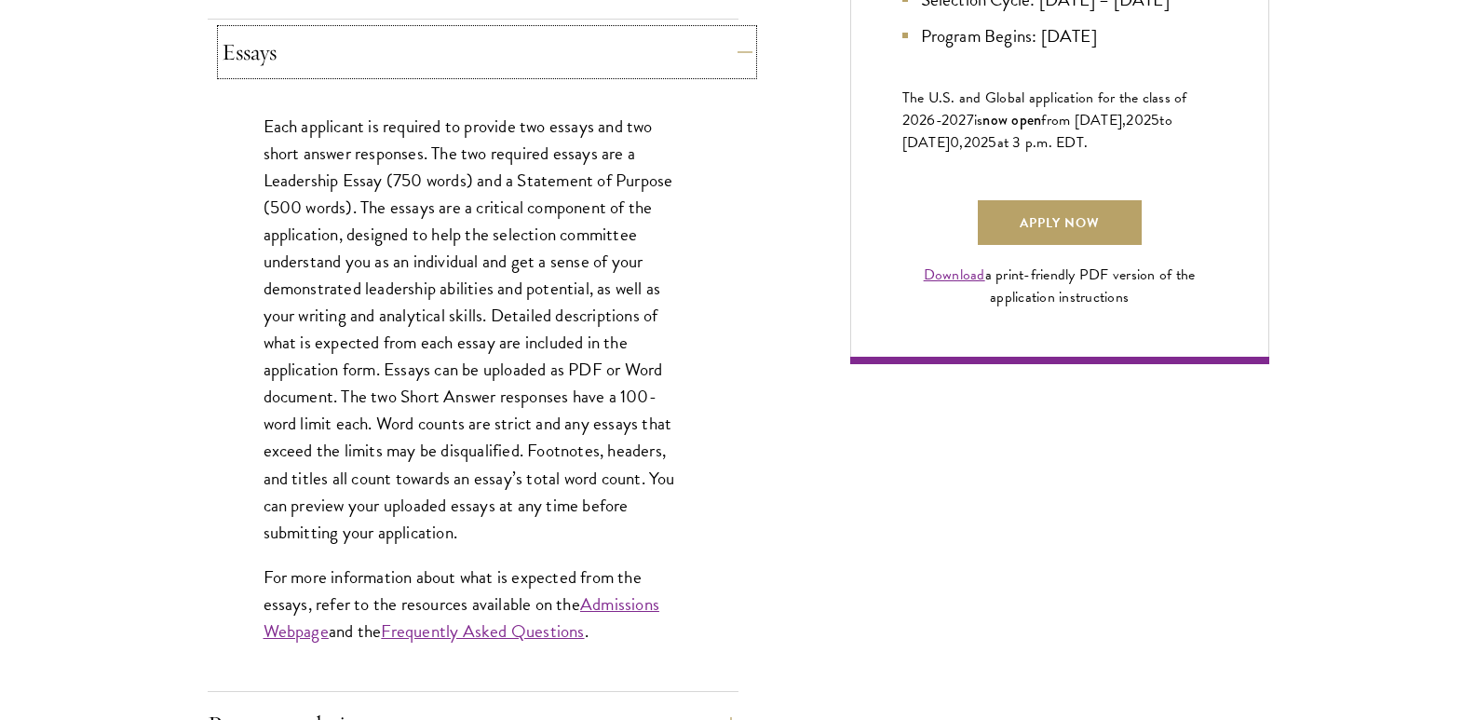
click at [387, 47] on button "Essays" at bounding box center [487, 52] width 531 height 45
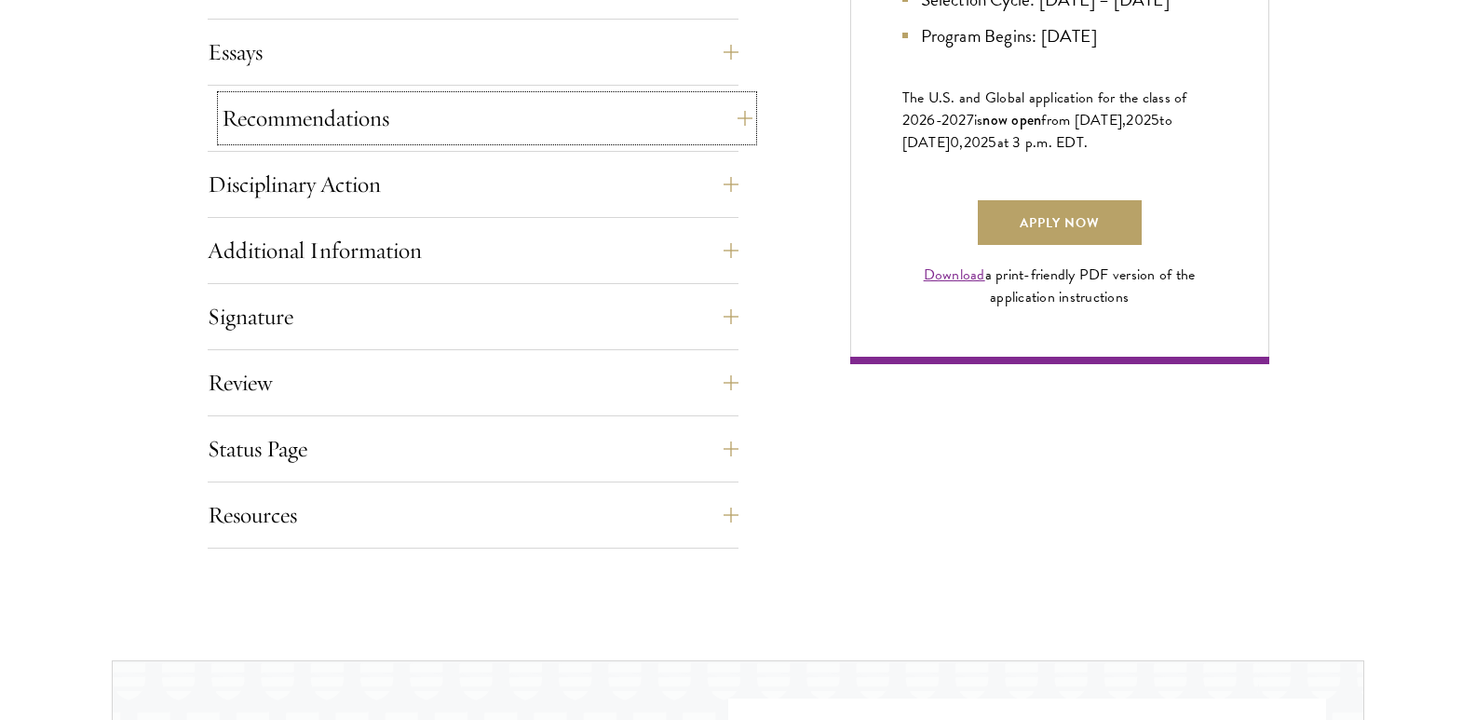
click at [370, 128] on button "Recommendations" at bounding box center [487, 118] width 531 height 45
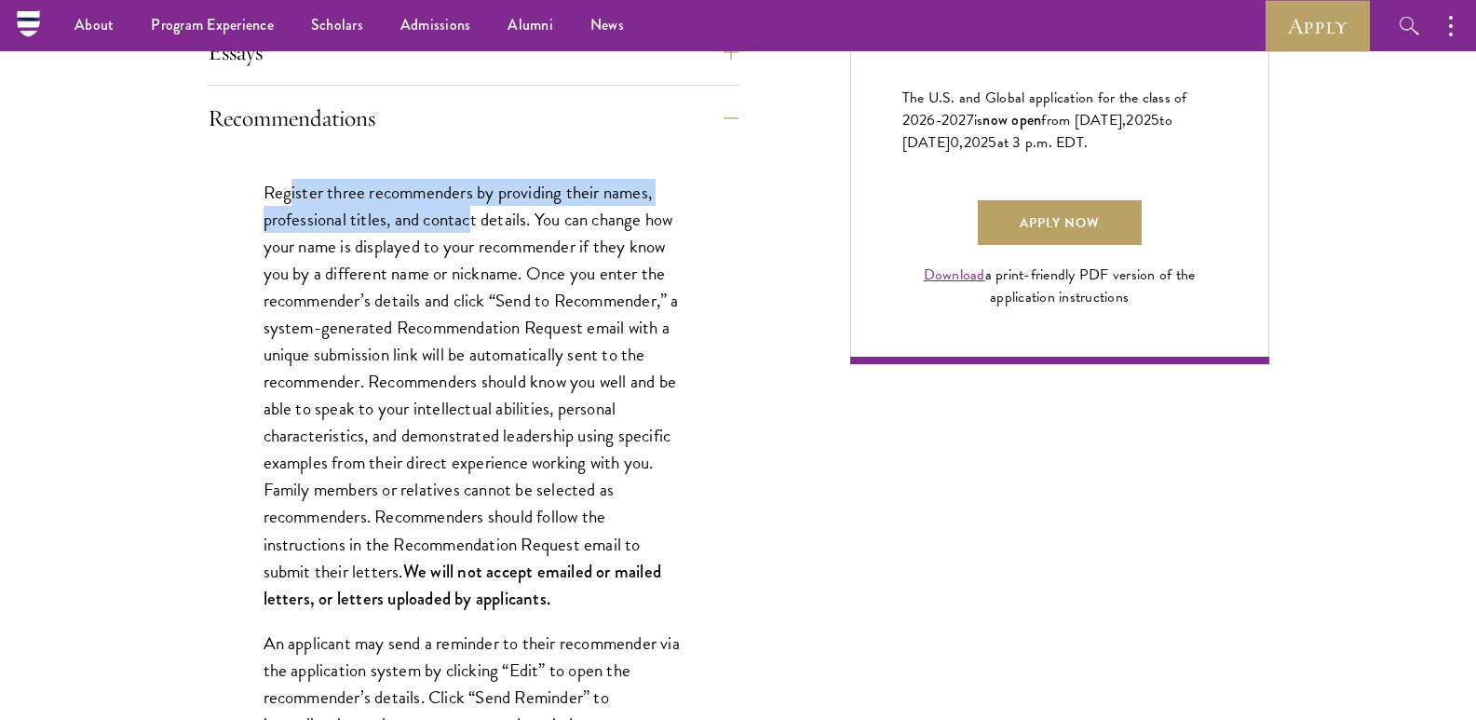
drag, startPoint x: 290, startPoint y: 190, endPoint x: 477, endPoint y: 230, distance: 190.5
click at [473, 210] on p "Register three recommenders by providing their names, professional titles, and …" at bounding box center [472, 395] width 419 height 433
click at [472, 220] on p "Register three recommenders by providing their names, professional titles, and …" at bounding box center [472, 395] width 419 height 433
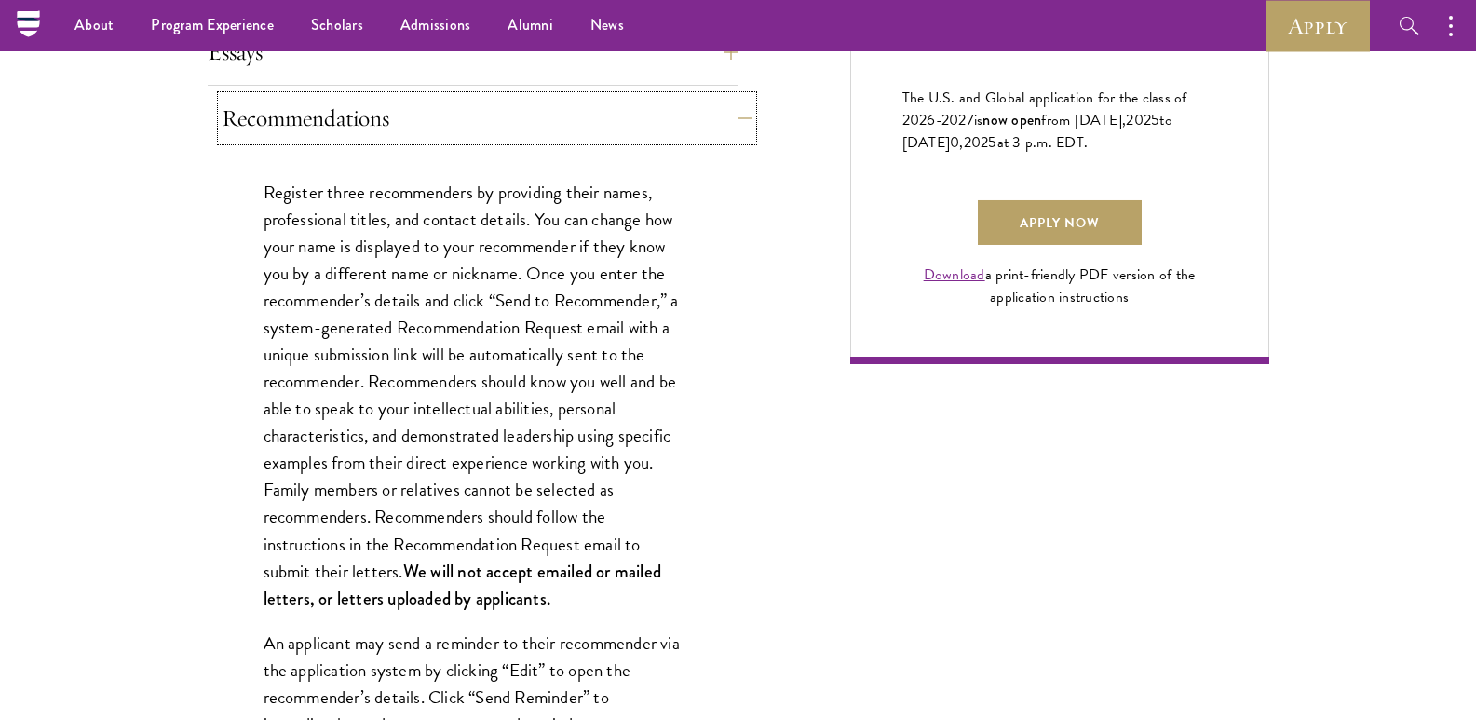
click at [410, 103] on button "Recommendations" at bounding box center [487, 118] width 531 height 45
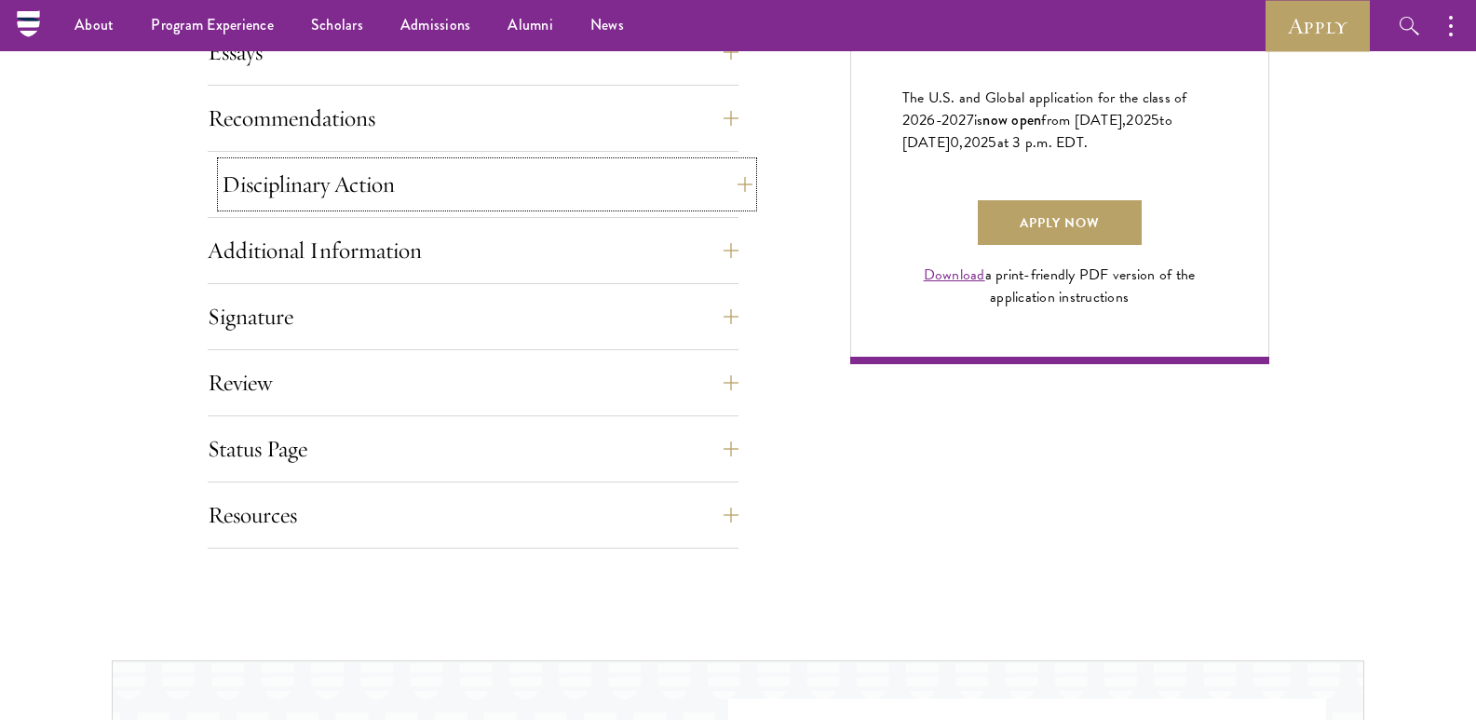
click at [336, 182] on button "Disciplinary Action" at bounding box center [487, 184] width 531 height 45
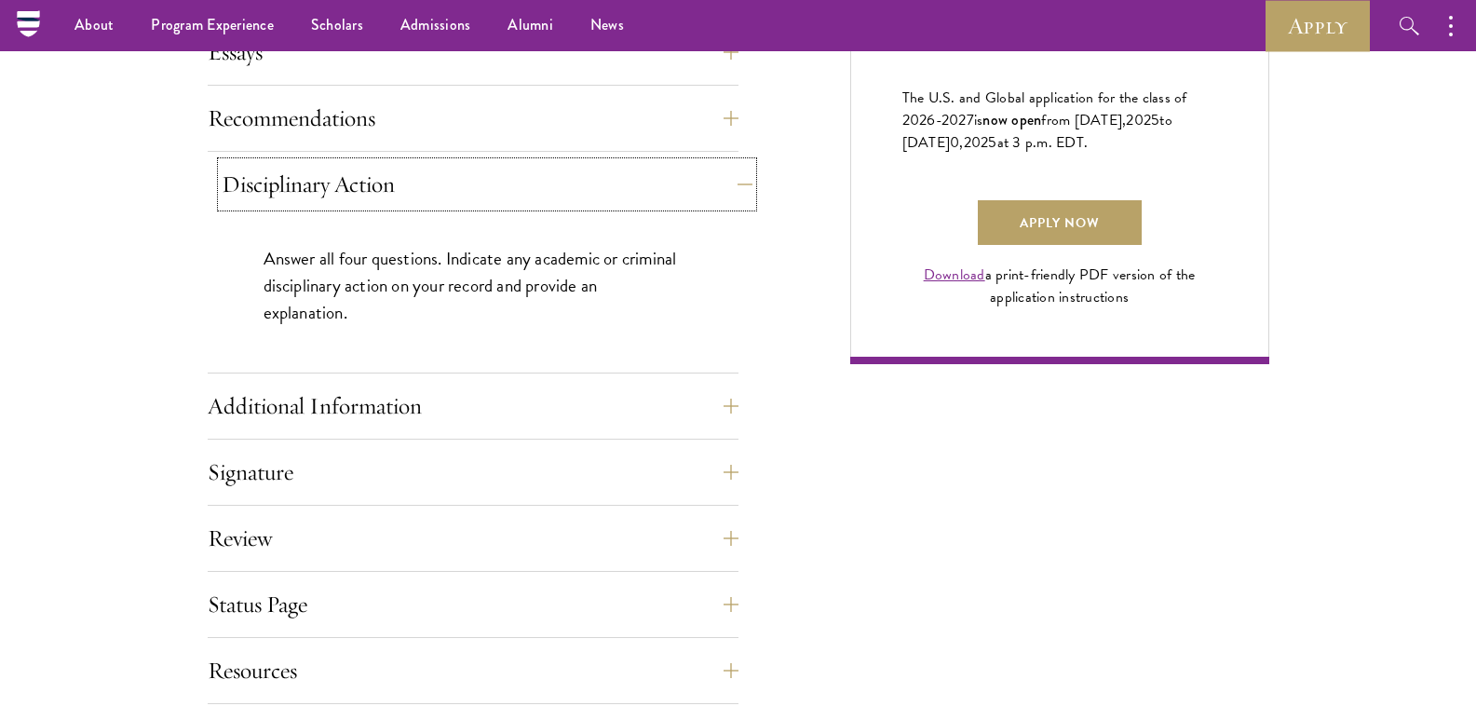
click at [346, 188] on button "Disciplinary Action" at bounding box center [487, 184] width 531 height 45
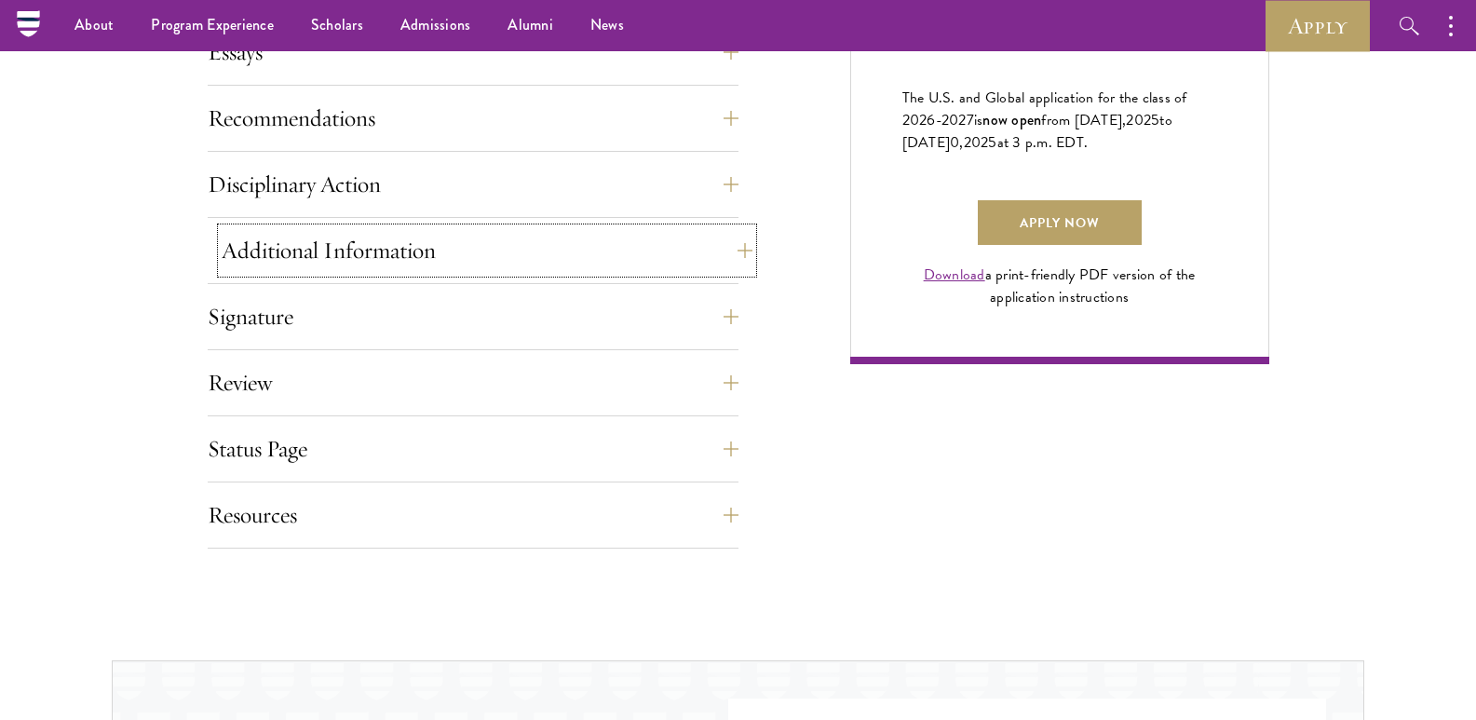
click at [360, 269] on button "Additional Information" at bounding box center [487, 250] width 531 height 45
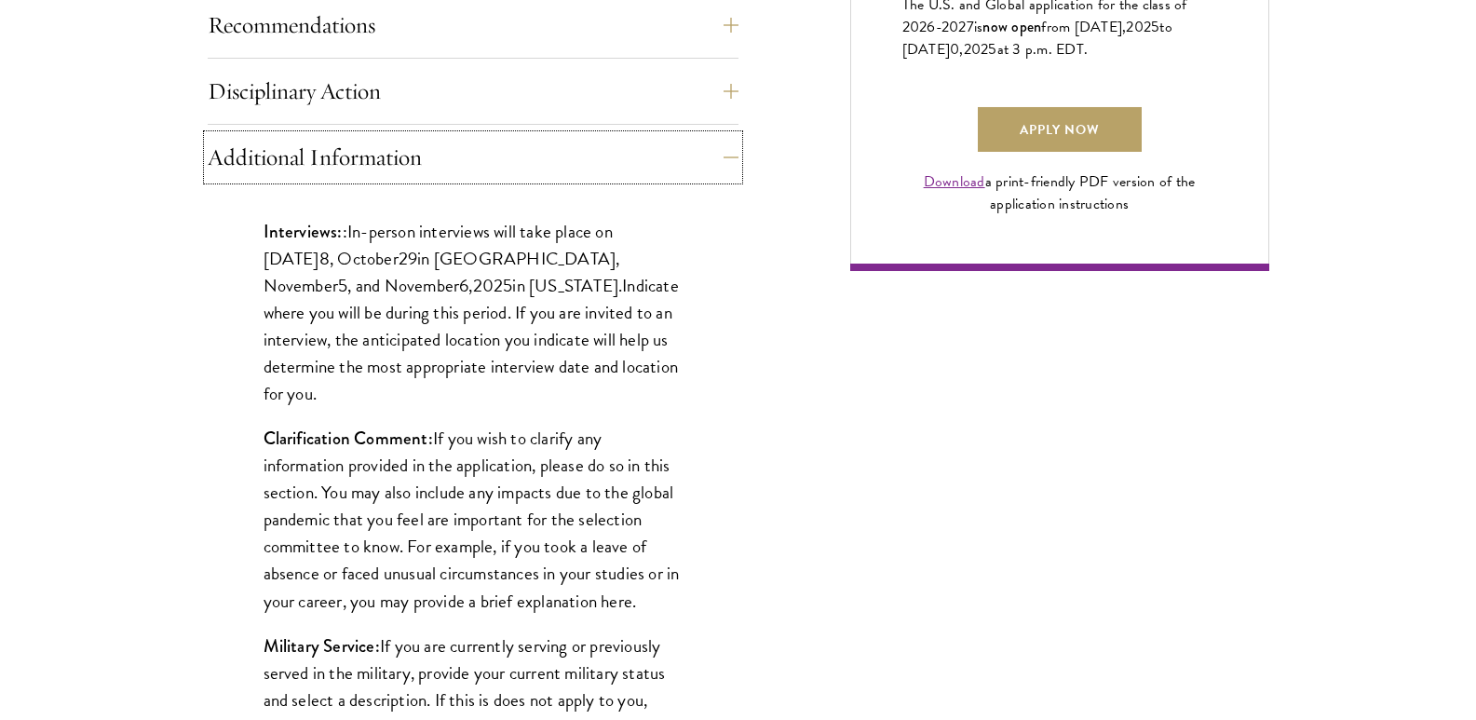
scroll to position [1494, 0]
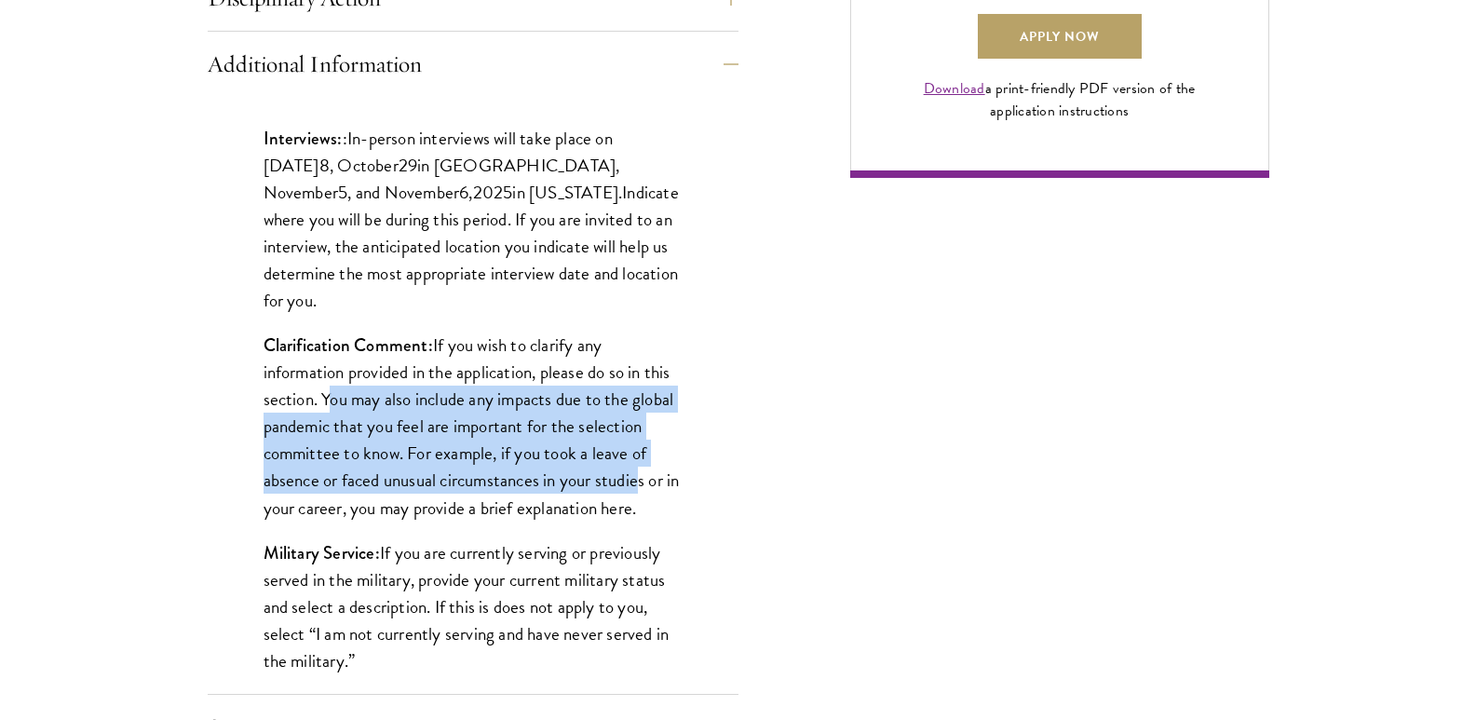
drag, startPoint x: 321, startPoint y: 374, endPoint x: 638, endPoint y: 455, distance: 326.8
click at [638, 455] on p "Clarification Comment: If you wish to clarify any information provided in the a…" at bounding box center [472, 425] width 419 height 189
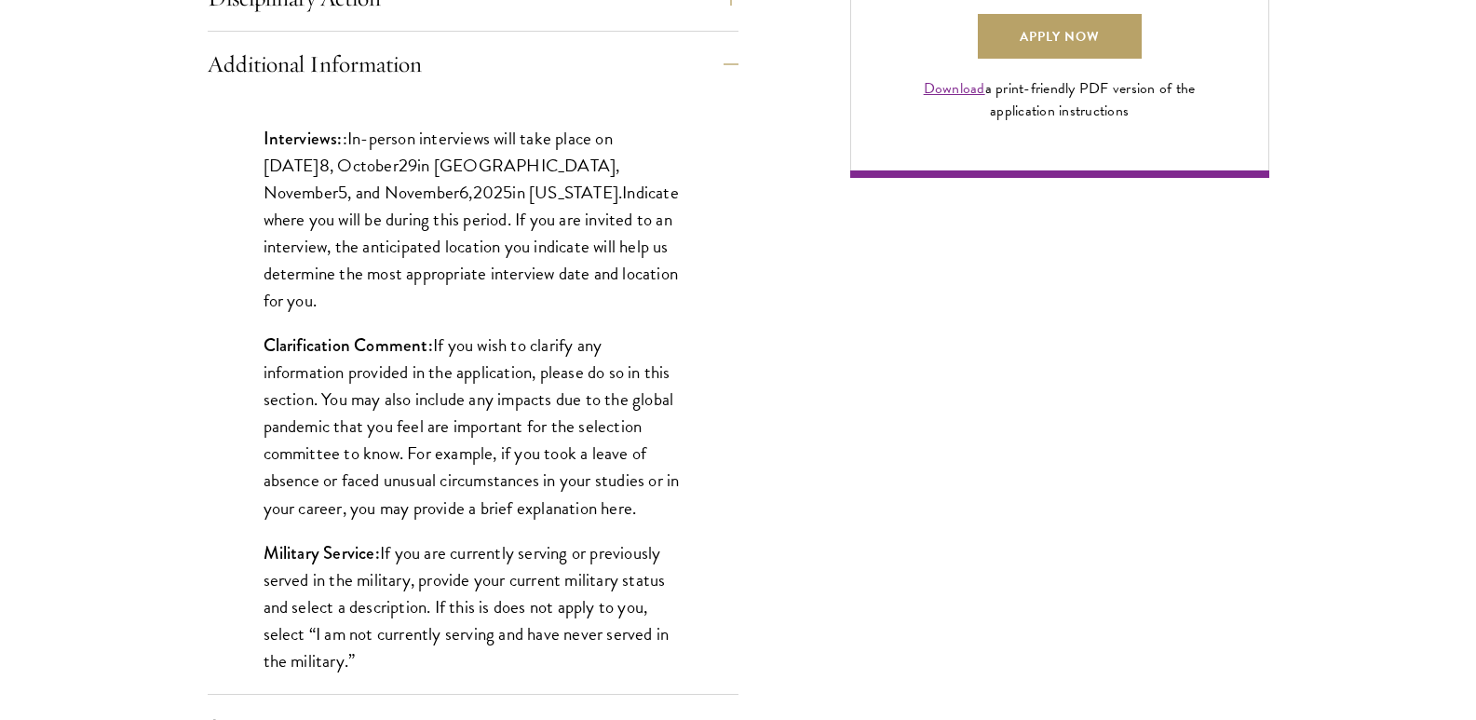
click at [664, 493] on p "Clarification Comment: If you wish to clarify any information provided in the a…" at bounding box center [472, 425] width 419 height 189
click at [467, 53] on button "Additional Information" at bounding box center [487, 64] width 531 height 45
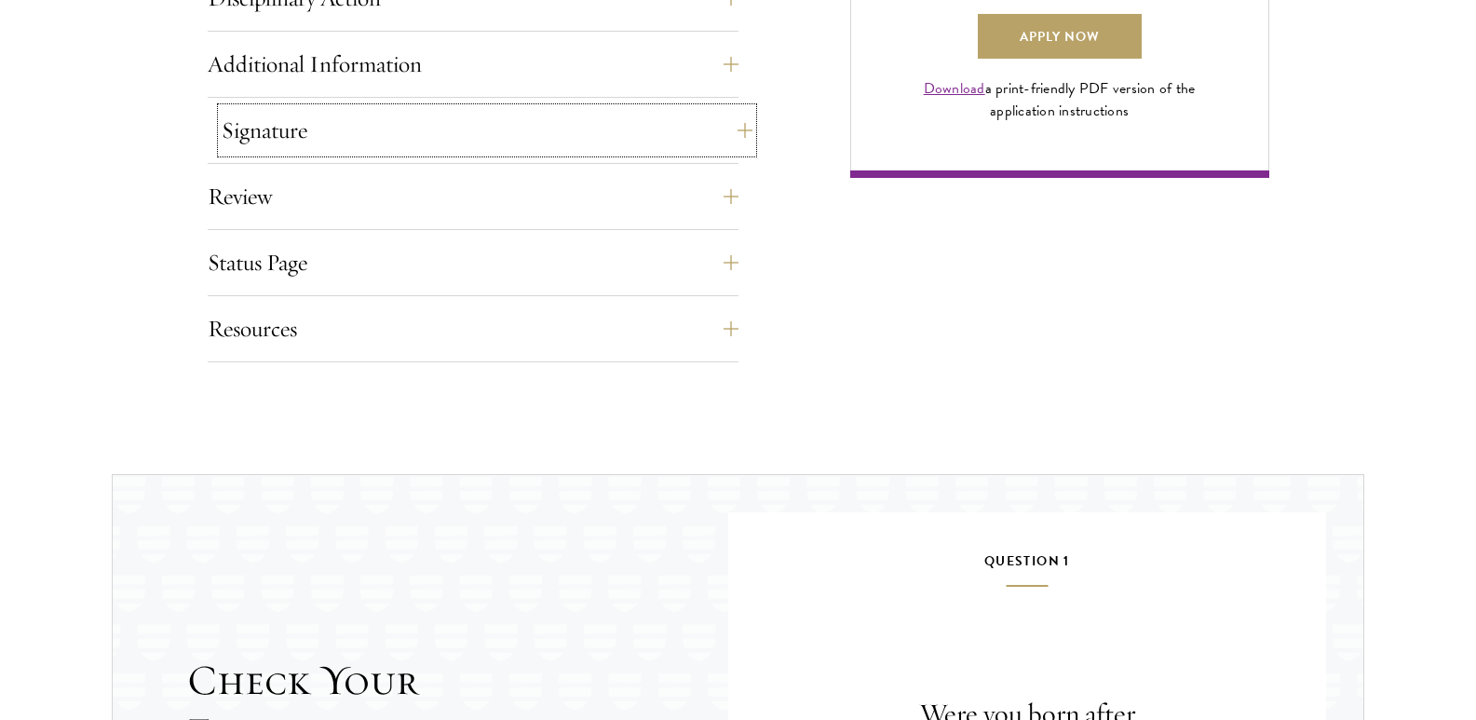
click at [436, 141] on button "Signature" at bounding box center [487, 130] width 531 height 45
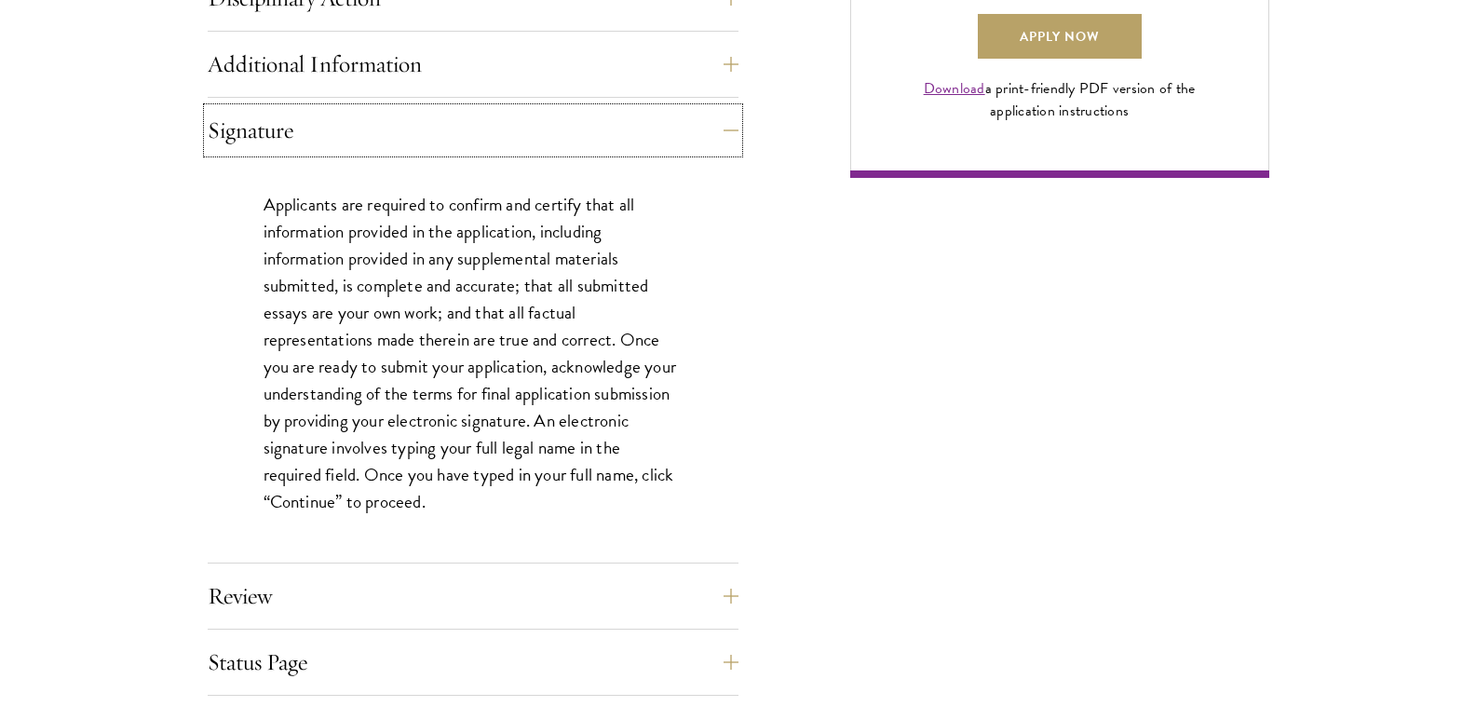
scroll to position [1588, 0]
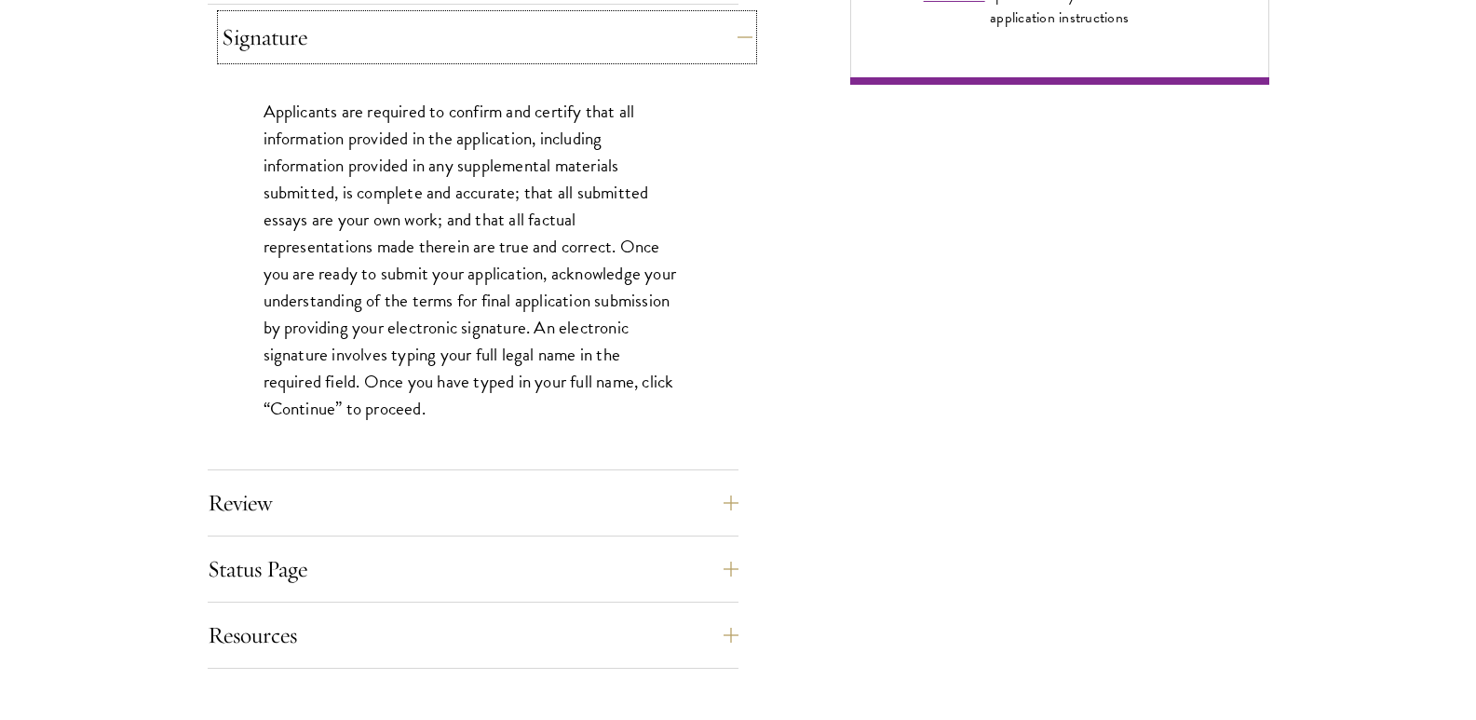
click at [340, 34] on button "Signature" at bounding box center [487, 37] width 531 height 45
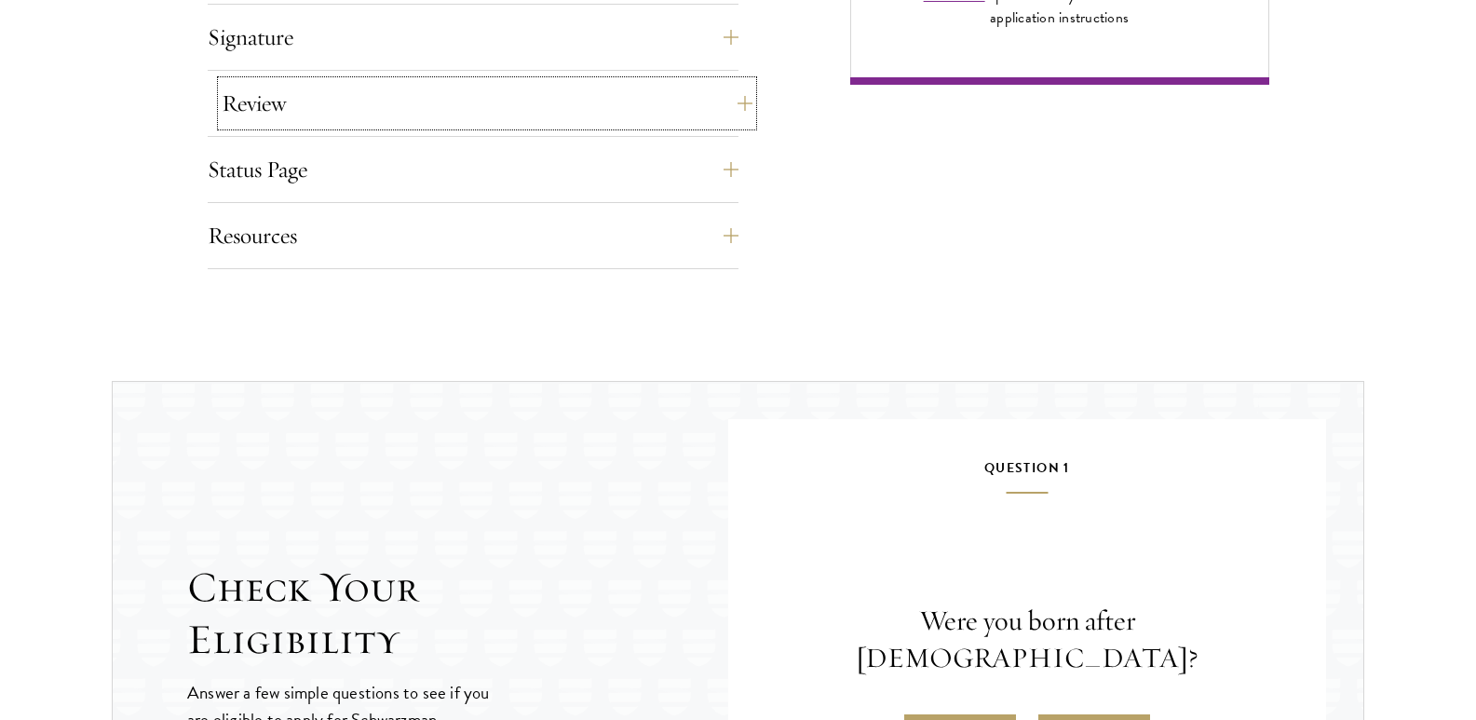
click at [334, 111] on button "Review" at bounding box center [487, 103] width 531 height 45
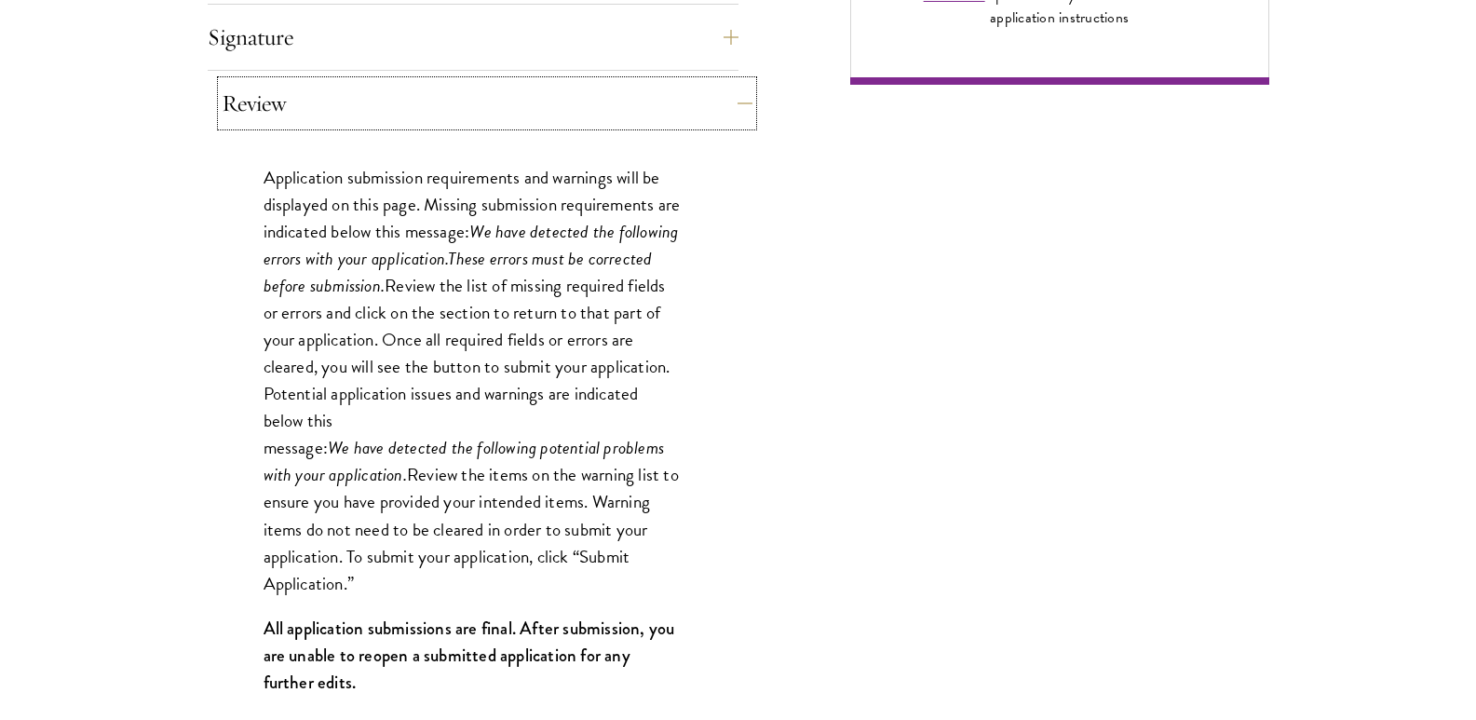
click at [334, 111] on button "Review" at bounding box center [487, 103] width 531 height 45
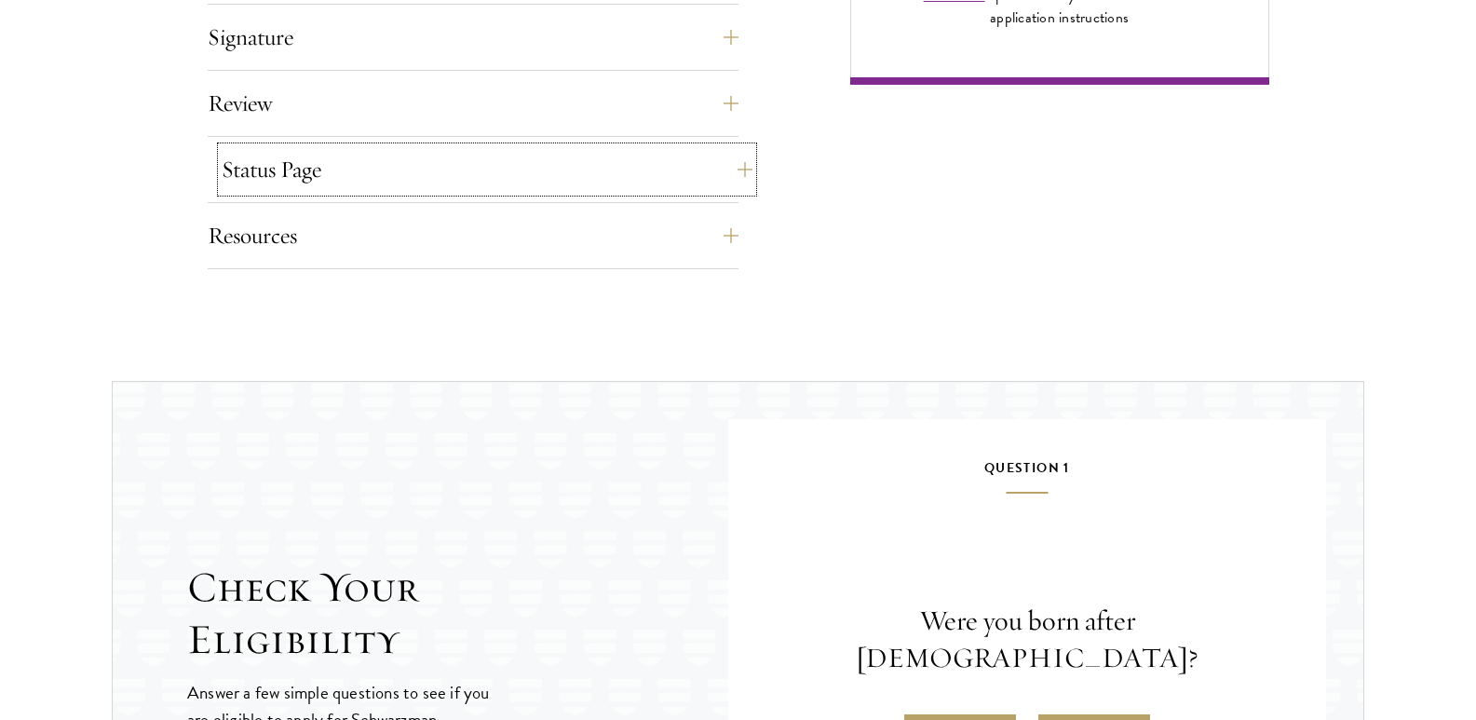
click at [332, 184] on button "Status Page" at bounding box center [487, 169] width 531 height 45
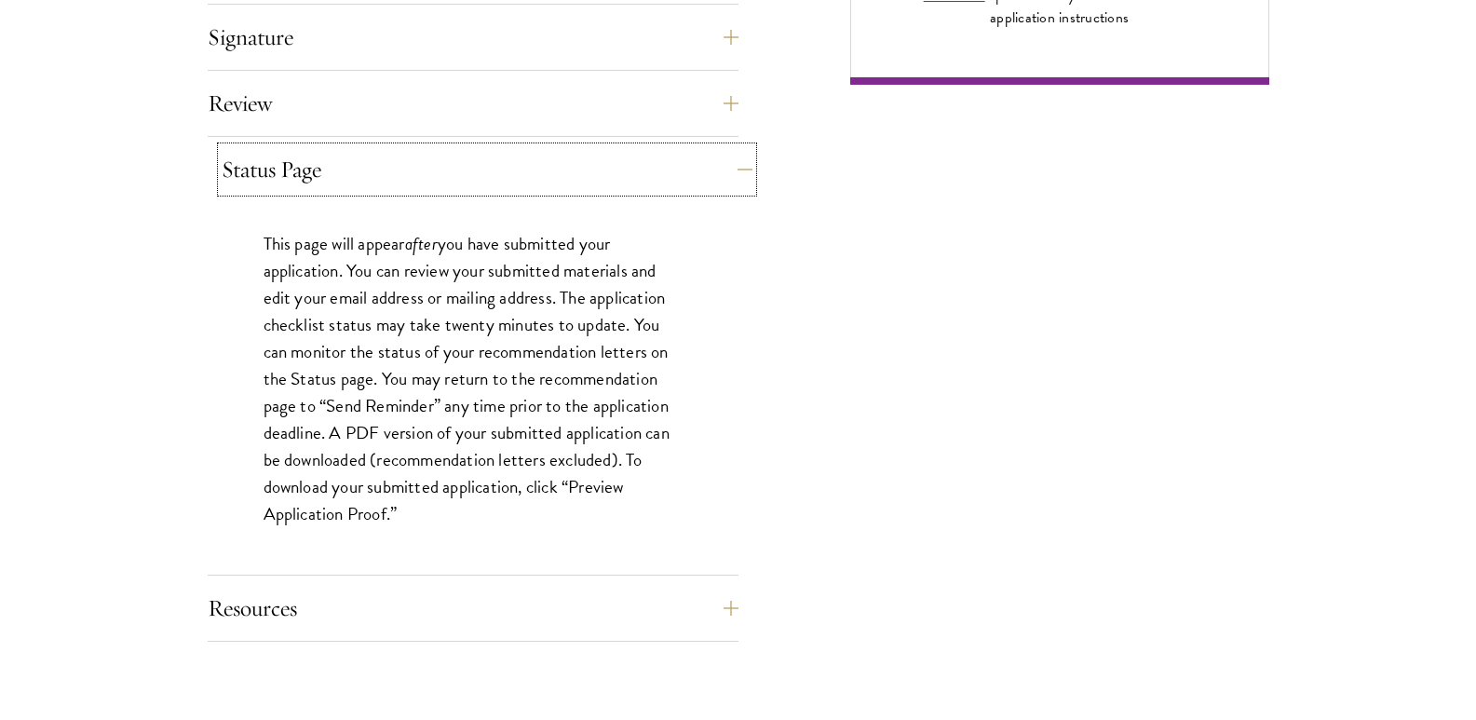
click at [332, 182] on button "Status Page" at bounding box center [487, 169] width 531 height 45
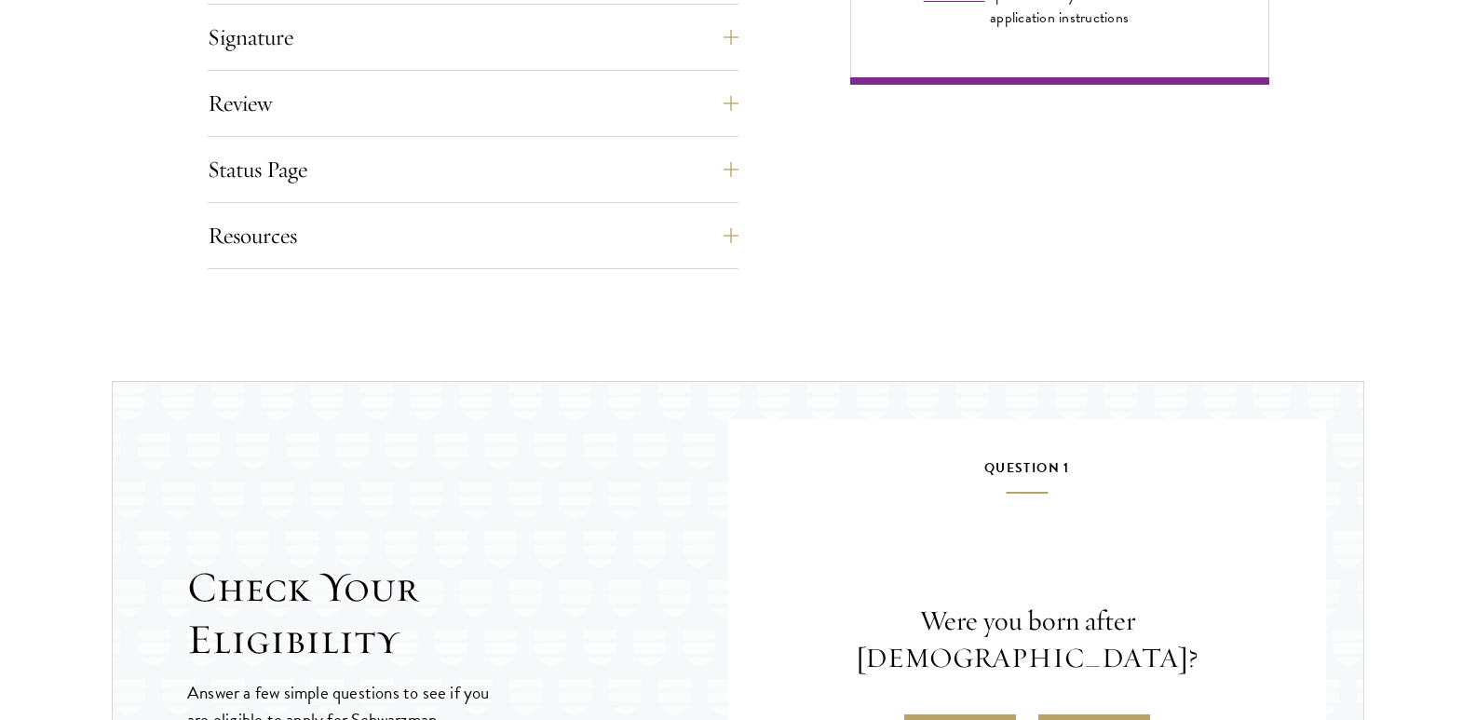
click at [333, 260] on div "Resources Eligibility Requirements Application FAQ Technical Support: [EMAIL_AD…" at bounding box center [473, 241] width 531 height 56
click at [333, 247] on button "Resources" at bounding box center [487, 235] width 531 height 45
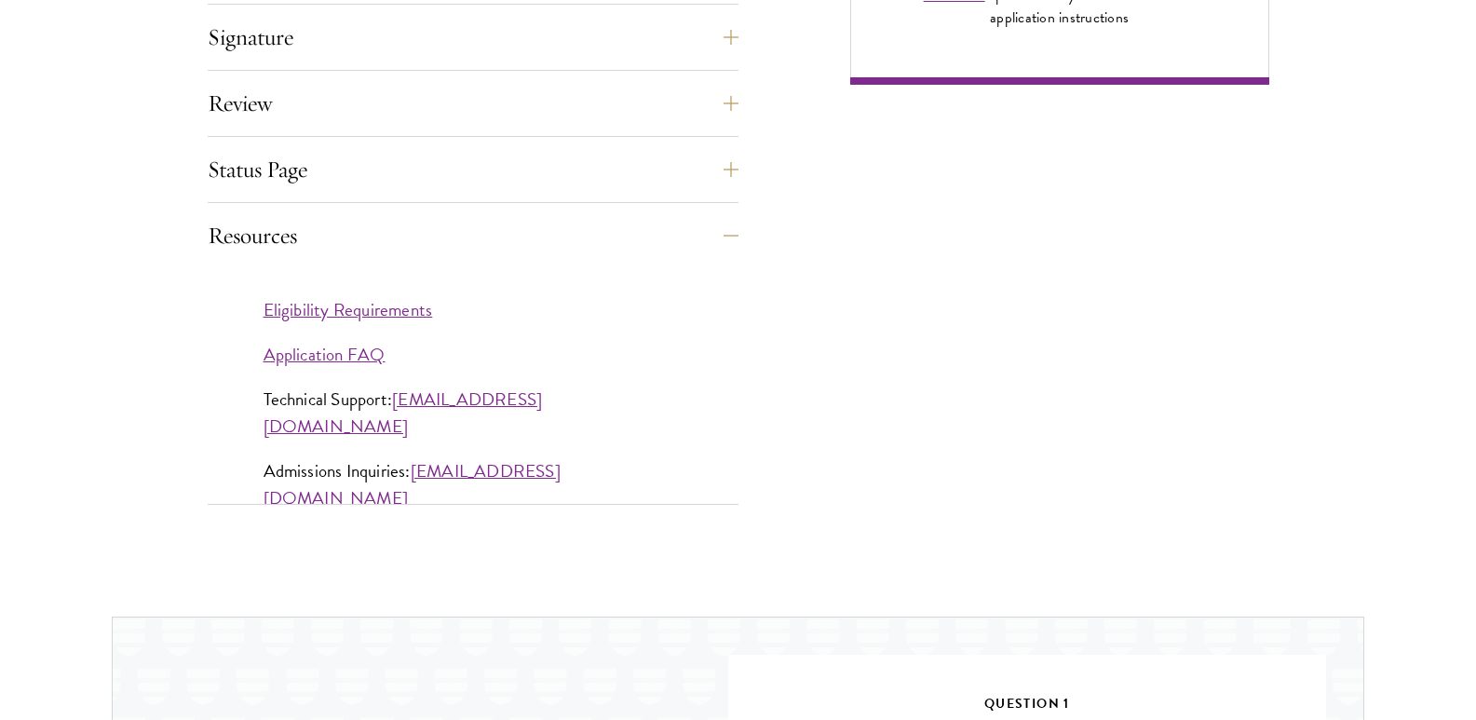
drag, startPoint x: 701, startPoint y: 445, endPoint x: 414, endPoint y: 434, distance: 287.0
click at [414, 434] on div "Eligibility Requirements Application FAQ Technical Support: [EMAIL_ADDRESS][DOM…" at bounding box center [473, 413] width 531 height 290
copy link "[EMAIL_ADDRESS][DOMAIN_NAME]"
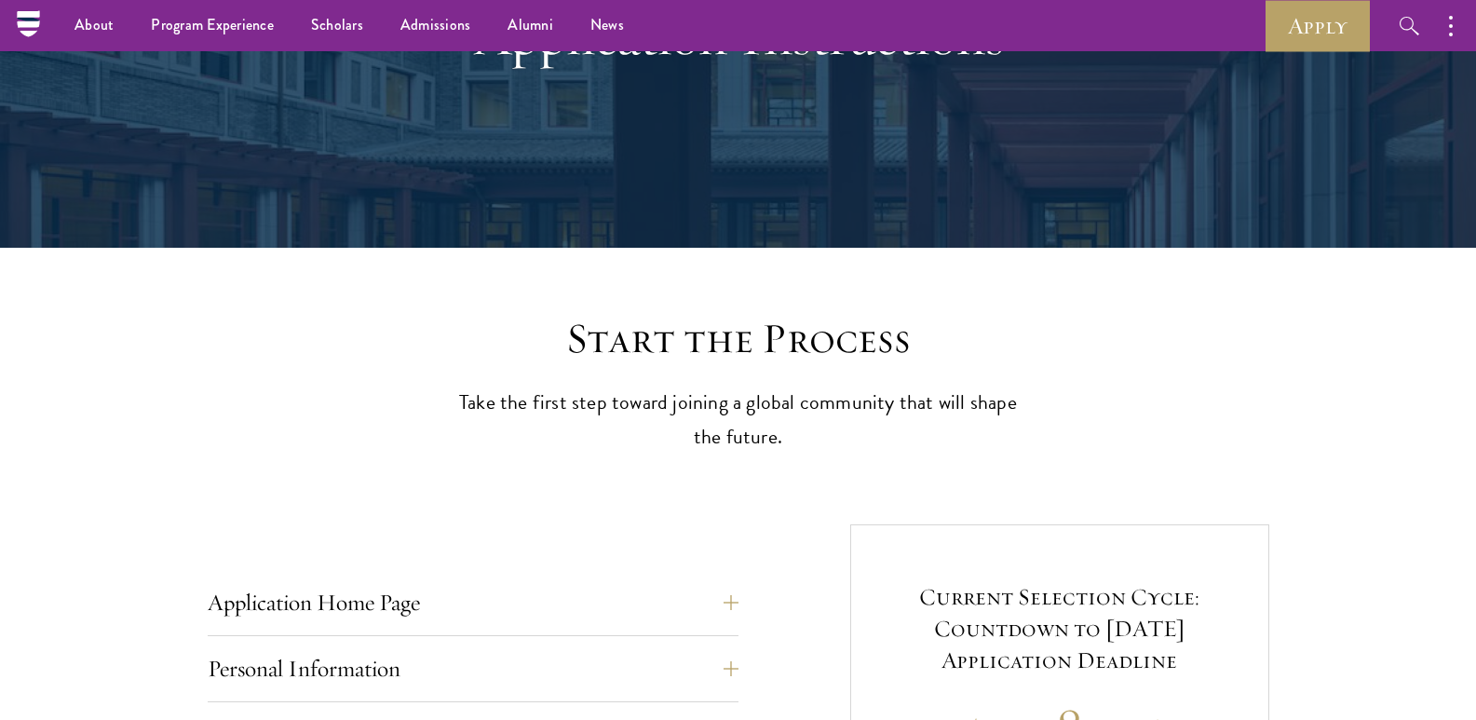
scroll to position [191, 0]
